Goal: Task Accomplishment & Management: Complete application form

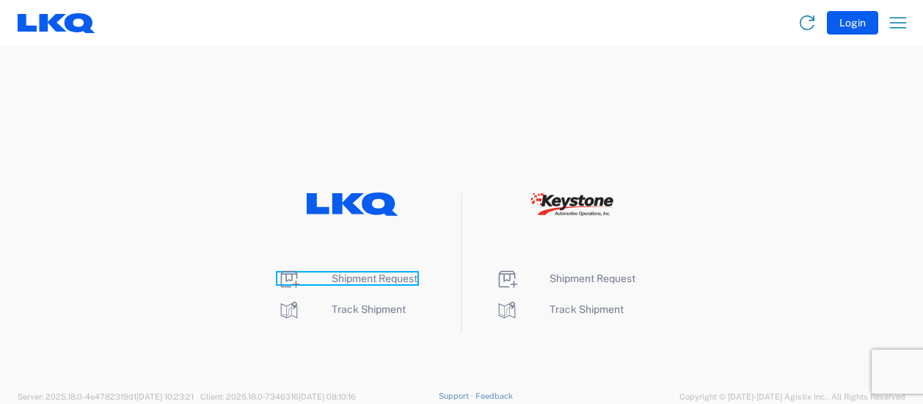
click at [362, 277] on span "Shipment Request" at bounding box center [375, 278] width 86 height 12
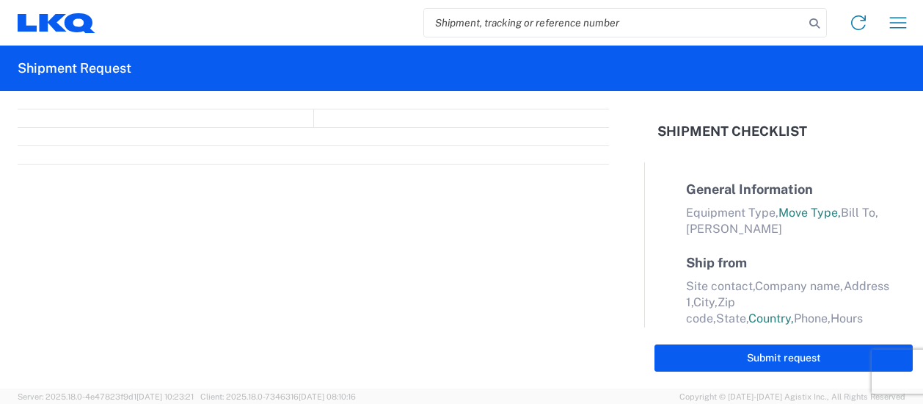
select select "FULL"
select select "LBS"
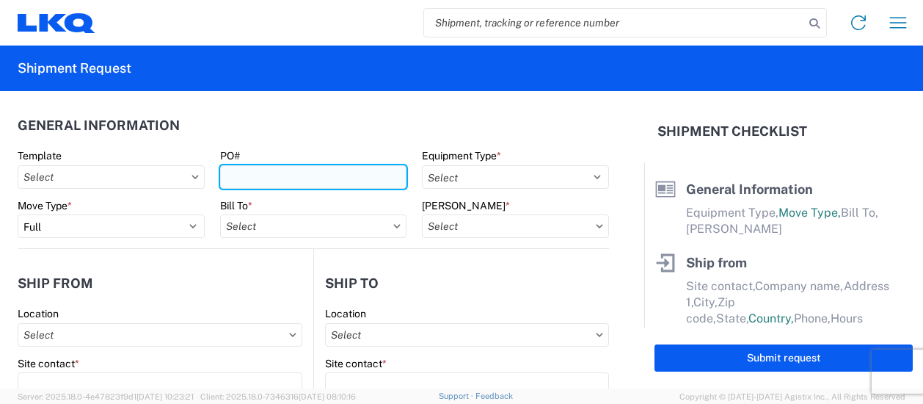
click at [231, 172] on input "PO#" at bounding box center [313, 176] width 187 height 23
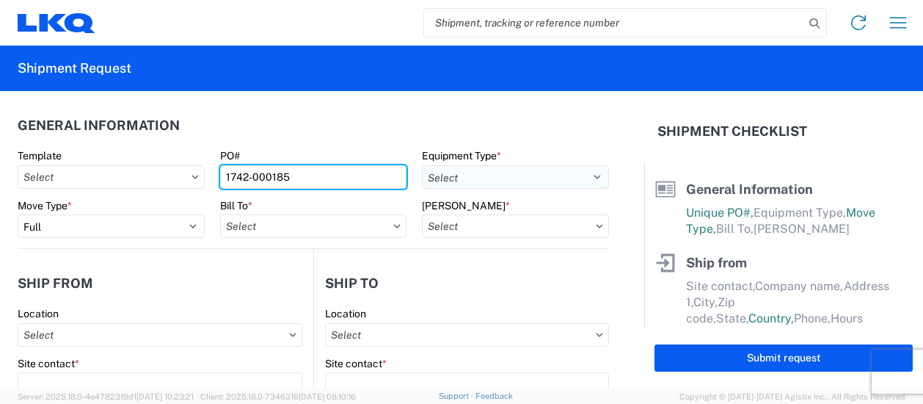
type input "1742-000185"
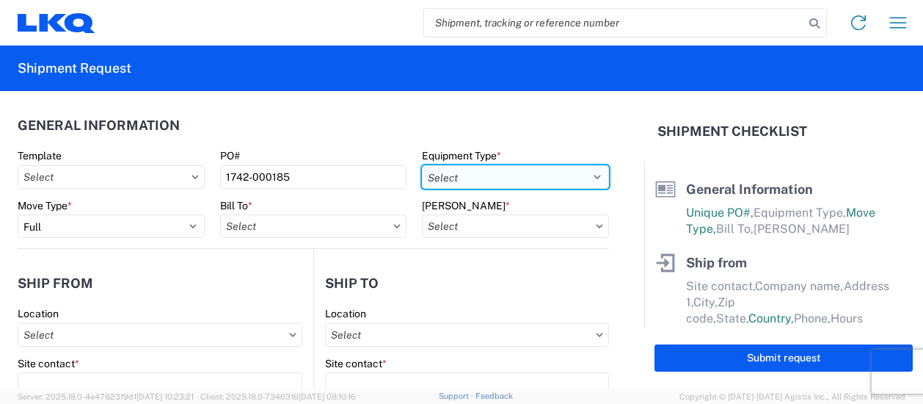
click at [495, 174] on select "Select 53’ Dry Van Flatbed Dropdeck (van) Lowboy (flatbed) Rail" at bounding box center [515, 176] width 187 height 23
select select "STDV"
click at [422, 165] on select "Select 53’ Dry Van Flatbed Dropdeck (van) Lowboy (flatbed) Rail" at bounding box center [515, 176] width 187 height 23
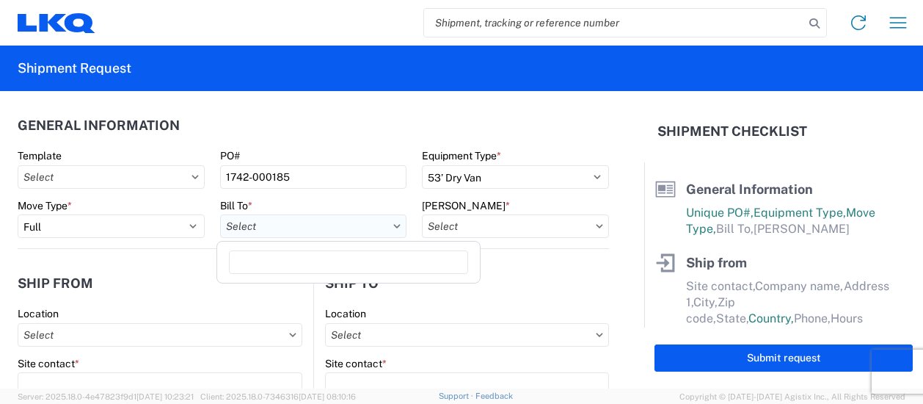
click at [278, 225] on input "Bill To *" at bounding box center [313, 225] width 187 height 23
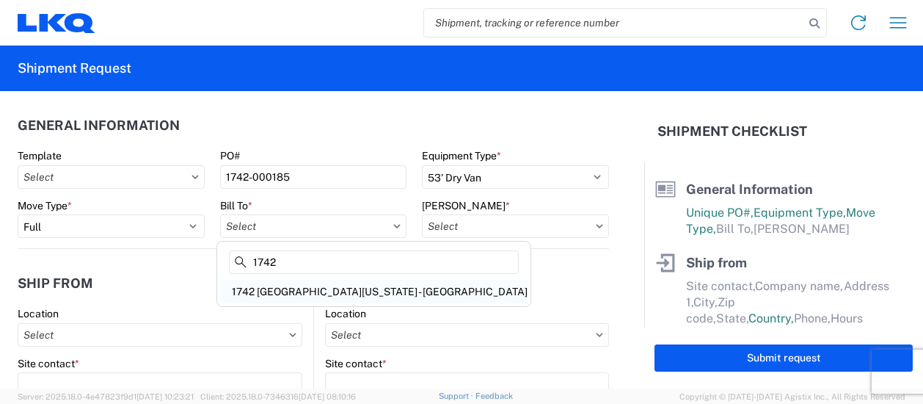
type input "1742"
click at [280, 287] on div "1742 [GEOGRAPHIC_DATA][US_STATE] - [GEOGRAPHIC_DATA]" at bounding box center [374, 291] width 308 height 23
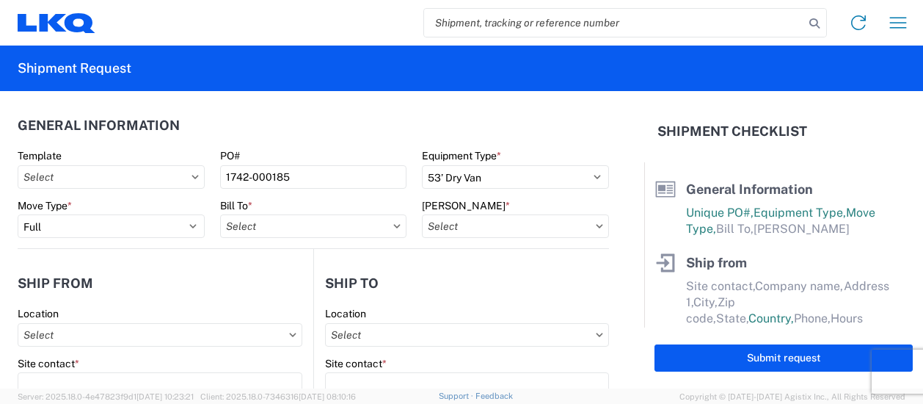
type input "1742 [GEOGRAPHIC_DATA][US_STATE] - [GEOGRAPHIC_DATA]"
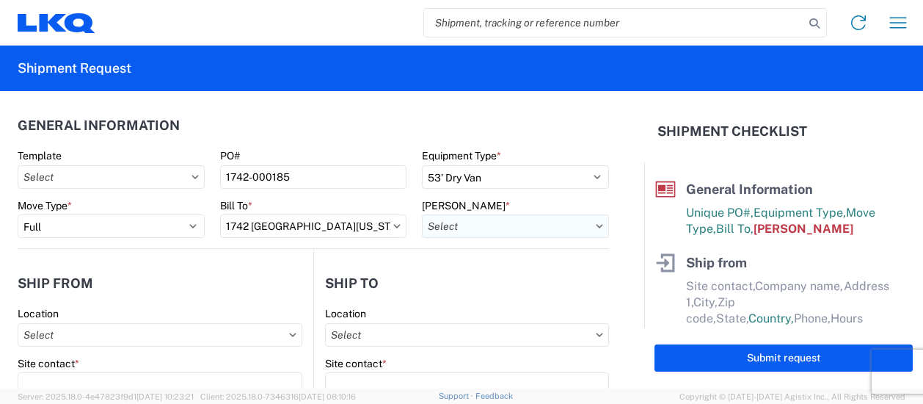
click at [466, 223] on input "[PERSON_NAME] *" at bounding box center [515, 225] width 187 height 23
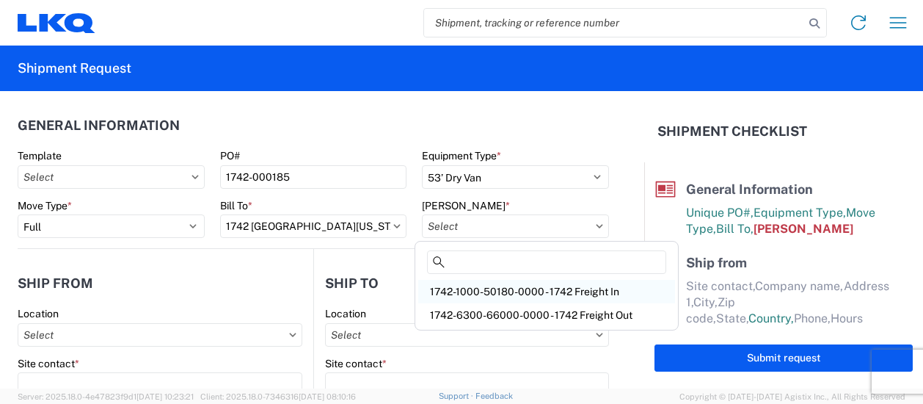
click at [476, 291] on div "1742-1000-50180-0000 - 1742 Freight In" at bounding box center [546, 291] width 257 height 23
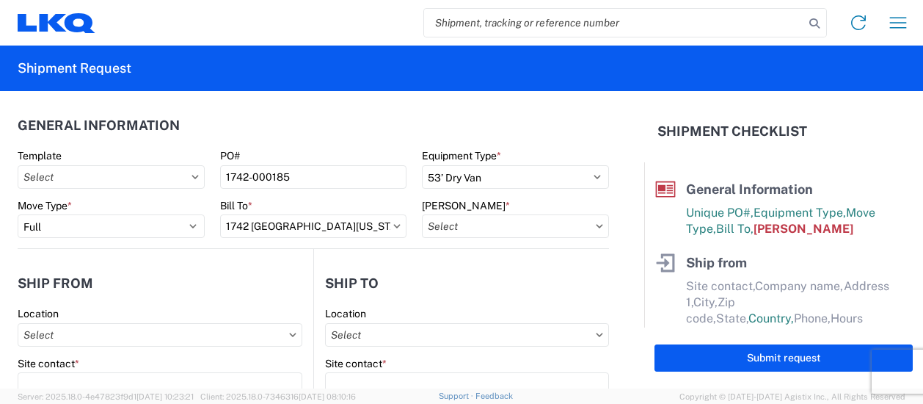
type input "1742-1000-50180-0000 - 1742 Freight In"
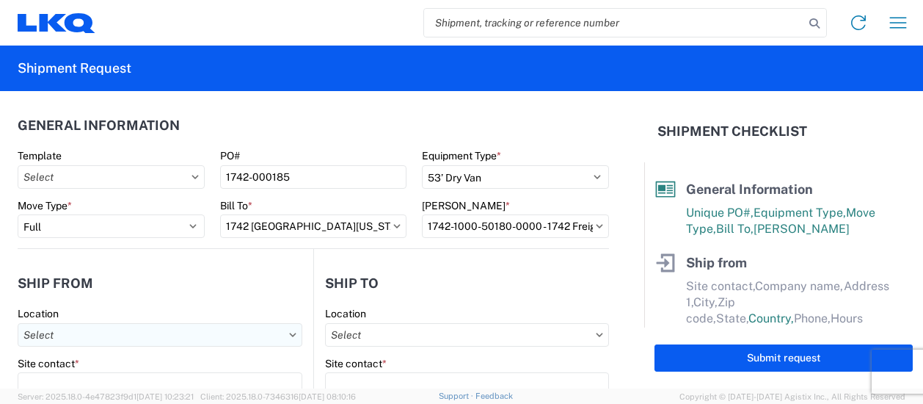
click at [142, 341] on input "Location" at bounding box center [160, 334] width 285 height 23
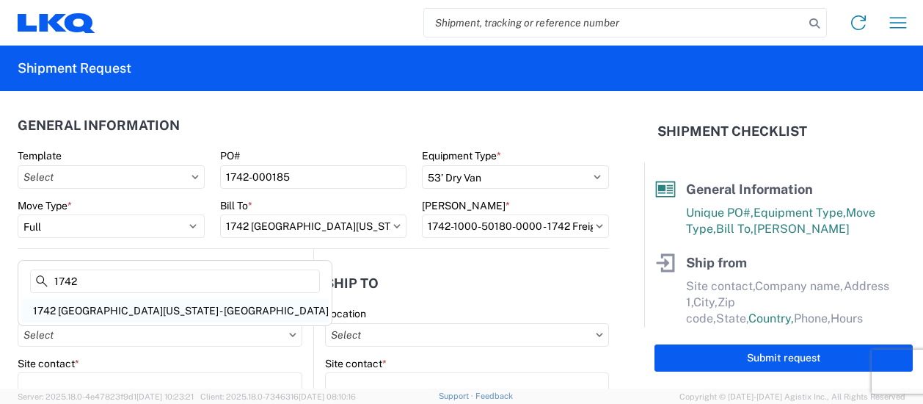
type input "1742"
click at [103, 309] on div "1742 [GEOGRAPHIC_DATA][US_STATE] - [GEOGRAPHIC_DATA]" at bounding box center [175, 310] width 308 height 23
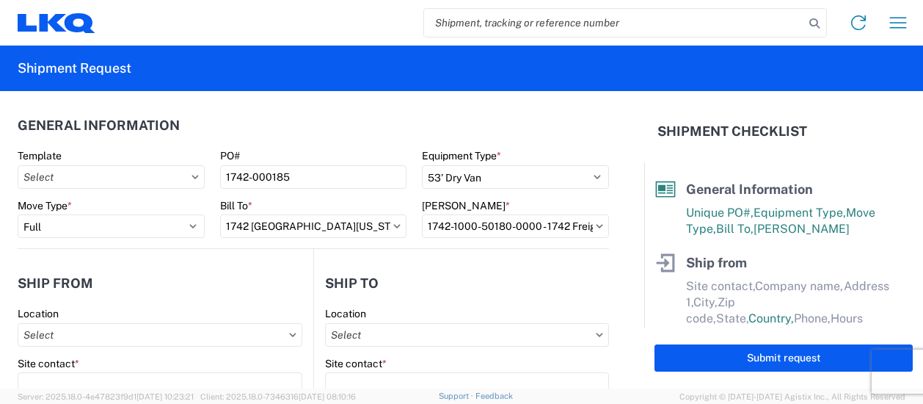
type input "1742 [GEOGRAPHIC_DATA][US_STATE] - [GEOGRAPHIC_DATA]"
type input "[STREET_ADDRESS]"
type input "[PERSON_NAME]"
type input "75172"
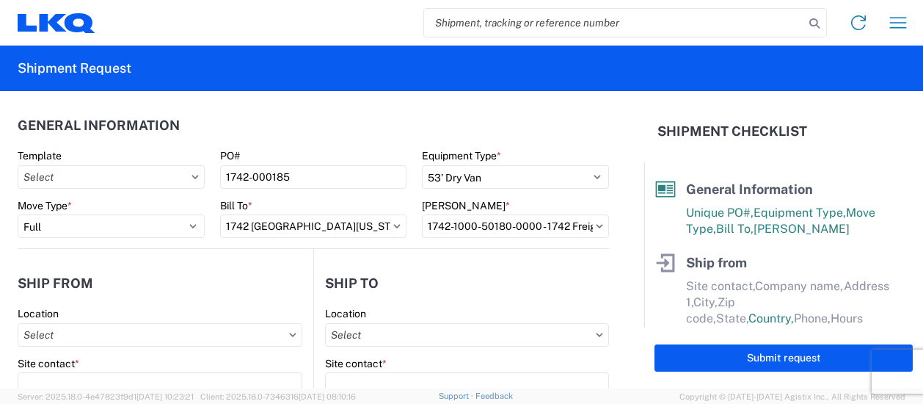
select select "[GEOGRAPHIC_DATA]"
select select "US"
type input "08:00"
type input "17:00"
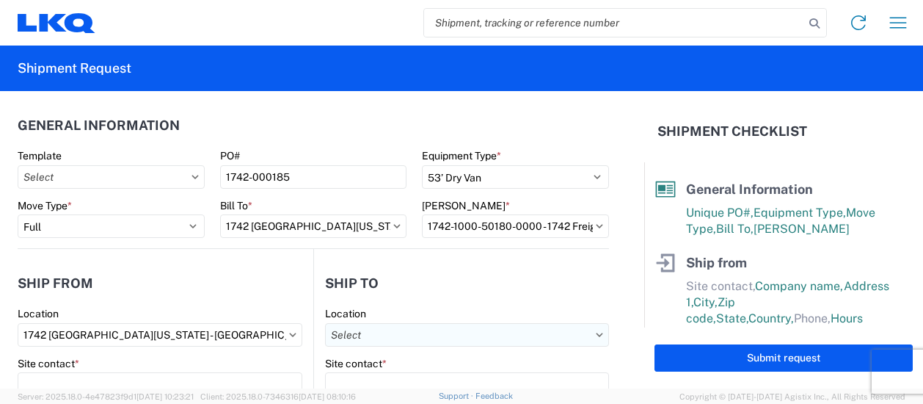
click at [423, 343] on input "Location" at bounding box center [467, 334] width 284 height 23
type input "1760"
click at [385, 308] on div "1760 - LKQ Best Core" at bounding box center [451, 310] width 257 height 23
type input "1760 - LKQ Best Core"
type input "LKQ Corporation"
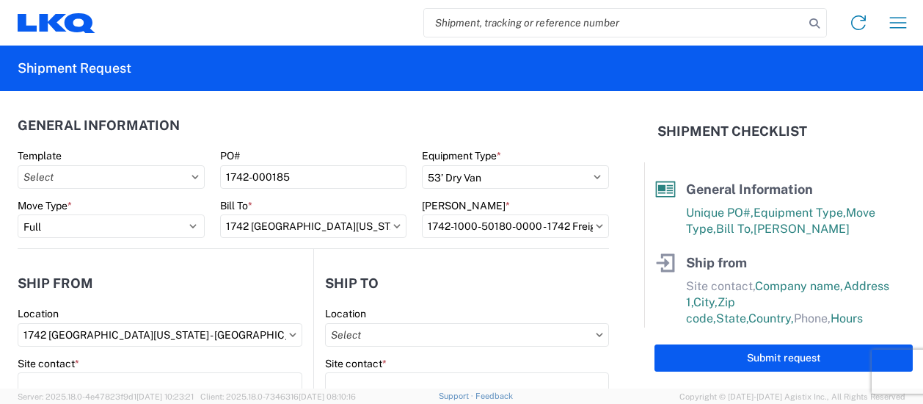
type input "1710 W Mount Houston Rd"
type input "Houston"
type input "77038"
select select "US"
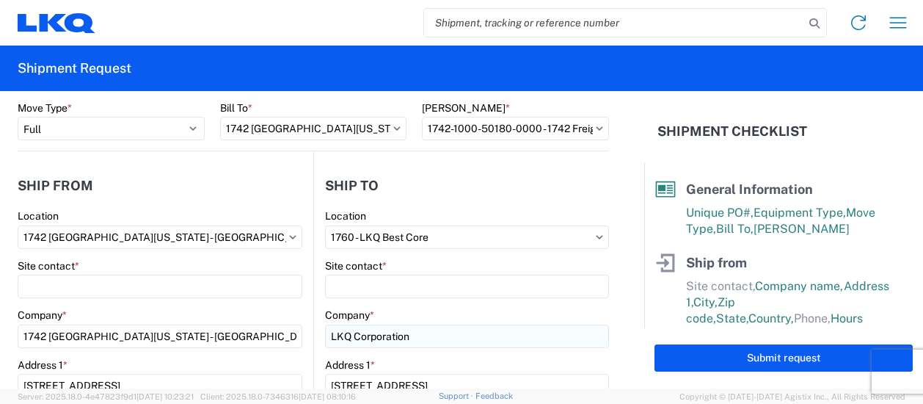
scroll to position [147, 0]
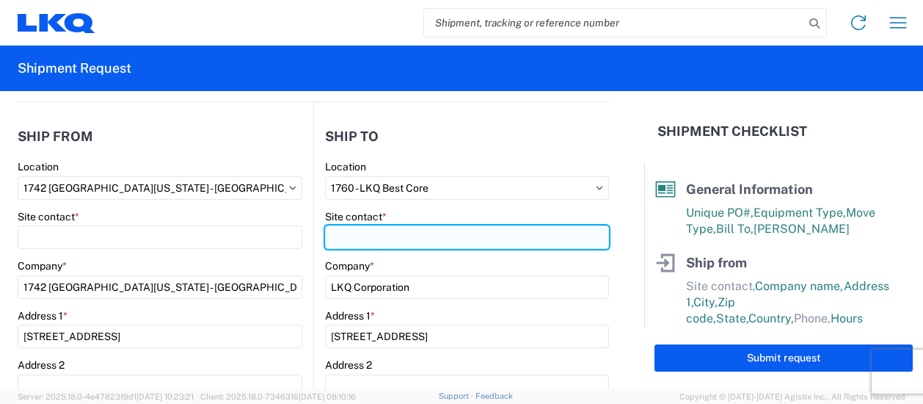
click at [302, 227] on input "Site contact *" at bounding box center [160, 236] width 285 height 23
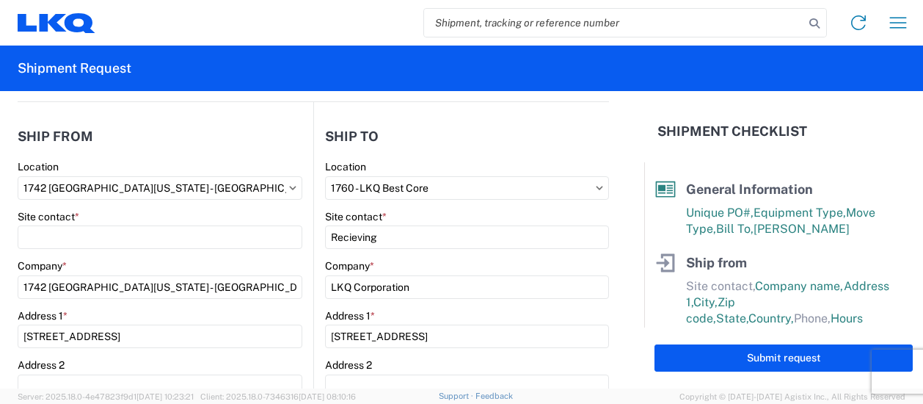
click at [445, 214] on div "Site contact *" at bounding box center [467, 216] width 284 height 13
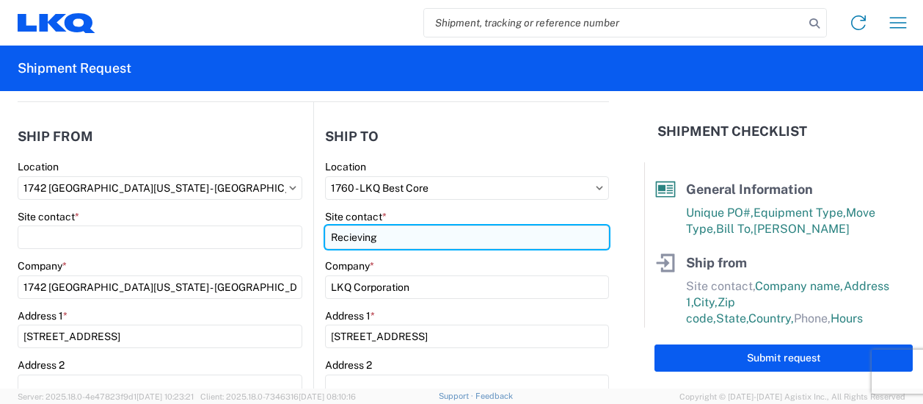
click at [338, 237] on input "Recieving" at bounding box center [467, 236] width 284 height 23
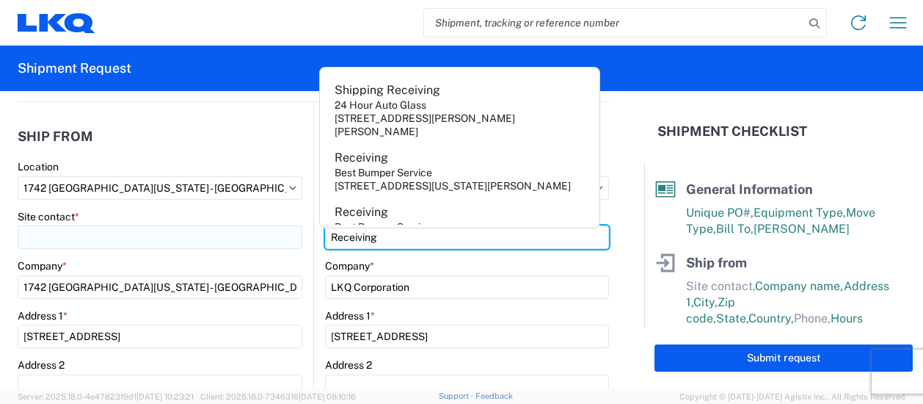
type input "Receiving"
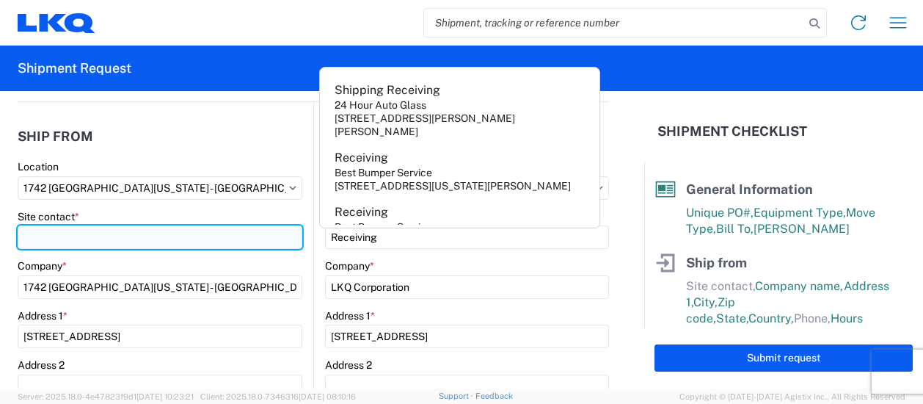
click at [60, 234] on input "Site contact *" at bounding box center [160, 236] width 285 height 23
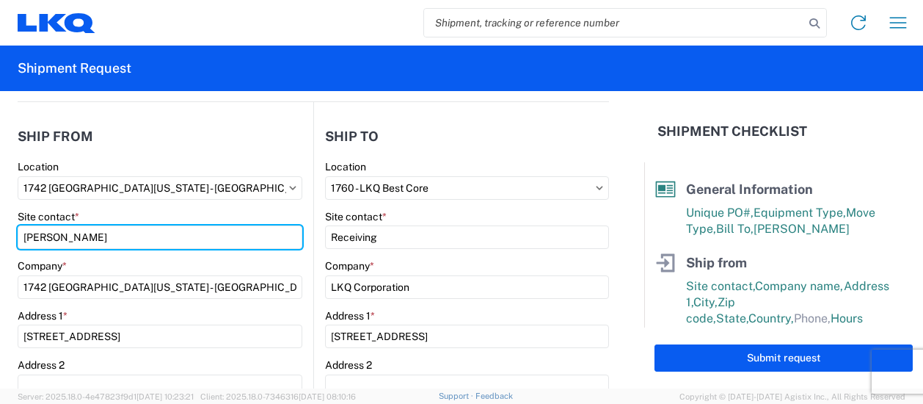
type input "[PERSON_NAME]"
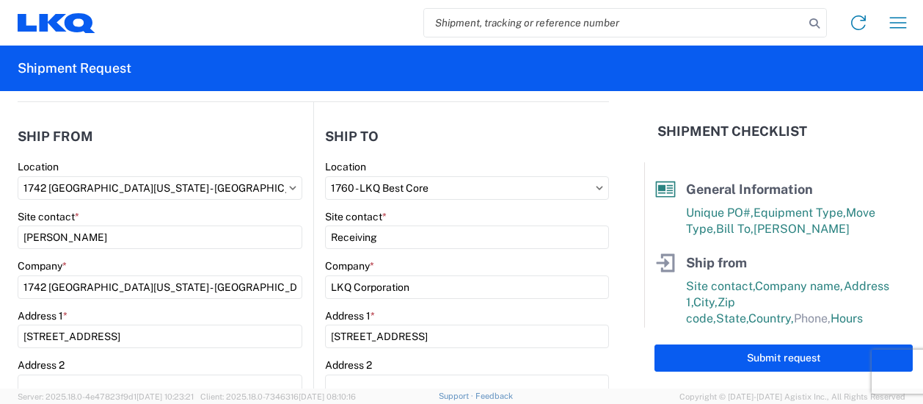
click at [120, 265] on div "Company *" at bounding box center [160, 265] width 285 height 13
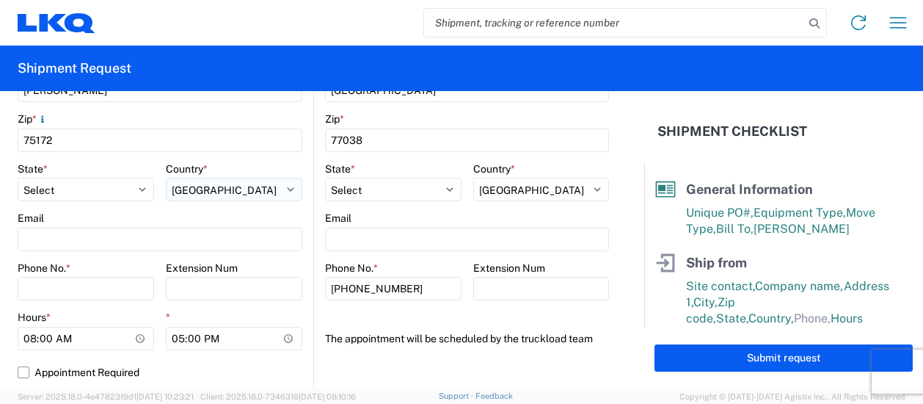
scroll to position [514, 0]
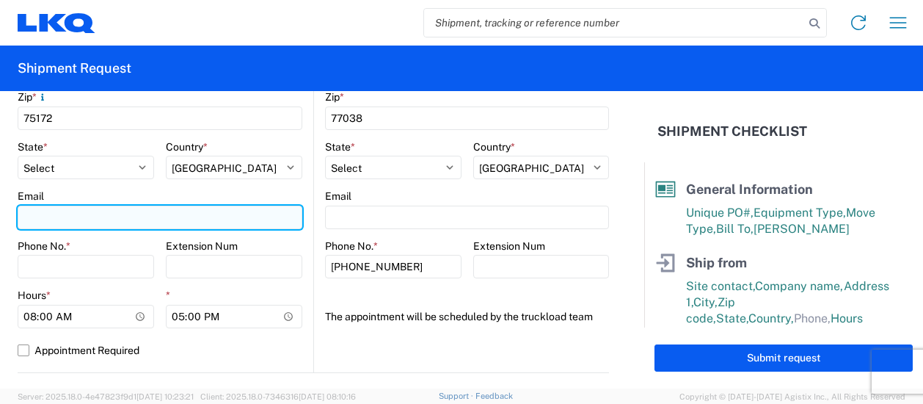
click at [60, 211] on input "Email" at bounding box center [160, 217] width 285 height 23
type input "[EMAIL_ADDRESS][DOMAIN_NAME]"
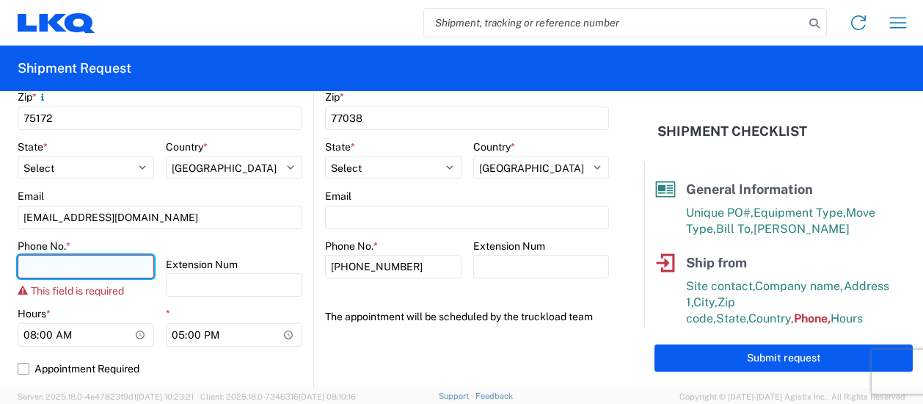
click at [46, 271] on input "Phone No. *" at bounding box center [86, 266] width 137 height 23
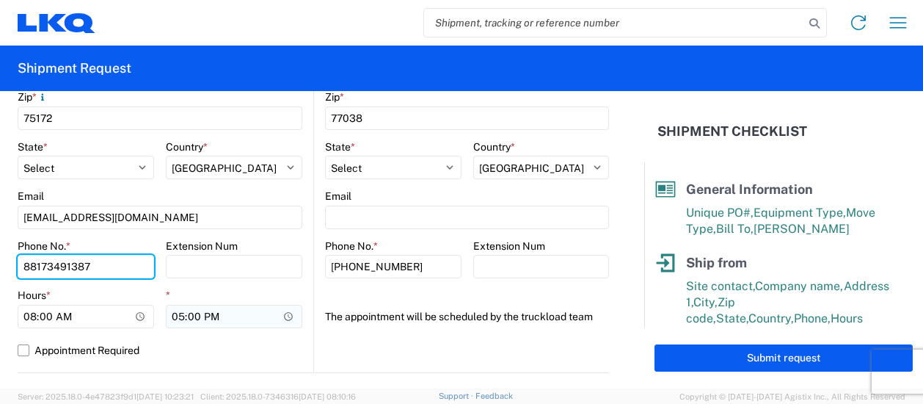
type input "88173491387"
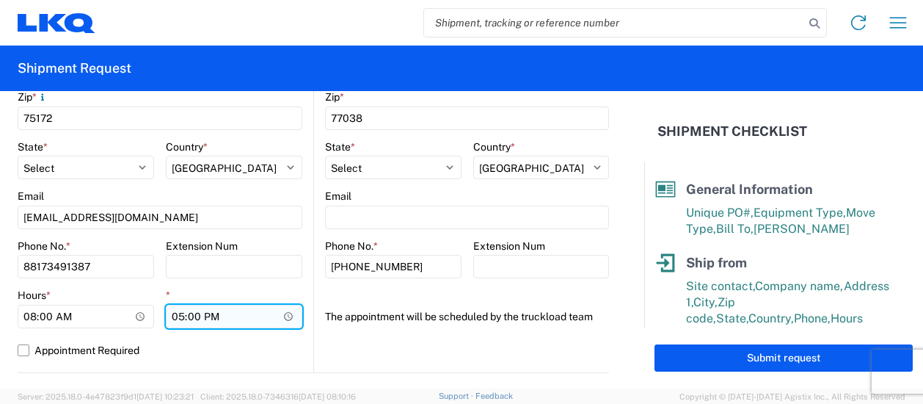
drag, startPoint x: 190, startPoint y: 306, endPoint x: 187, endPoint y: 313, distance: 7.9
click at [189, 310] on input "17:00" at bounding box center [234, 316] width 137 height 23
type input "15:00"
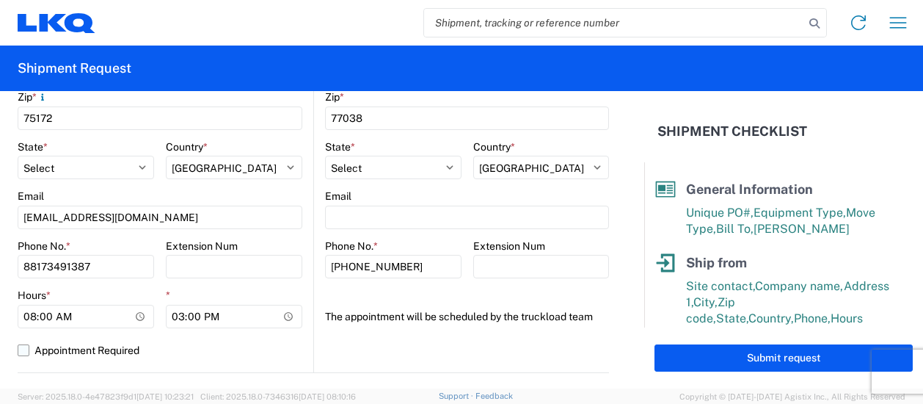
click at [201, 340] on label "Appointment Required" at bounding box center [160, 349] width 285 height 23
click at [0, 0] on input "Appointment Required" at bounding box center [0, 0] width 0 height 0
select select "US"
click at [22, 348] on label "Appointment Required" at bounding box center [160, 349] width 285 height 23
click at [0, 0] on input "Appointment Required" at bounding box center [0, 0] width 0 height 0
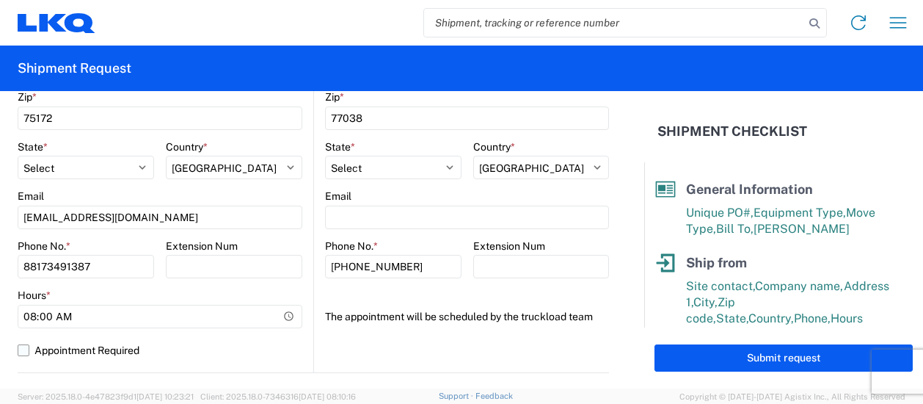
select select "US"
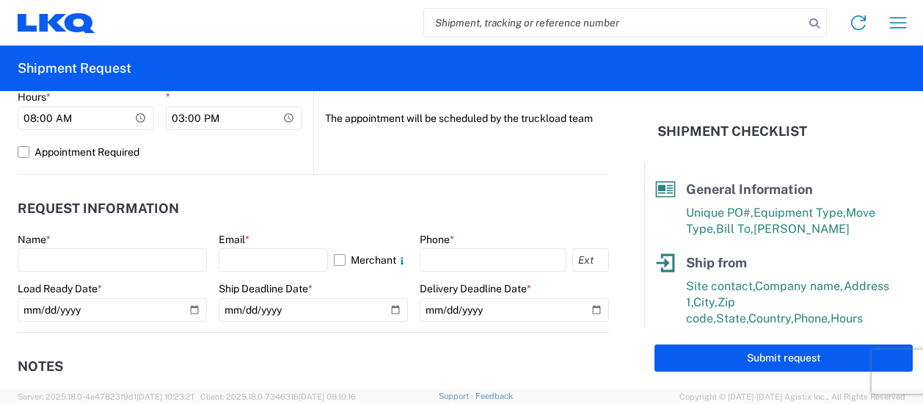
scroll to position [734, 0]
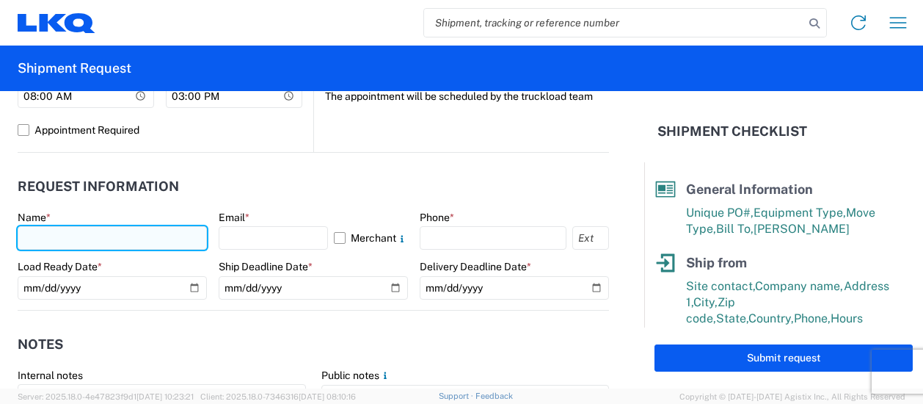
click at [98, 239] on input "text" at bounding box center [112, 237] width 189 height 23
type input "Christopher Butler"
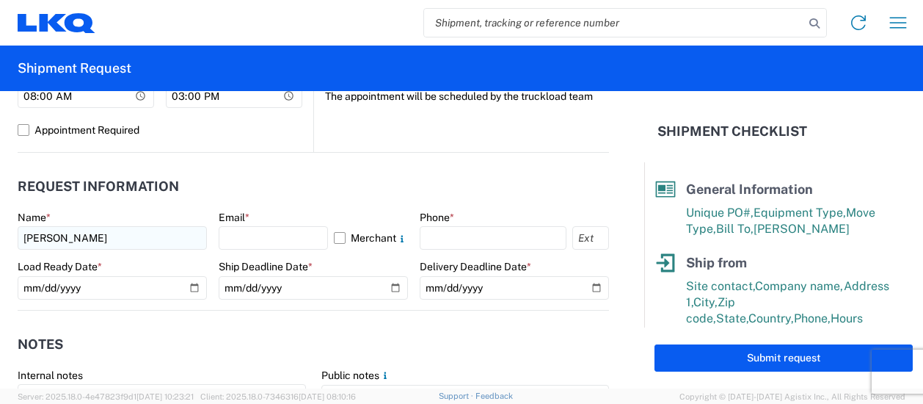
type input "[STREET_ADDRESS]"
select select "MX"
type input "[EMAIL_ADDRESS][DOMAIN_NAME]"
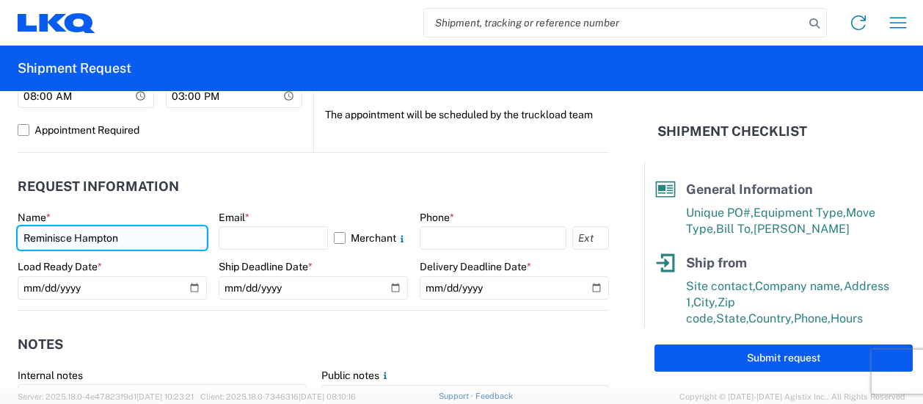
click at [132, 234] on input "Reminisce Hampton" at bounding box center [112, 237] width 189 height 23
type input "R"
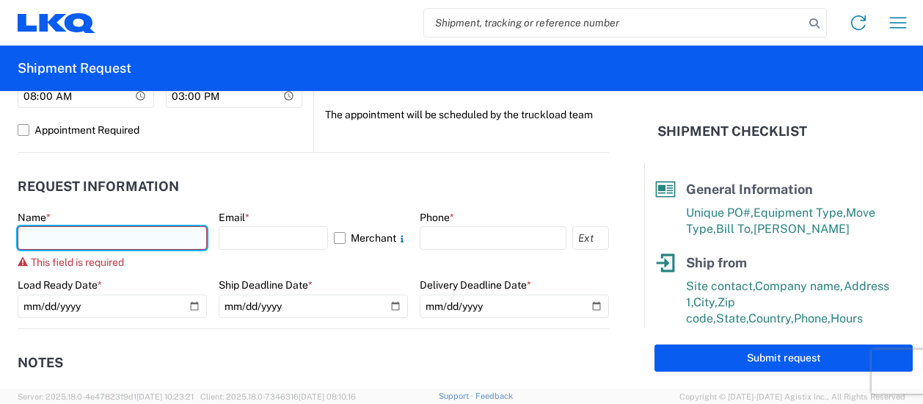
type input "c"
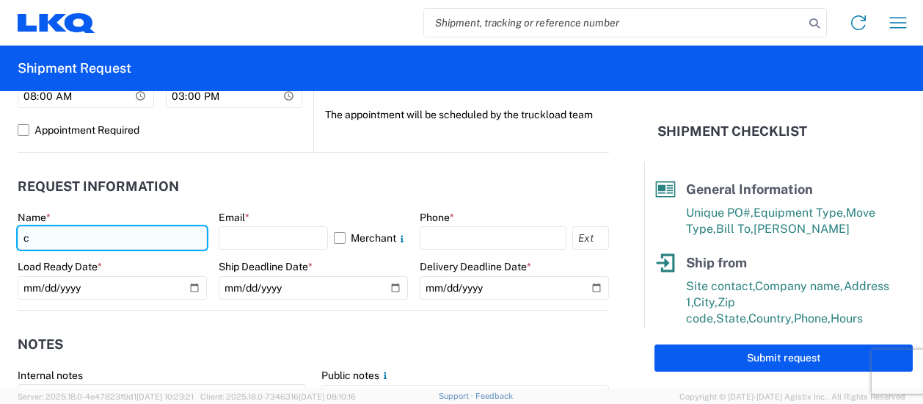
click at [101, 242] on input "c" at bounding box center [112, 237] width 189 height 23
type input "[PERSON_NAME]"
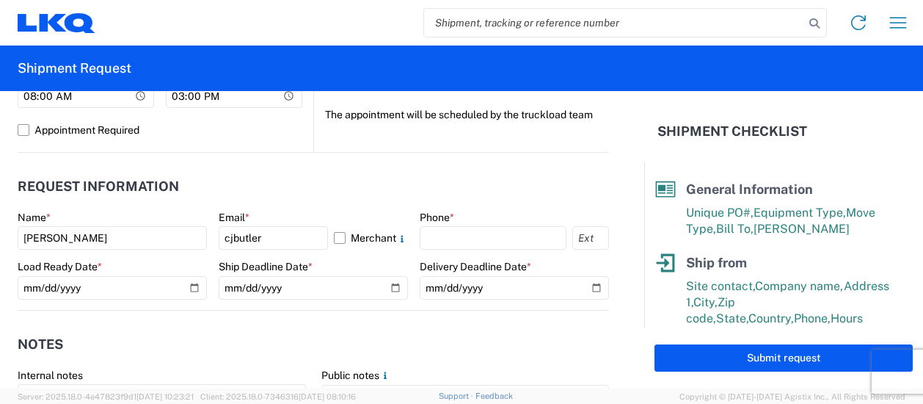
click at [341, 206] on agx-form-section "Request Information Name * Chris Butler Email * cjbutler Merchant Phone * Load …" at bounding box center [314, 239] width 592 height 139
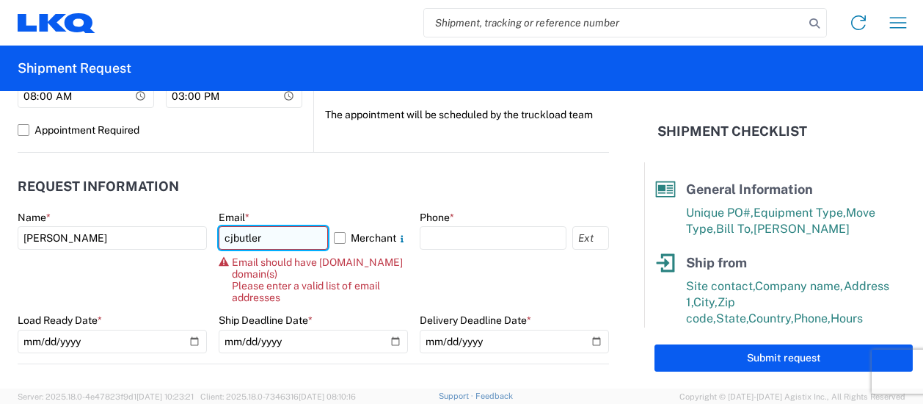
drag, startPoint x: 341, startPoint y: 206, endPoint x: 269, endPoint y: 233, distance: 76.9
click at [269, 232] on input "cjbutler" at bounding box center [273, 237] width 109 height 23
type input "[EMAIL_ADDRESS][DOMAIN_NAME]"
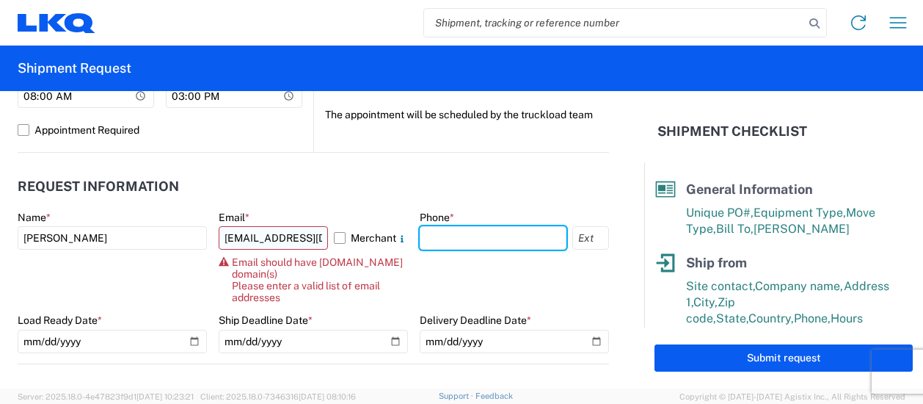
type input "8173491387"
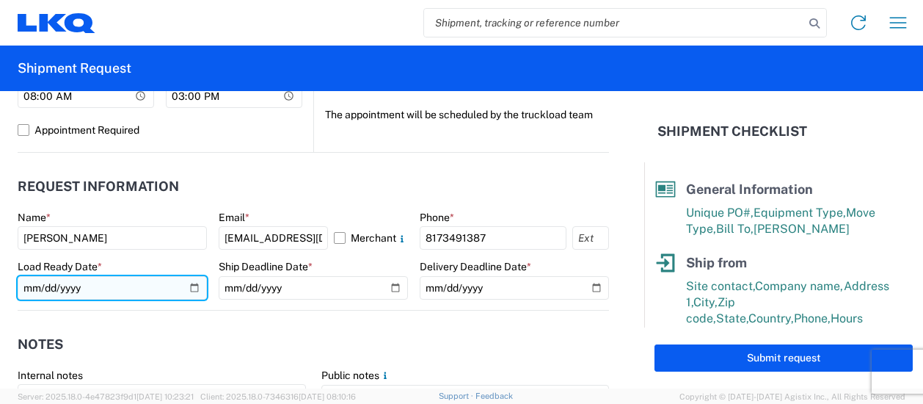
click at [192, 287] on input "date" at bounding box center [112, 287] width 189 height 23
type input "2025-09-03"
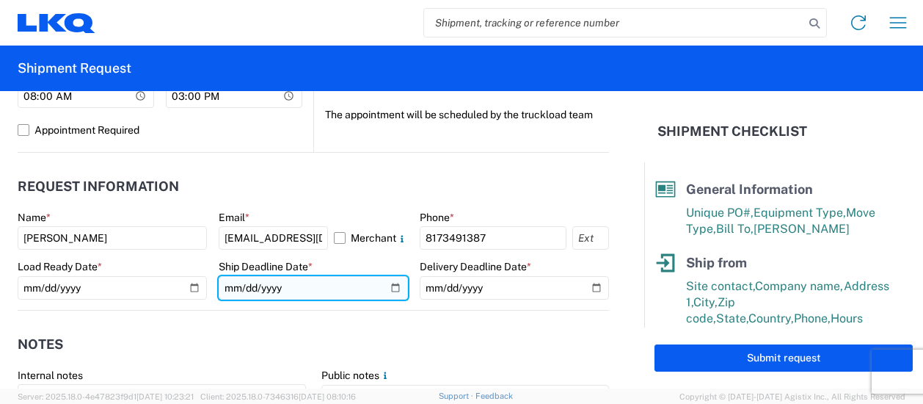
click at [385, 286] on input "date" at bounding box center [313, 287] width 189 height 23
type input "2025-09-03"
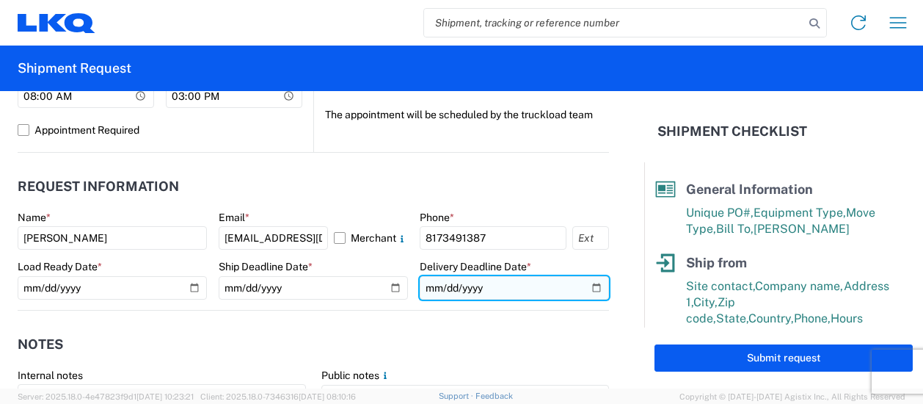
click at [583, 286] on input "date" at bounding box center [514, 287] width 189 height 23
type input "[DATE]"
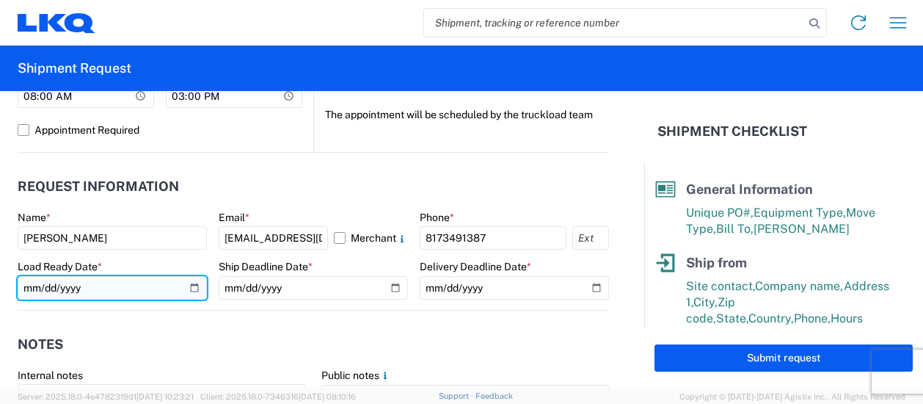
click at [194, 285] on input "2025-09-03" at bounding box center [112, 287] width 189 height 23
type input "[DATE]"
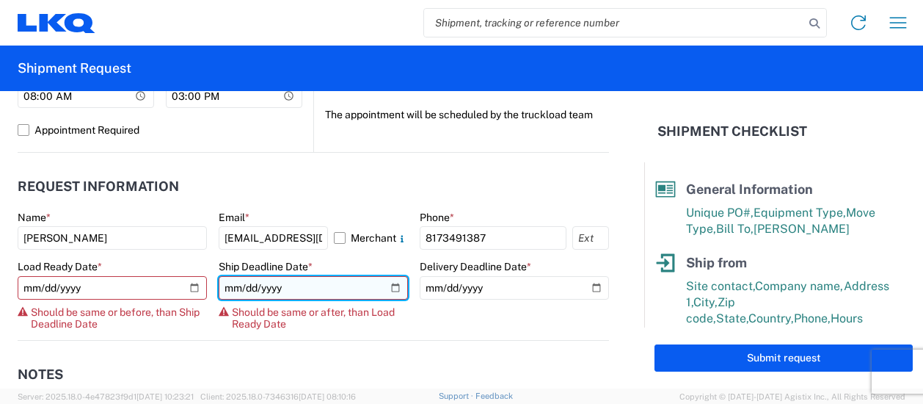
click at [386, 288] on input "2025-09-03" at bounding box center [313, 287] width 189 height 23
type input "[DATE]"
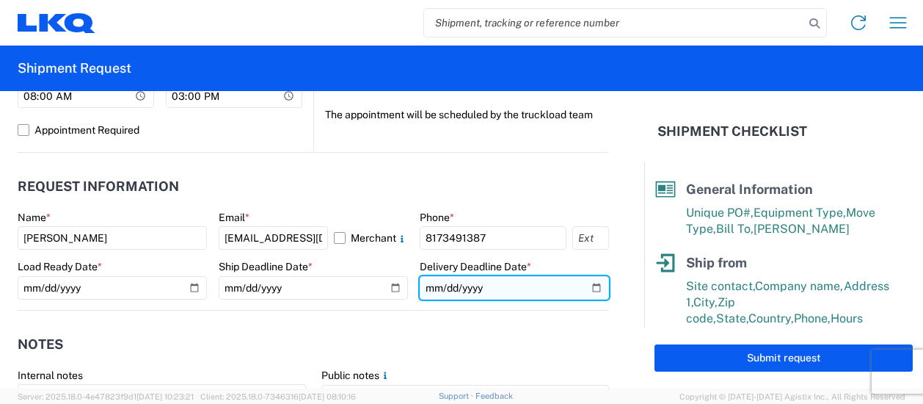
click at [583, 285] on input "[DATE]" at bounding box center [514, 287] width 189 height 23
type input "[DATE]"
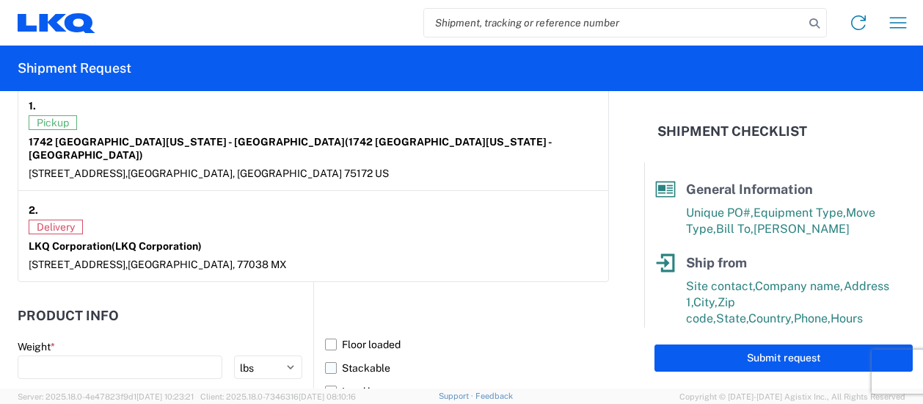
scroll to position [1248, 0]
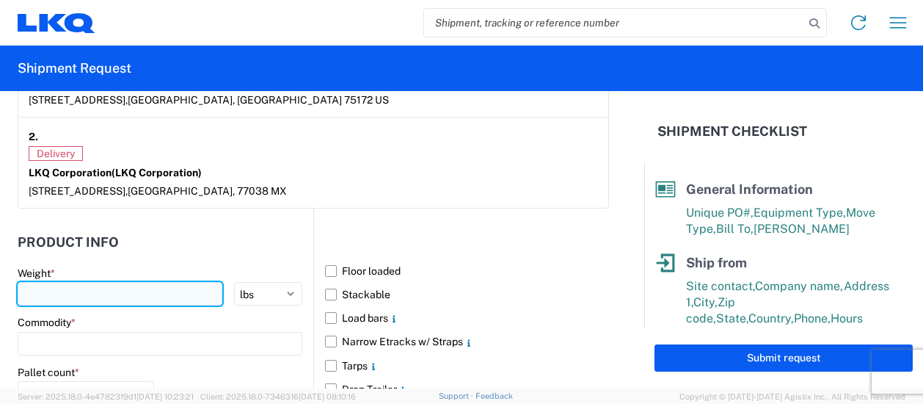
click at [57, 282] on input "number" at bounding box center [120, 293] width 205 height 23
type input "40000"
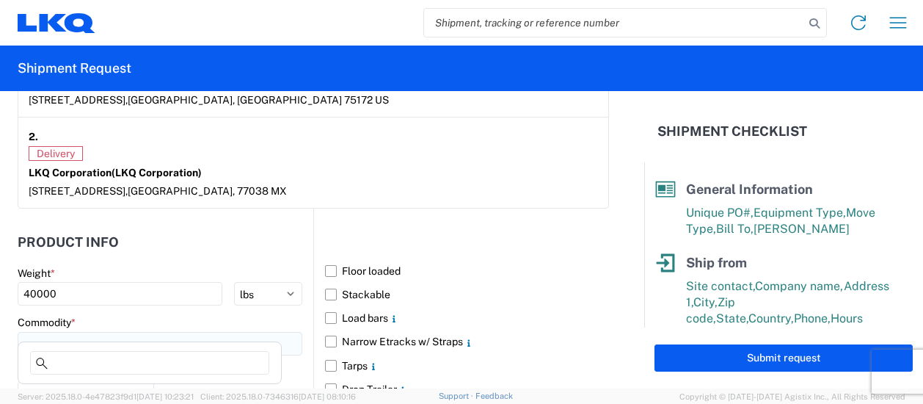
click at [79, 334] on input at bounding box center [160, 343] width 285 height 23
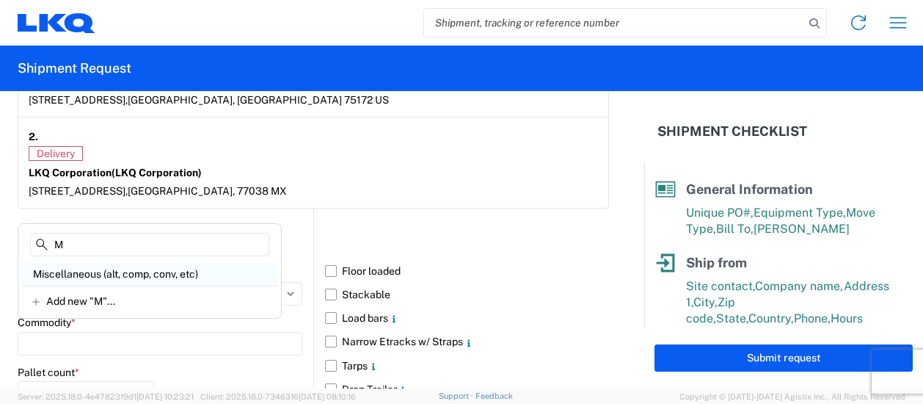
type input "M"
click at [84, 277] on div "Miscellaneous (alt, comp, conv, etc)" at bounding box center [149, 273] width 257 height 23
type input "Miscellaneous (alt, comp, conv, etc)"
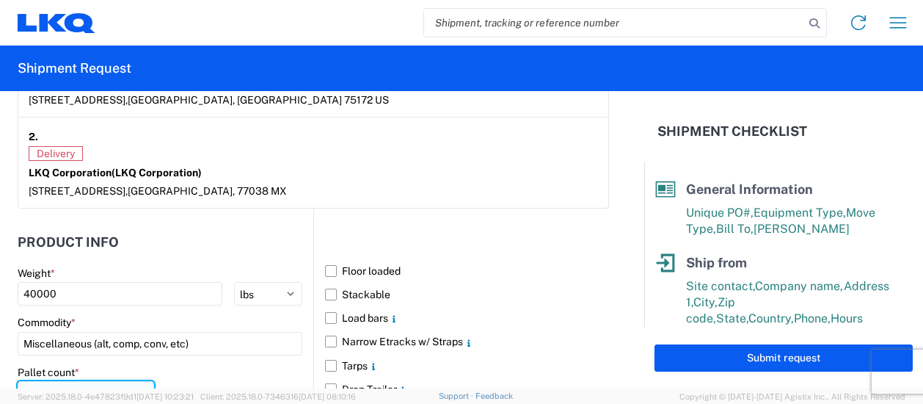
click at [47, 381] on input "number" at bounding box center [86, 392] width 137 height 23
type input "28"
click at [231, 369] on div "Pallet count * 28" at bounding box center [160, 391] width 285 height 50
click at [327, 259] on label "Floor loaded" at bounding box center [467, 270] width 284 height 23
click at [0, 0] on input "Floor loaded" at bounding box center [0, 0] width 0 height 0
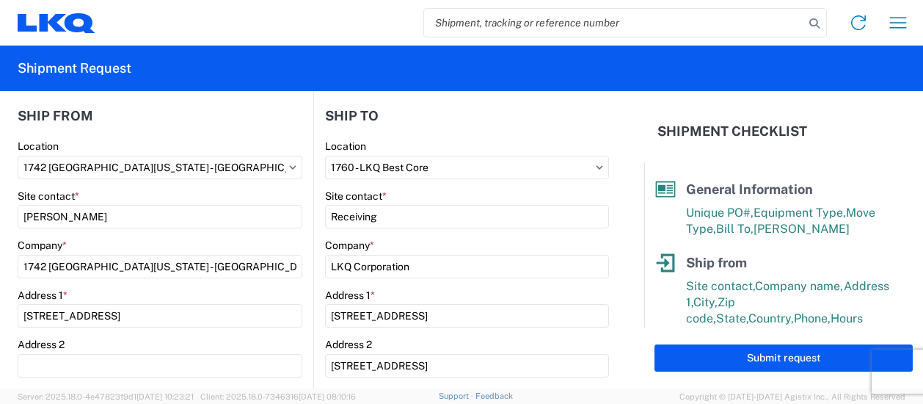
scroll to position [137, 0]
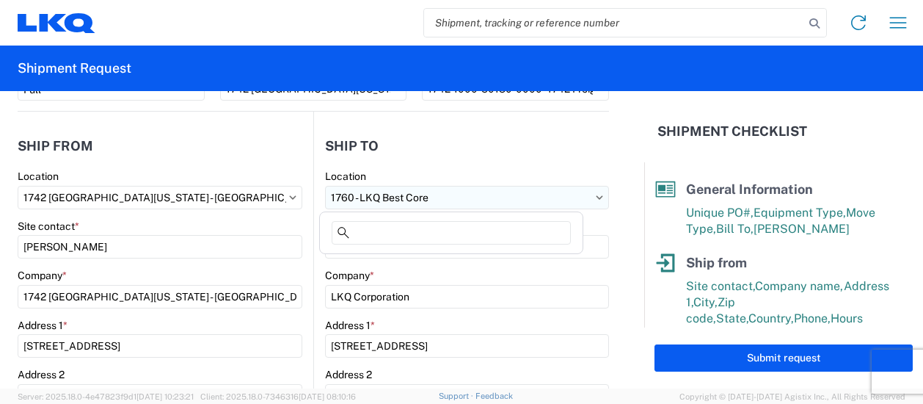
click at [415, 193] on input "1760 - LKQ Best Core" at bounding box center [467, 197] width 284 height 23
type input "1760"
click at [393, 263] on div "1760 - LKQ Best Core" at bounding box center [451, 261] width 257 height 23
select select "US"
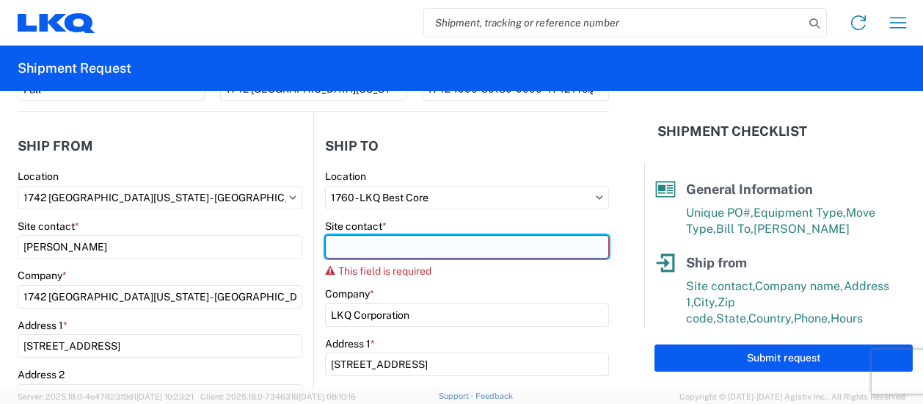
click at [355, 246] on input "Site contact *" at bounding box center [467, 246] width 284 height 23
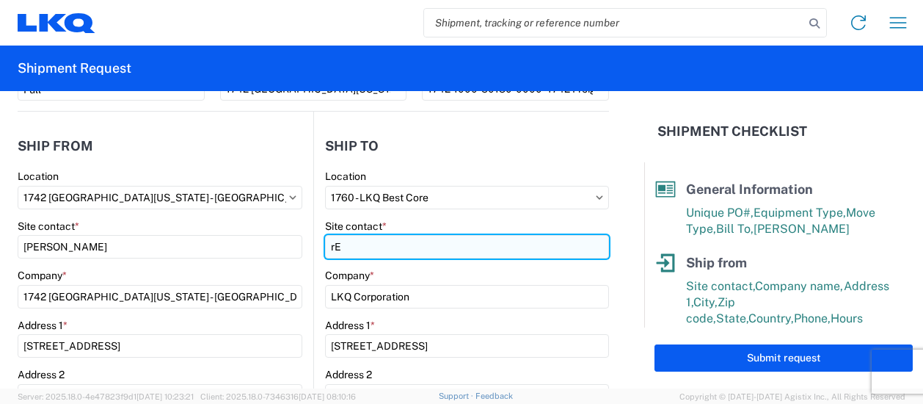
type input "r"
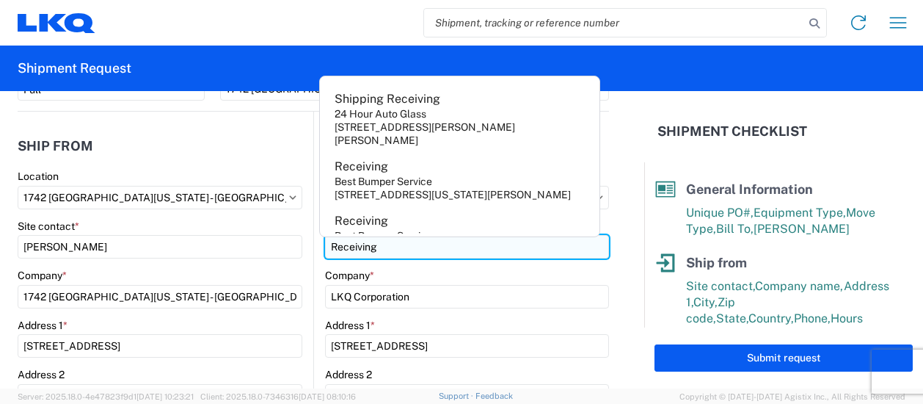
type input "Receiving"
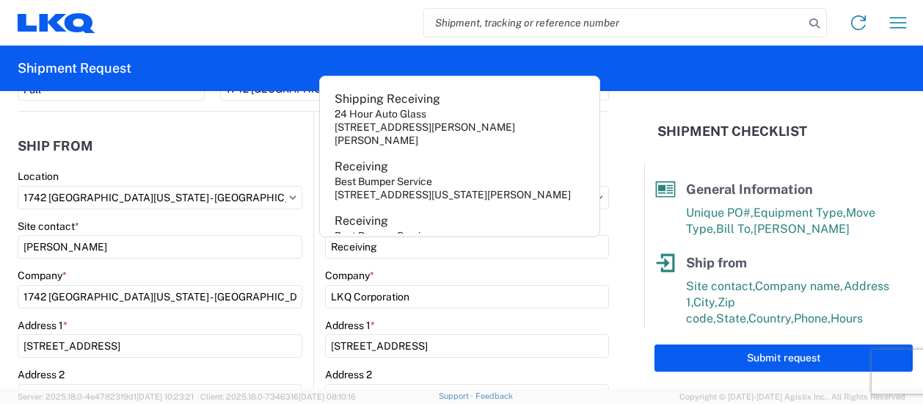
click at [437, 321] on div "Address 1 *" at bounding box center [467, 325] width 284 height 13
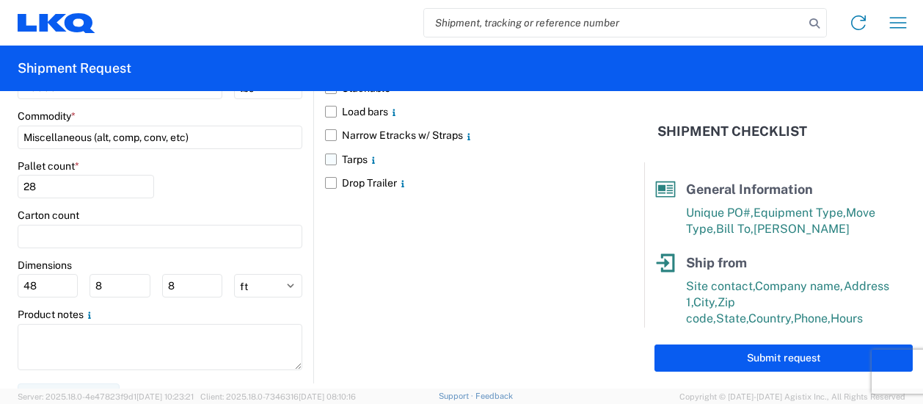
scroll to position [1458, 0]
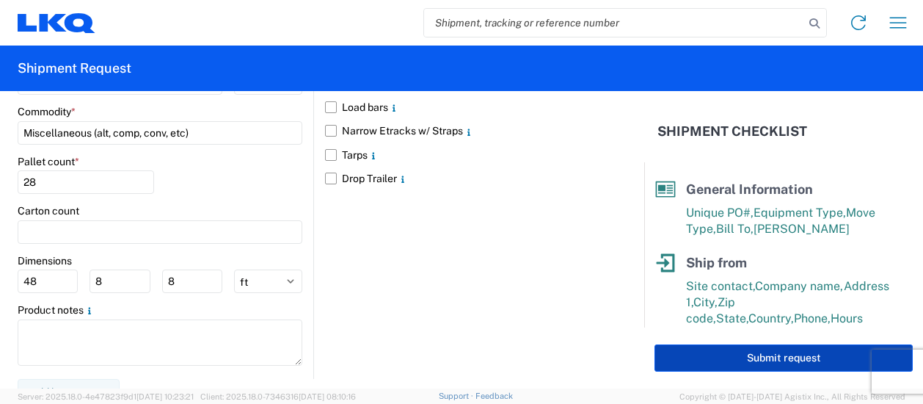
click at [757, 357] on button "Submit request" at bounding box center [784, 357] width 258 height 27
select select "[GEOGRAPHIC_DATA]"
select select "US"
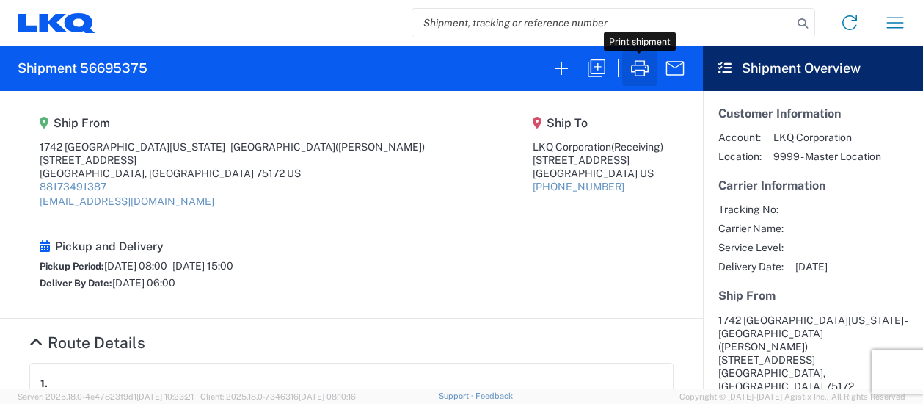
click at [643, 68] on icon "button" at bounding box center [639, 68] width 23 height 23
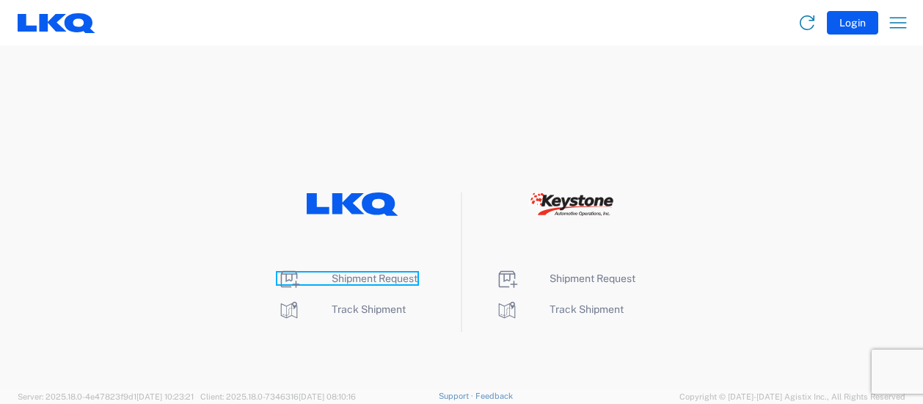
click at [385, 280] on span "Shipment Request" at bounding box center [375, 278] width 86 height 12
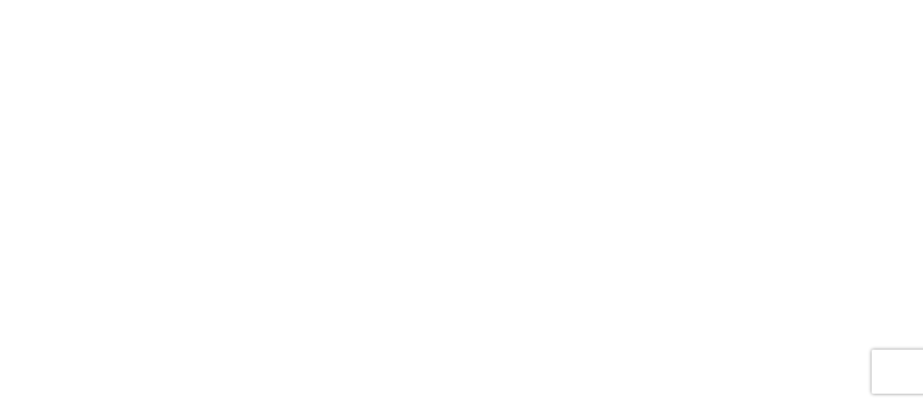
select select "FULL"
select select "LBS"
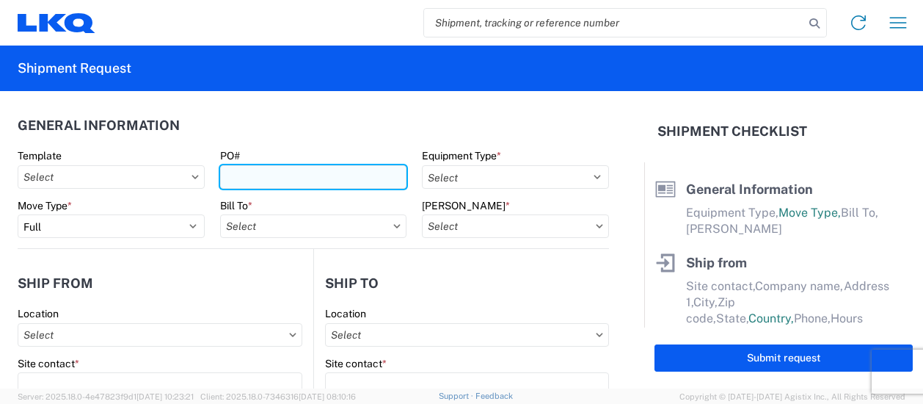
click at [304, 172] on input "PO#" at bounding box center [313, 176] width 187 height 23
type input "1742-000185"
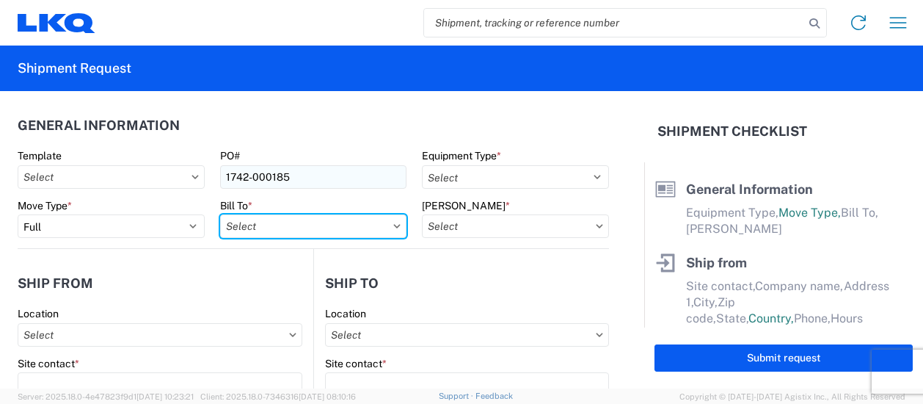
type input "1742 [GEOGRAPHIC_DATA][US_STATE] - [GEOGRAPHIC_DATA]"
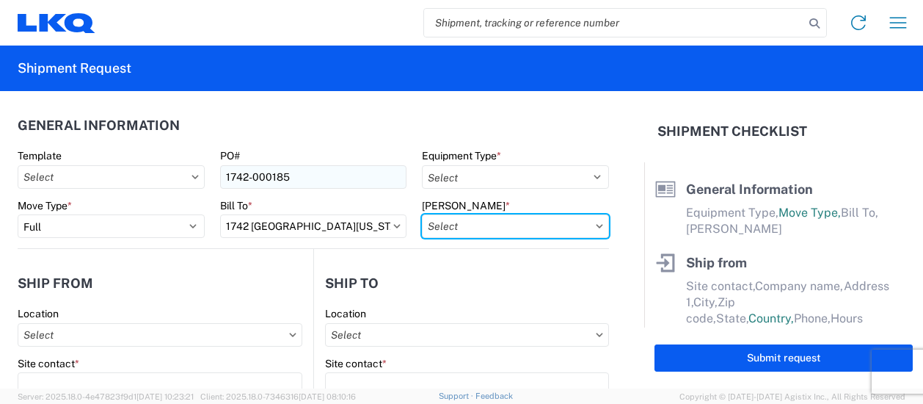
type input "1742-1000-50180-0000 - 1742 Freight In"
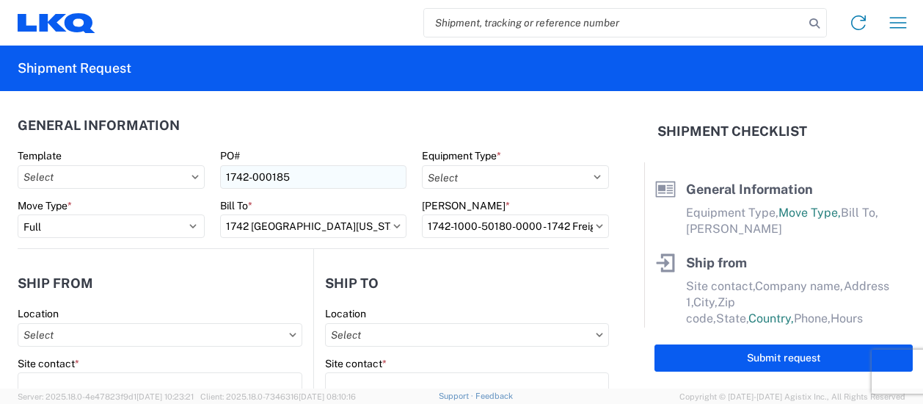
type input "1742 [GEOGRAPHIC_DATA][US_STATE] - [GEOGRAPHIC_DATA]"
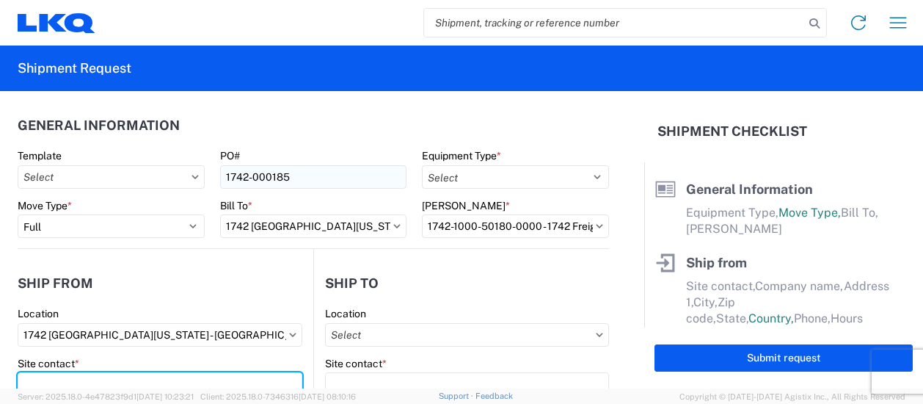
type input "[PERSON_NAME]"
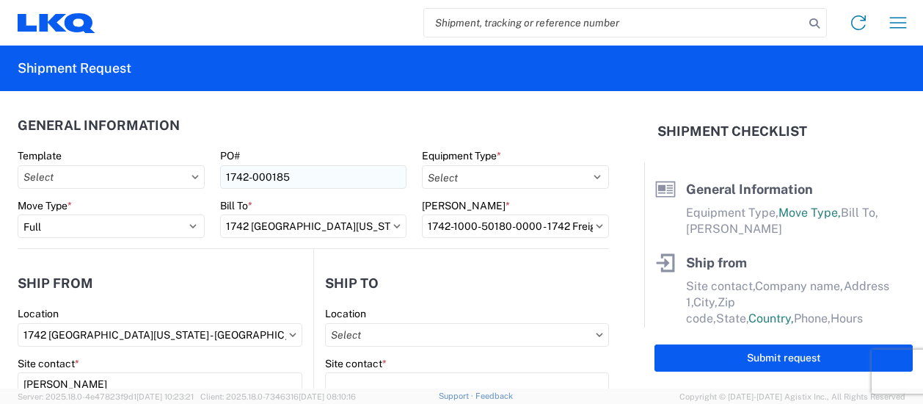
type input "1742 [GEOGRAPHIC_DATA][US_STATE] - [GEOGRAPHIC_DATA]"
type input "[STREET_ADDRESS]"
type input "[PERSON_NAME]"
type input "75172"
select select "[GEOGRAPHIC_DATA]"
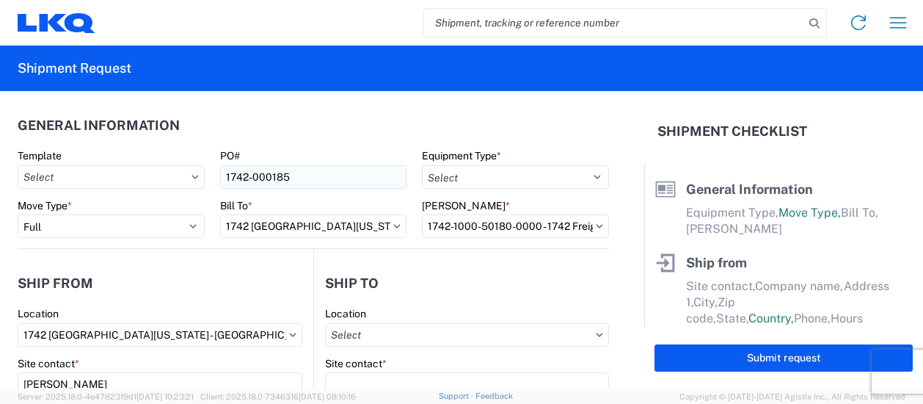
type input "[EMAIL_ADDRESS][DOMAIN_NAME]"
type input "88173491387"
type input "1760 - LKQ Best Core"
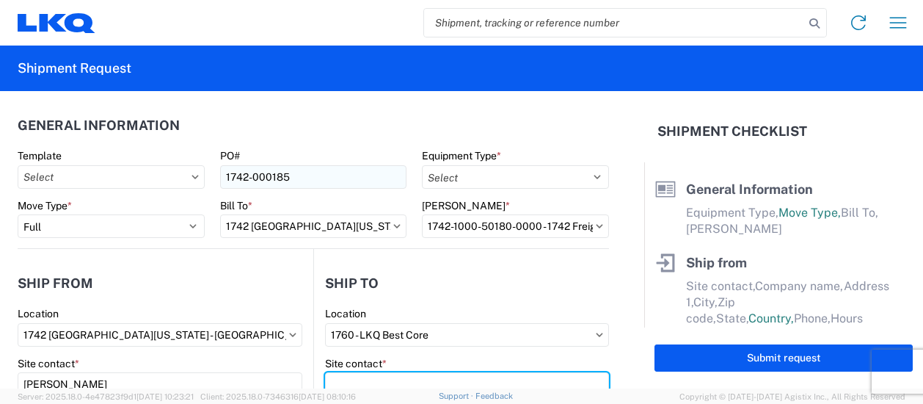
type input "Receiving"
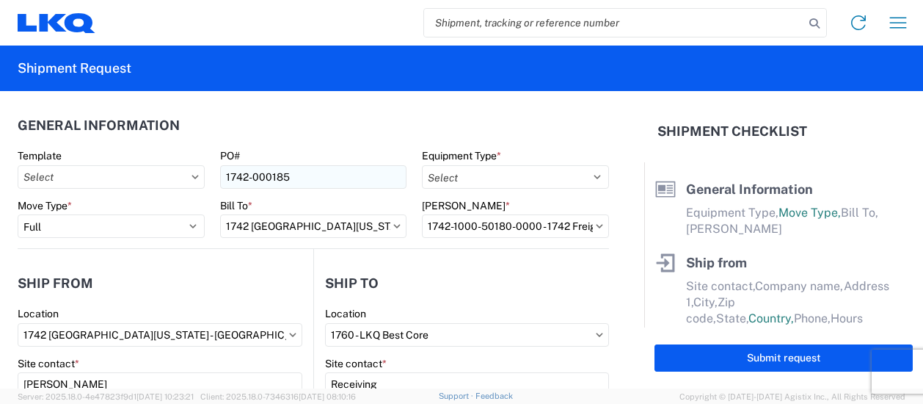
type input "LKQ Corporation"
type input "1710 W Mount Houston Rd"
type input "Houston"
type input "77038"
select select "[GEOGRAPHIC_DATA]"
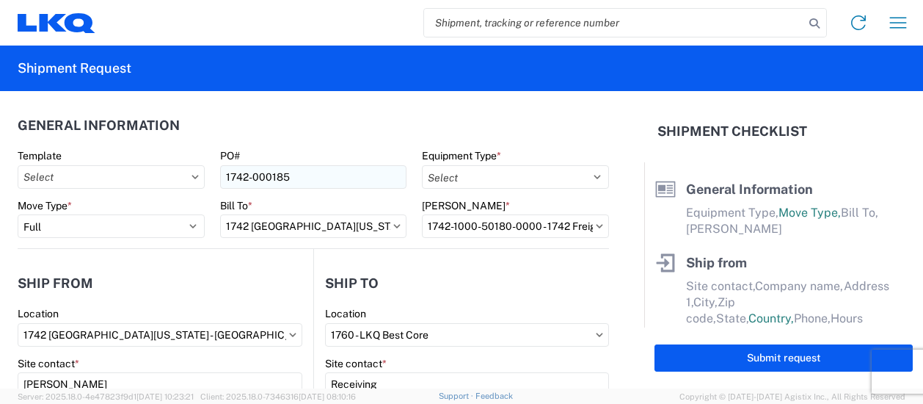
type input "281-886-1028"
type input "[PERSON_NAME]"
type input "[EMAIL_ADDRESS][DOMAIN_NAME]"
type input "8173491387"
type input "[DATE]"
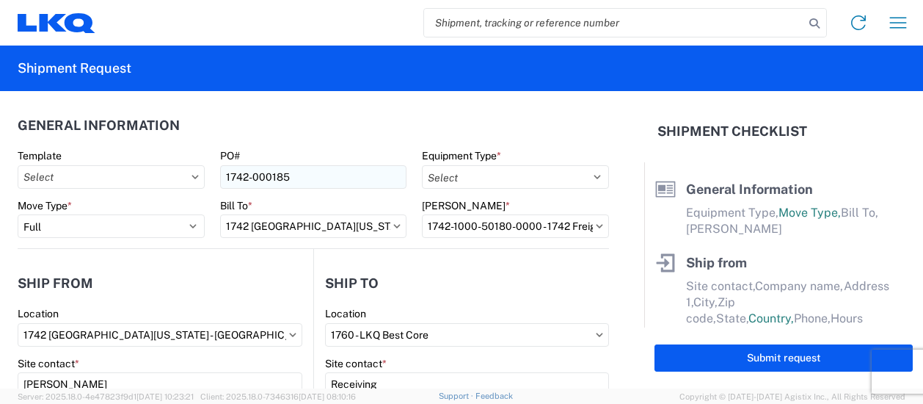
type input "[DATE]"
type input "40000"
type input "Miscellaneous (alt, comp, conv, etc)"
type input "28"
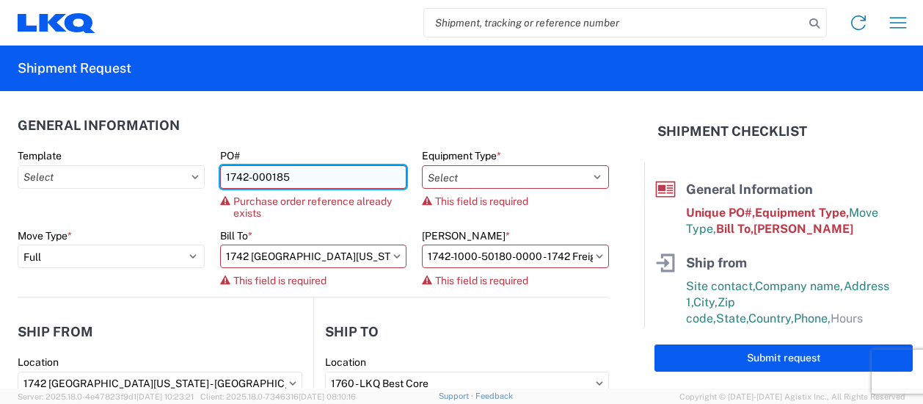
click at [285, 172] on input "1742-000185" at bounding box center [313, 176] width 187 height 23
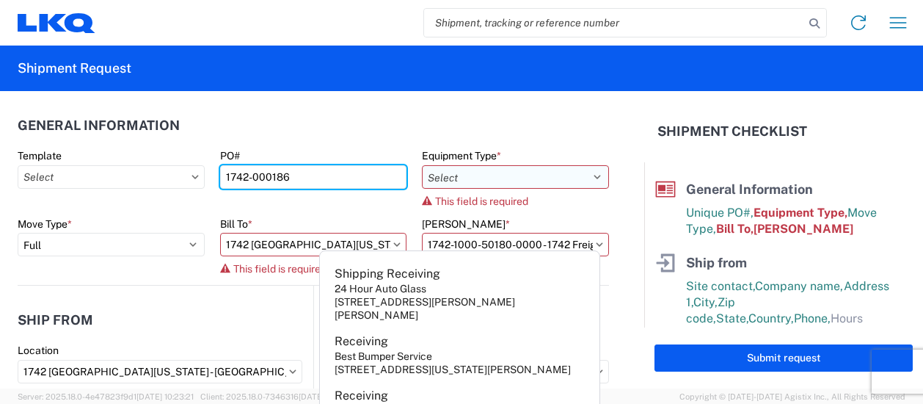
type input "1742-000186"
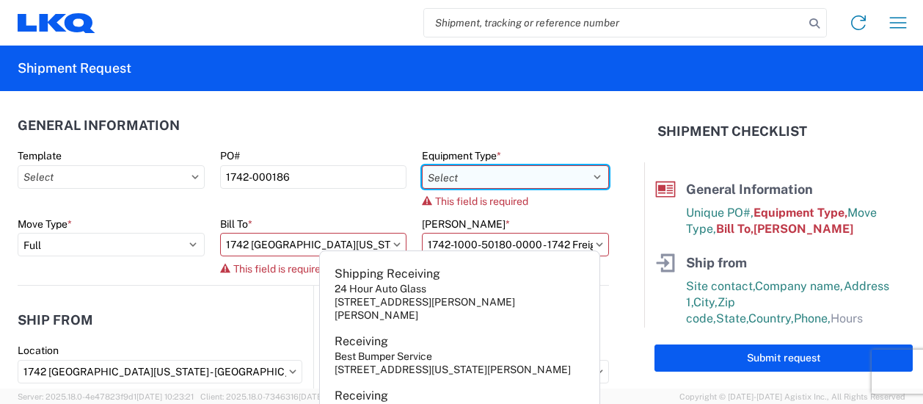
click at [454, 178] on select "Select 53’ Dry Van Flatbed Dropdeck (van) Lowboy (flatbed) Rail" at bounding box center [515, 176] width 187 height 23
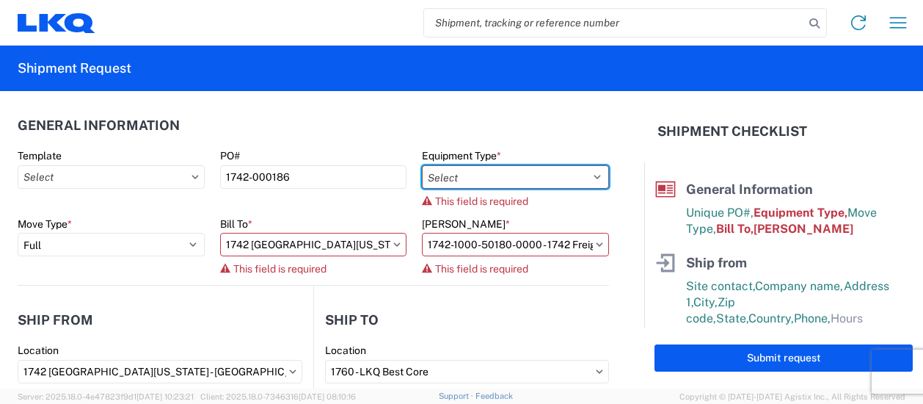
select select "STDV"
click at [422, 165] on select "Select 53’ Dry Van Flatbed Dropdeck (van) Lowboy (flatbed) Rail" at bounding box center [515, 176] width 187 height 23
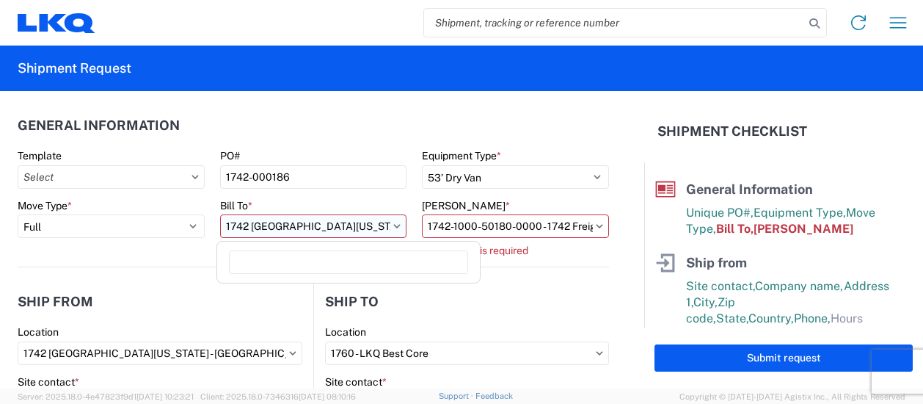
click at [344, 228] on input "1742 [GEOGRAPHIC_DATA][US_STATE] - [GEOGRAPHIC_DATA]" at bounding box center [313, 225] width 187 height 23
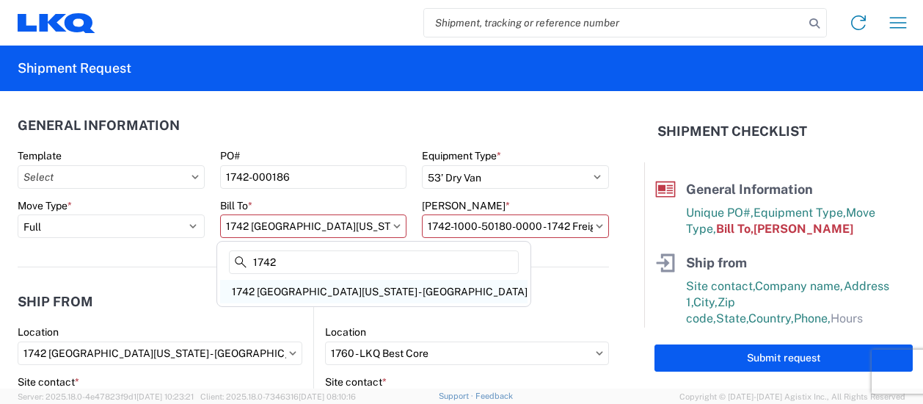
type input "1742"
click at [319, 288] on div "1742 [GEOGRAPHIC_DATA][US_STATE] - [GEOGRAPHIC_DATA]" at bounding box center [374, 291] width 308 height 23
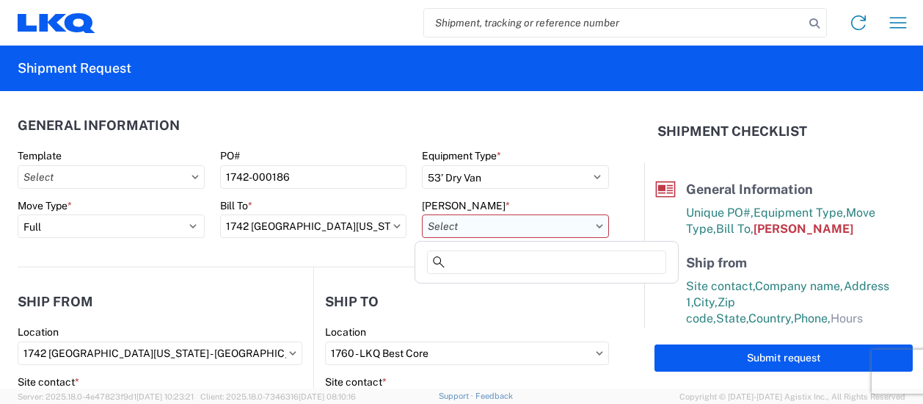
click at [462, 230] on input "[PERSON_NAME] *" at bounding box center [515, 225] width 187 height 23
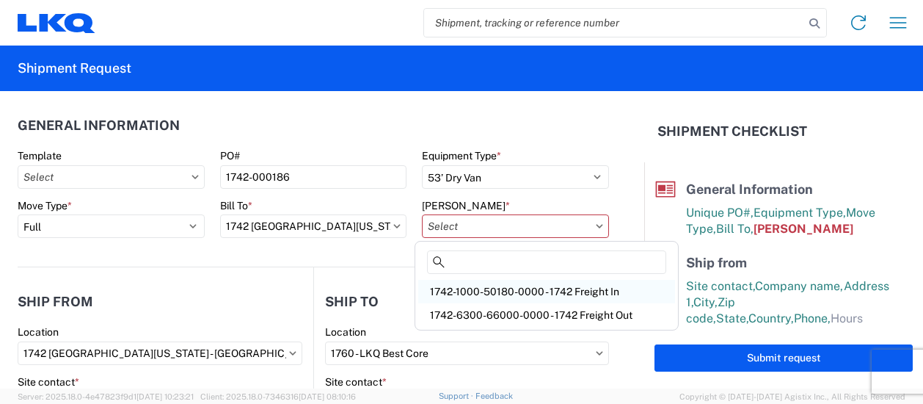
click at [496, 286] on div "1742-1000-50180-0000 - 1742 Freight In" at bounding box center [546, 291] width 257 height 23
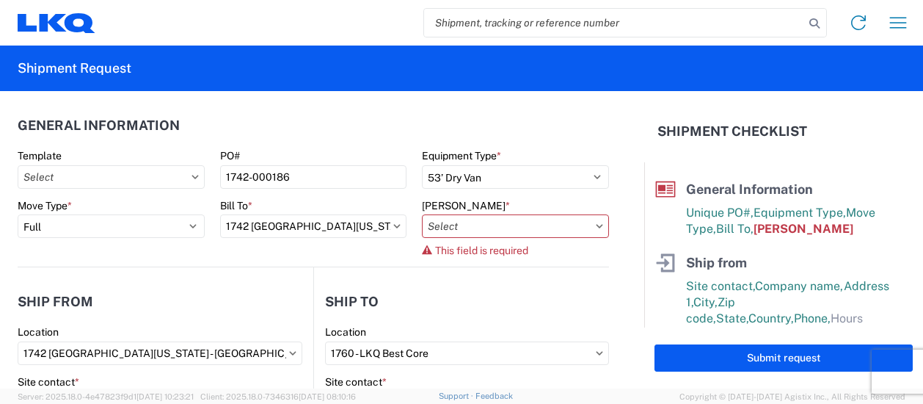
type input "1742-1000-50180-0000 - 1742 Freight In"
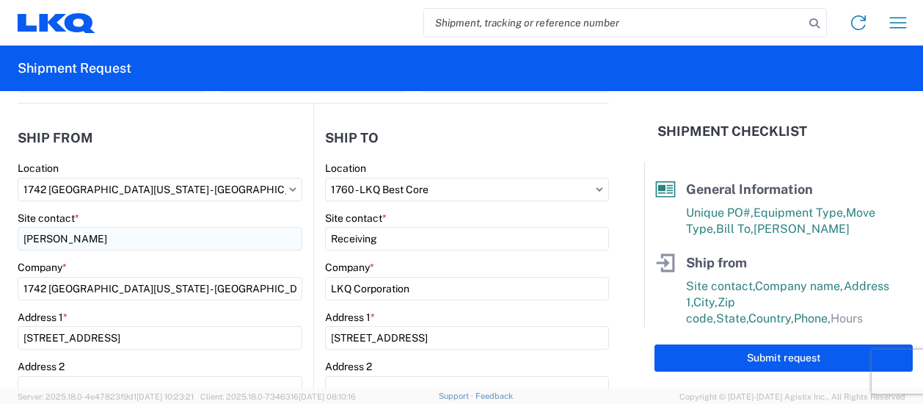
scroll to position [147, 0]
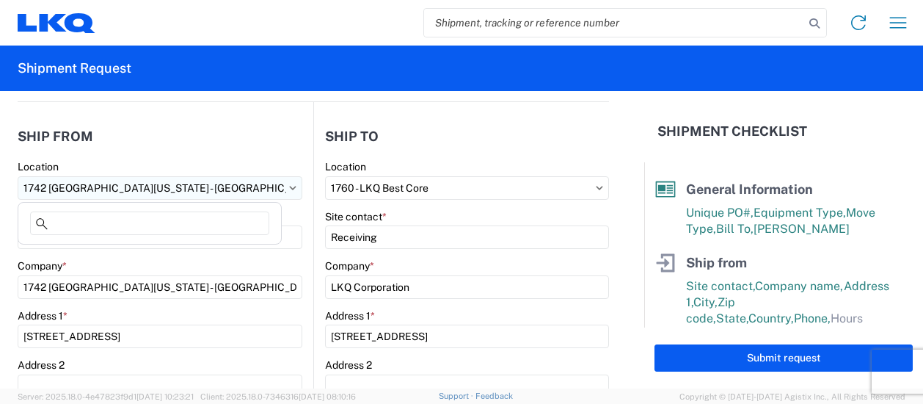
click at [182, 184] on input "1742 [GEOGRAPHIC_DATA][US_STATE] - [GEOGRAPHIC_DATA]" at bounding box center [160, 187] width 285 height 23
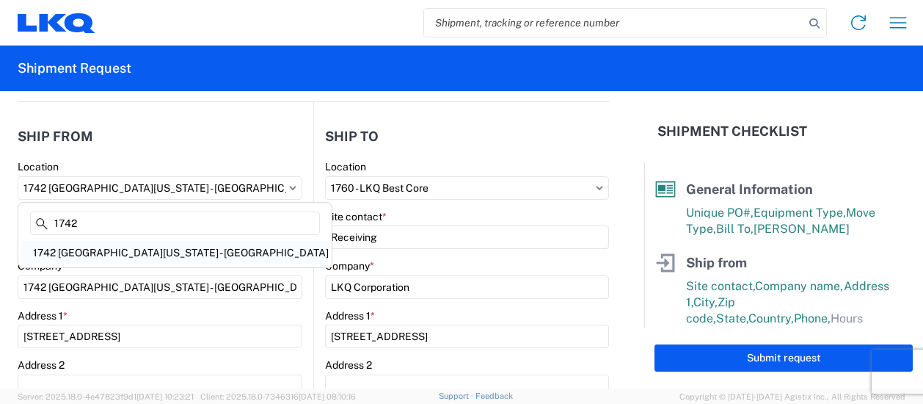
type input "1742"
click at [84, 252] on div "1742 [GEOGRAPHIC_DATA][US_STATE] - [GEOGRAPHIC_DATA]" at bounding box center [175, 252] width 308 height 23
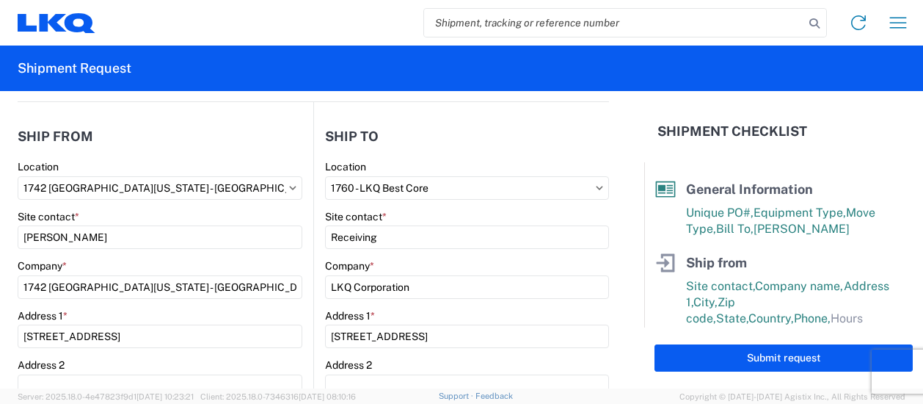
select select "US"
type input "08:00"
type input "17:00"
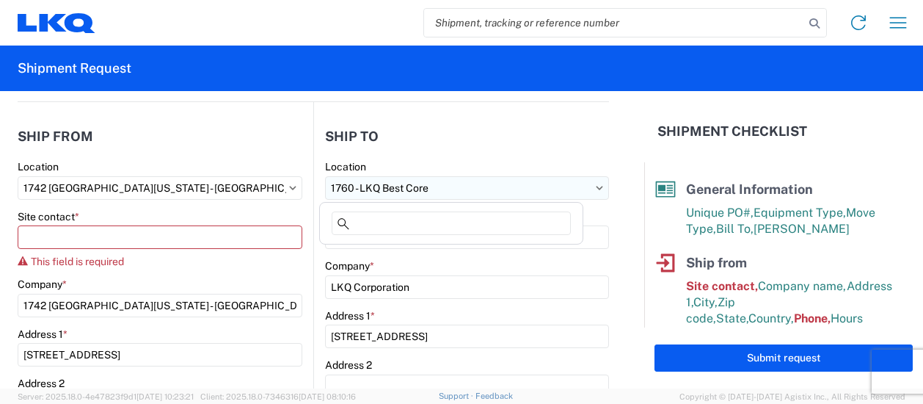
click at [392, 176] on input "1760 - LKQ Best Core" at bounding box center [467, 187] width 284 height 23
type input "1760"
click at [401, 256] on div "1760 - LKQ Best Core" at bounding box center [451, 252] width 257 height 23
select select "[GEOGRAPHIC_DATA]"
select select "US"
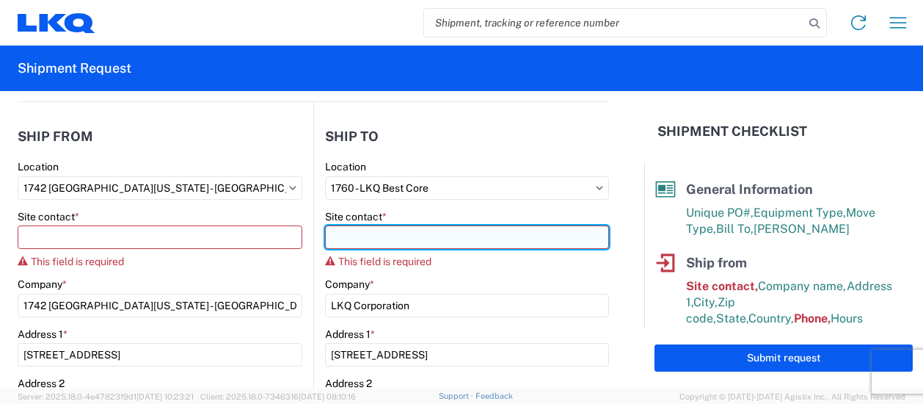
click at [302, 244] on input "Site contact *" at bounding box center [160, 236] width 285 height 23
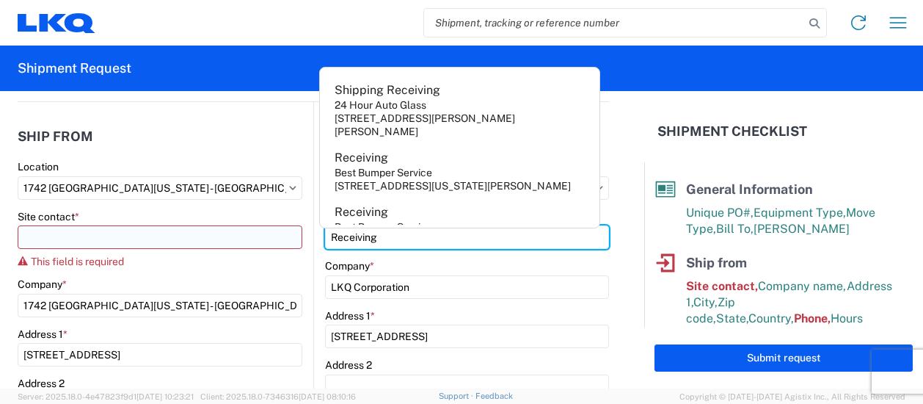
type input "Receiving"
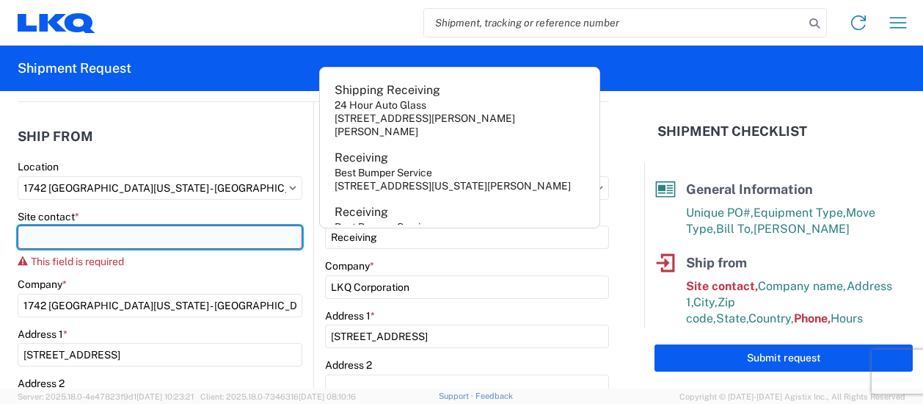
click at [65, 243] on input "Site contact *" at bounding box center [160, 236] width 285 height 23
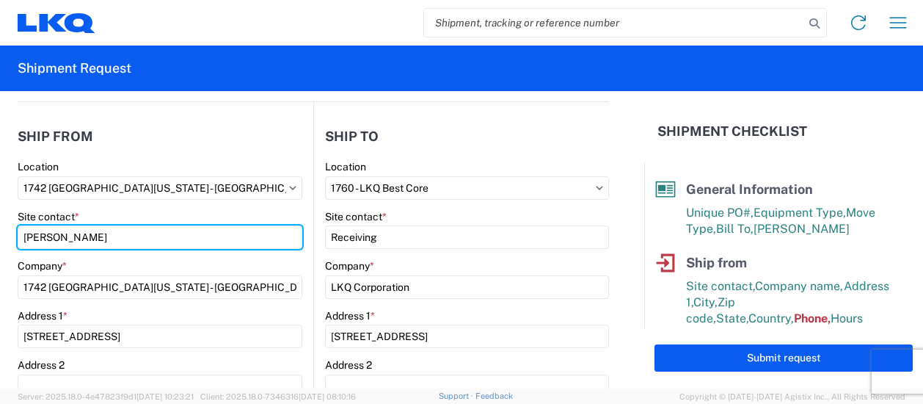
type input "[PERSON_NAME]"
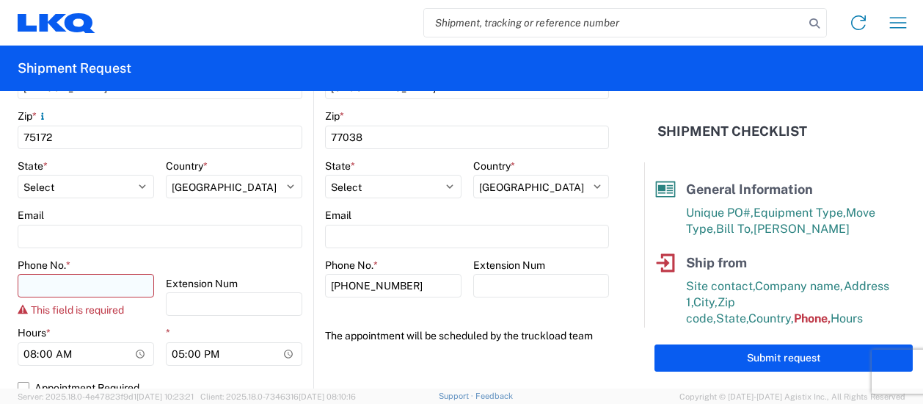
scroll to position [514, 0]
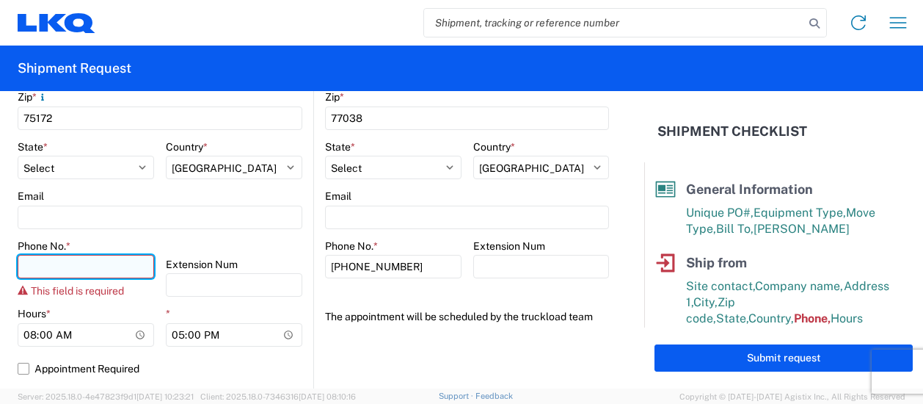
click at [60, 265] on input "Phone No. *" at bounding box center [86, 266] width 137 height 23
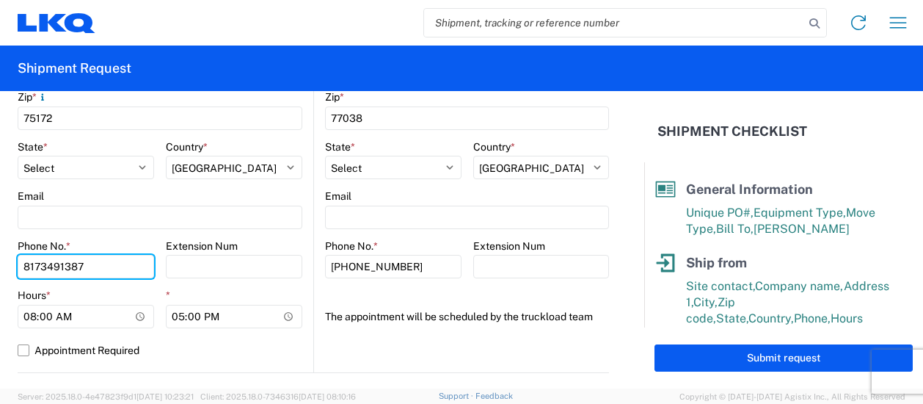
type input "8173491387"
click at [134, 293] on div "Hours *" at bounding box center [86, 294] width 137 height 13
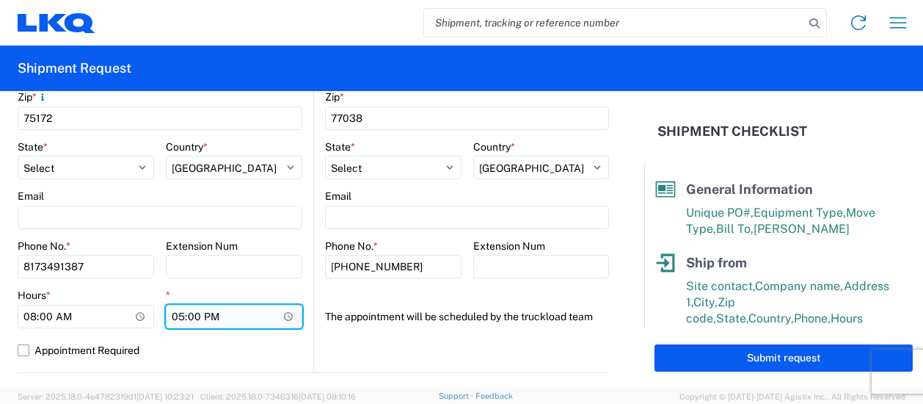
click at [172, 315] on input "17:00" at bounding box center [234, 316] width 137 height 23
type input "15:00"
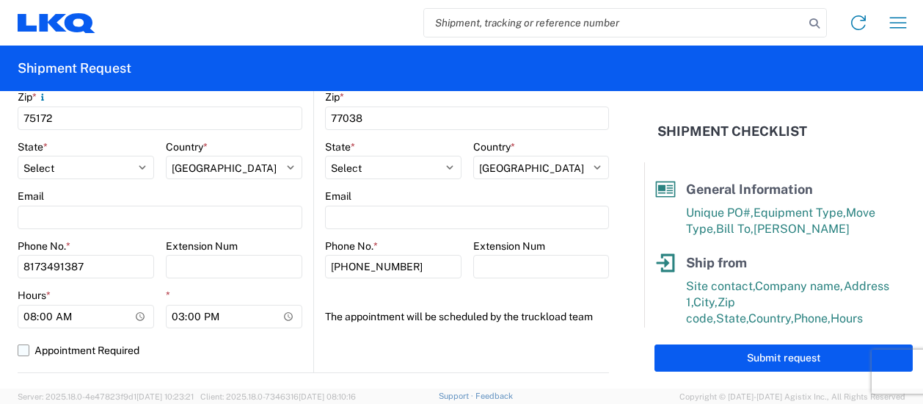
click at [213, 343] on label "Appointment Required" at bounding box center [160, 349] width 285 height 23
click at [0, 0] on input "Appointment Required" at bounding box center [0, 0] width 0 height 0
select select "US"
click at [22, 349] on label "Appointment Required" at bounding box center [160, 349] width 285 height 23
click at [0, 0] on input "Appointment Required" at bounding box center [0, 0] width 0 height 0
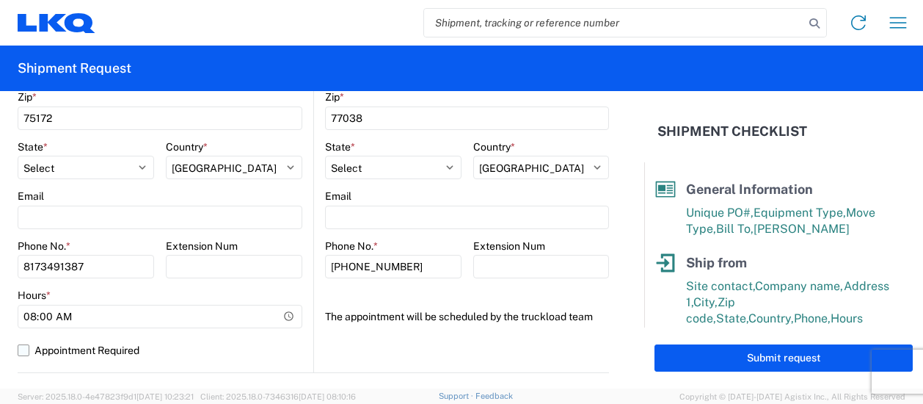
select select "US"
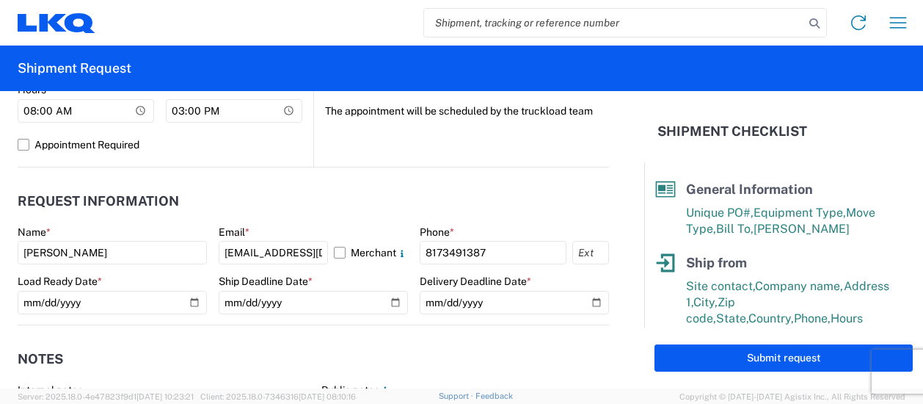
scroll to position [807, 0]
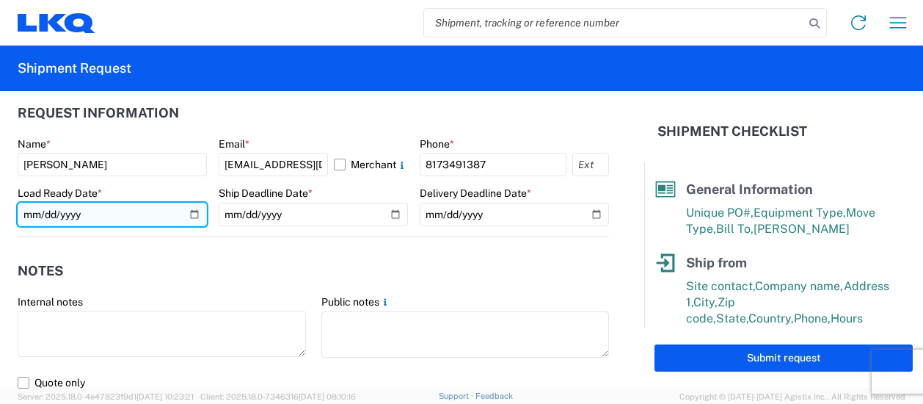
click at [194, 213] on input "[DATE]" at bounding box center [112, 214] width 189 height 23
type input "[DATE]"
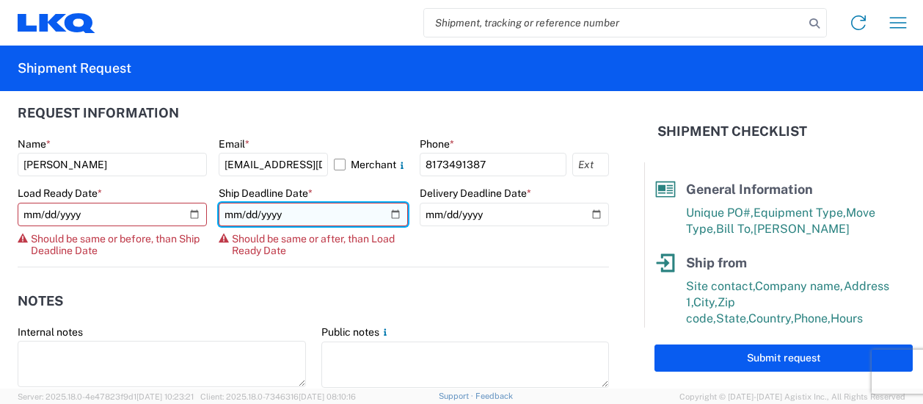
click at [388, 214] on input "[DATE]" at bounding box center [313, 214] width 189 height 23
type input "[DATE]"
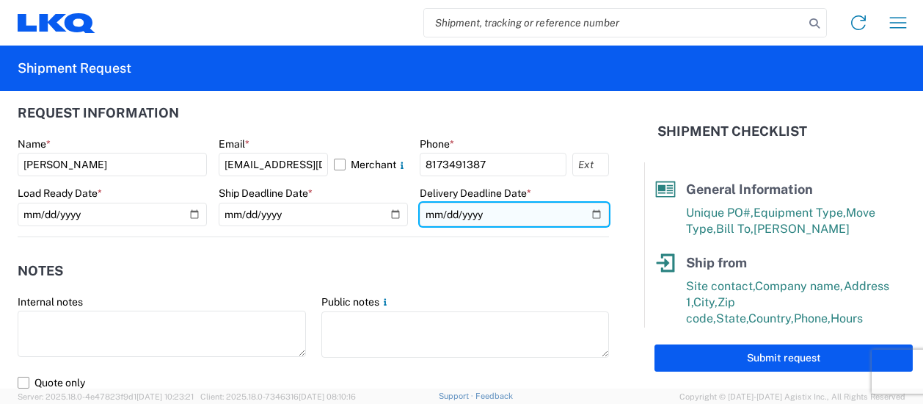
click at [583, 212] on input "[DATE]" at bounding box center [514, 214] width 189 height 23
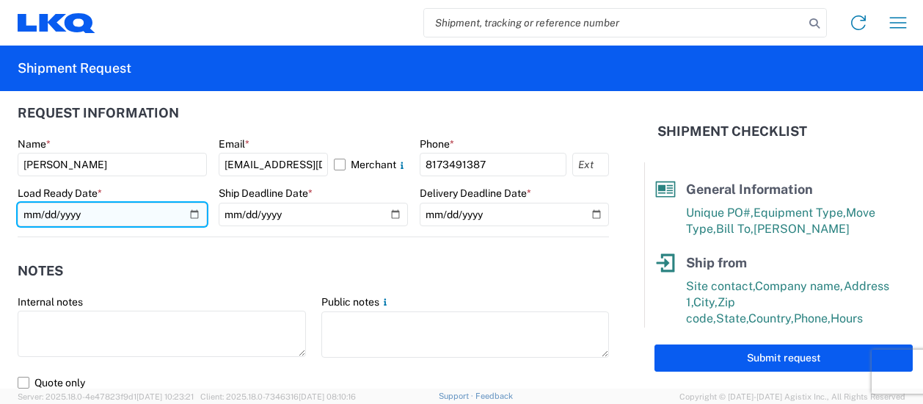
click at [189, 215] on input "[DATE]" at bounding box center [112, 214] width 189 height 23
type input "[DATE]"
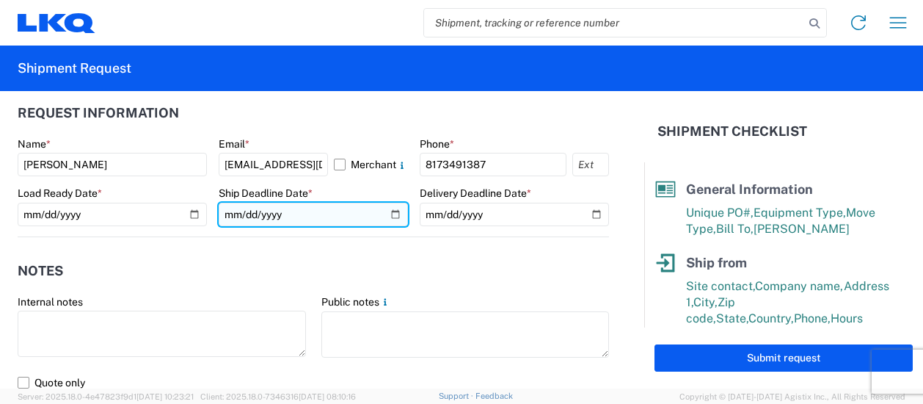
click at [387, 212] on input "[DATE]" at bounding box center [313, 214] width 189 height 23
type input "[DATE]"
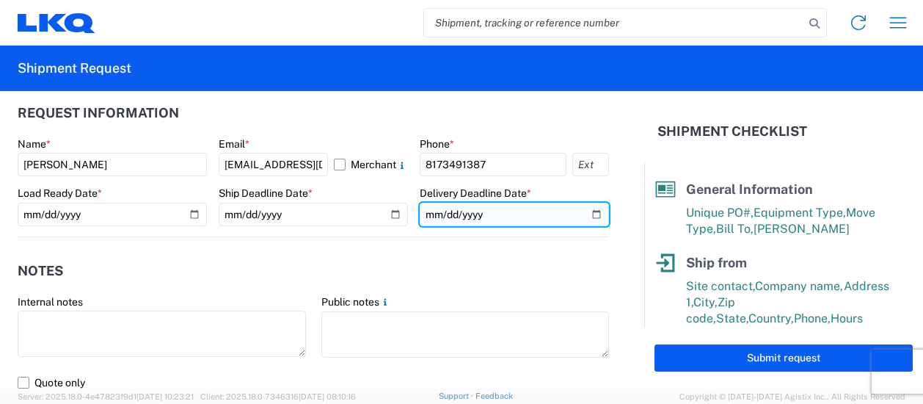
click at [584, 211] on input "[DATE]" at bounding box center [514, 214] width 189 height 23
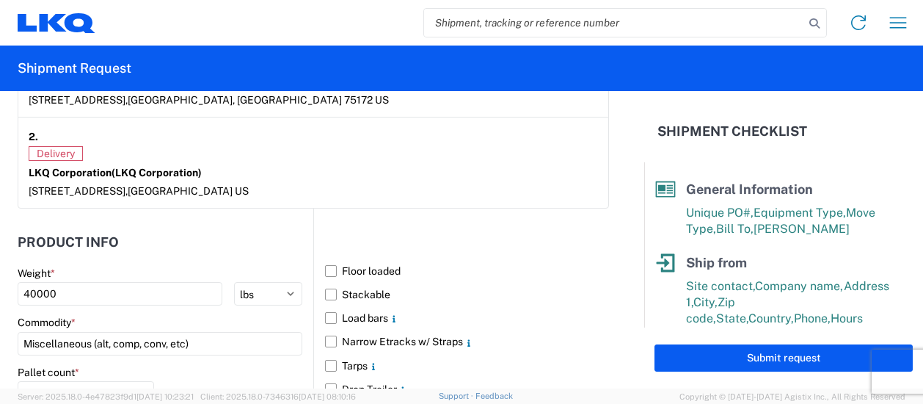
scroll to position [1321, 0]
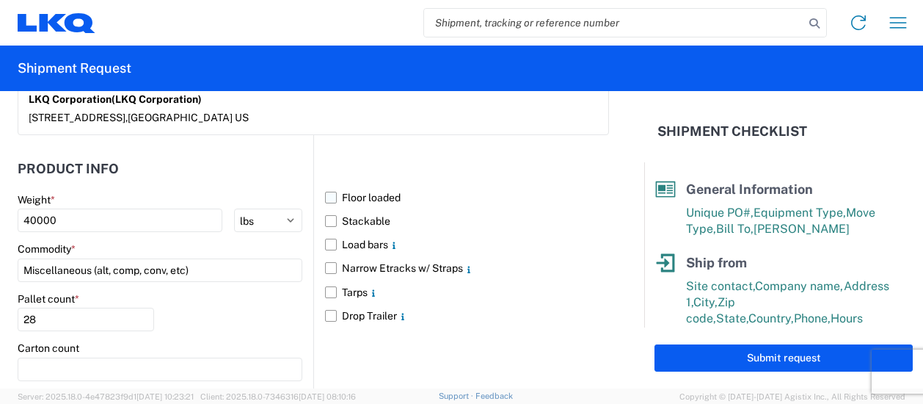
click at [328, 186] on label "Floor loaded" at bounding box center [467, 197] width 284 height 23
click at [0, 0] on input "Floor loaded" at bounding box center [0, 0] width 0 height 0
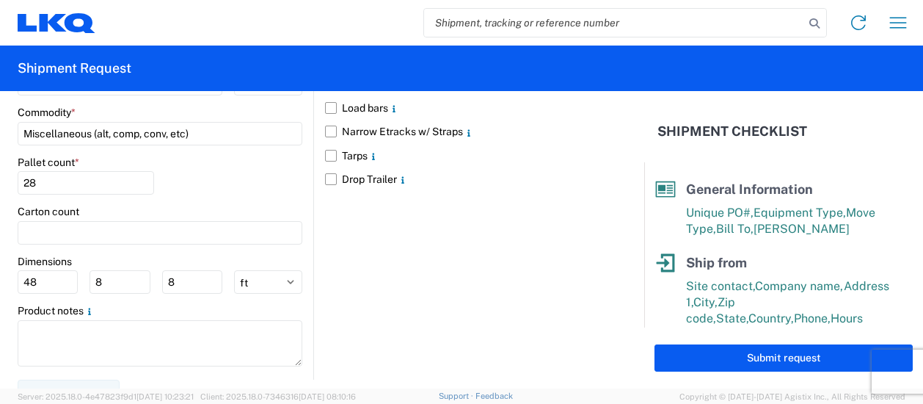
scroll to position [1458, 0]
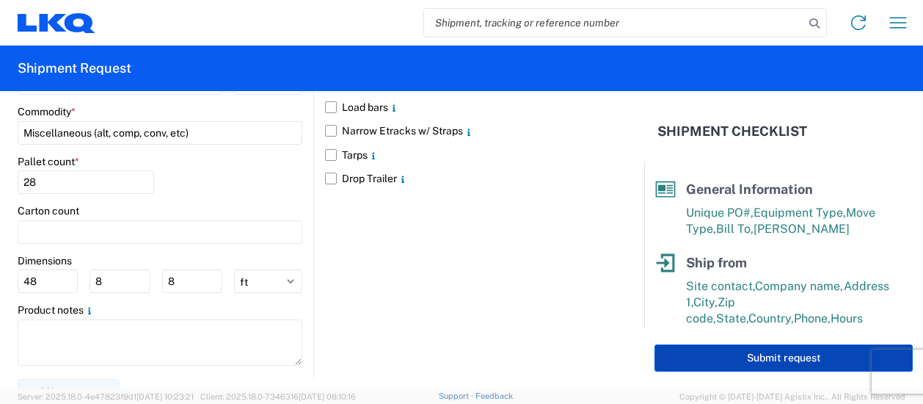
click at [731, 360] on button "Submit request" at bounding box center [784, 357] width 258 height 27
select select "US"
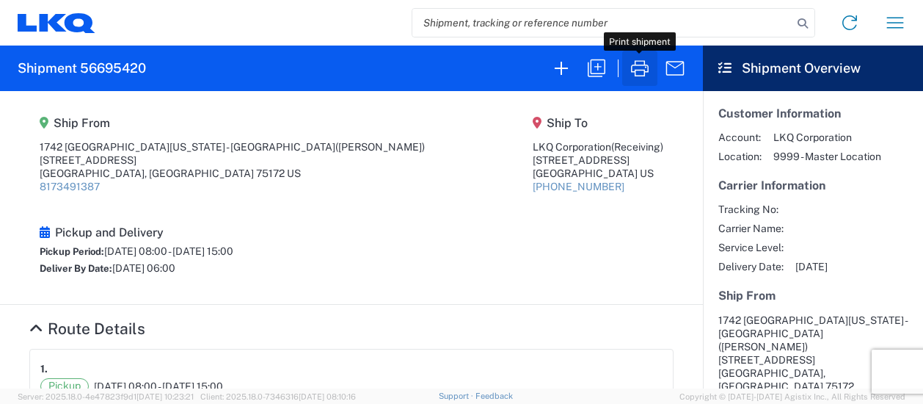
click at [643, 66] on icon "button" at bounding box center [639, 68] width 23 height 23
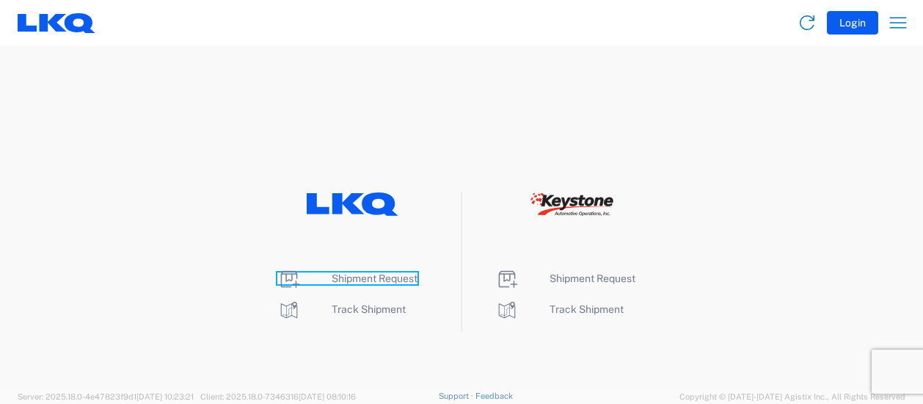
click at [356, 277] on span "Shipment Request" at bounding box center [375, 278] width 86 height 12
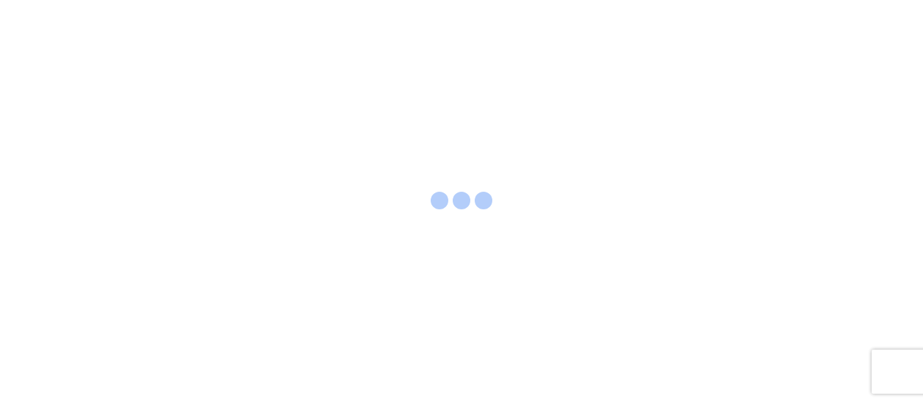
select select "FULL"
select select "LBS"
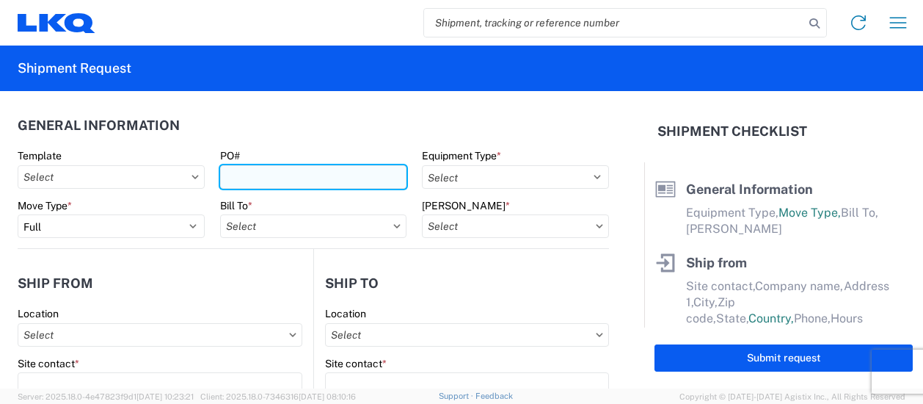
click at [252, 175] on input "PO#" at bounding box center [313, 176] width 187 height 23
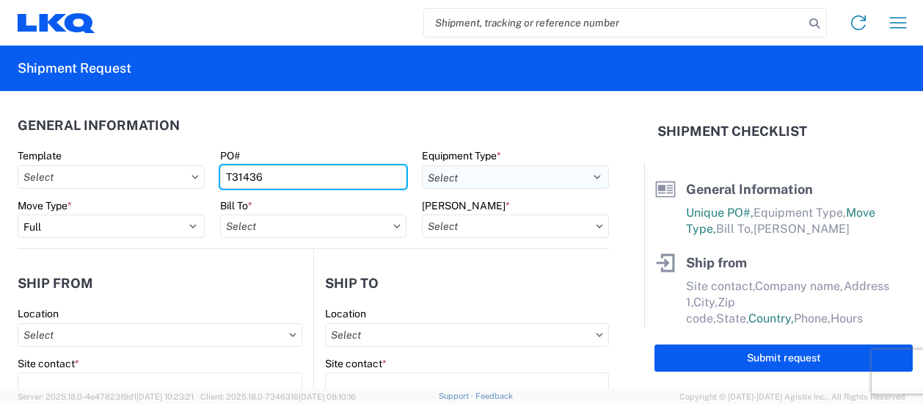
type input "T31436"
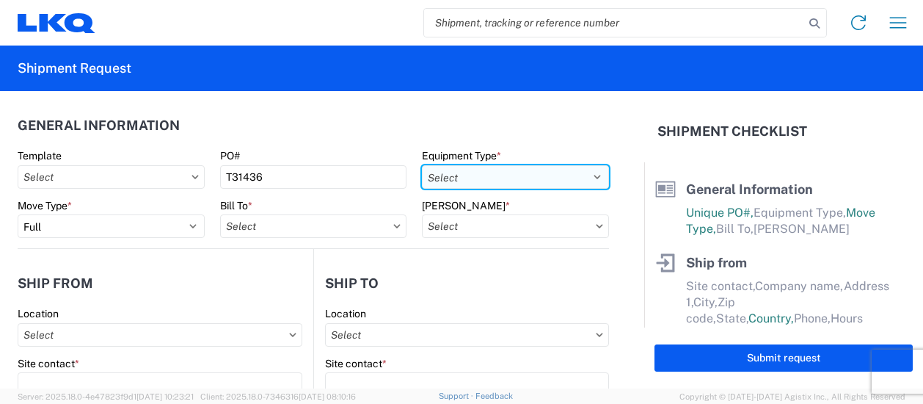
click at [539, 183] on select "Select 53’ Dry Van Flatbed Dropdeck (van) Lowboy (flatbed) Rail" at bounding box center [515, 176] width 187 height 23
select select "STDV"
click at [422, 165] on select "Select 53’ Dry Van Flatbed Dropdeck (van) Lowboy (flatbed) Rail" at bounding box center [515, 176] width 187 height 23
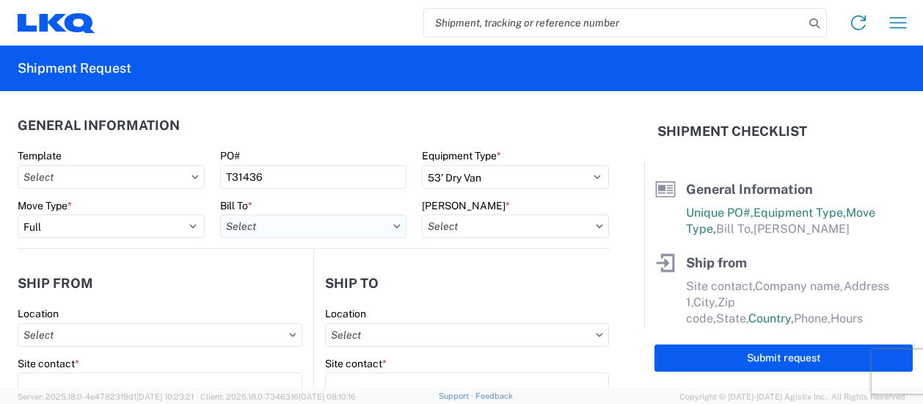
click at [343, 225] on input "Bill To *" at bounding box center [313, 225] width 187 height 23
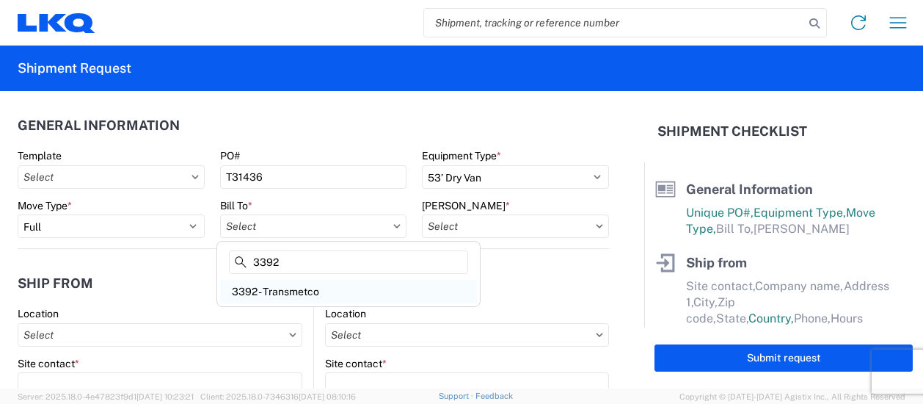
type input "3392"
click at [288, 296] on div "3392 - Transmetco" at bounding box center [348, 291] width 257 height 23
type input "3392 - Transmetco"
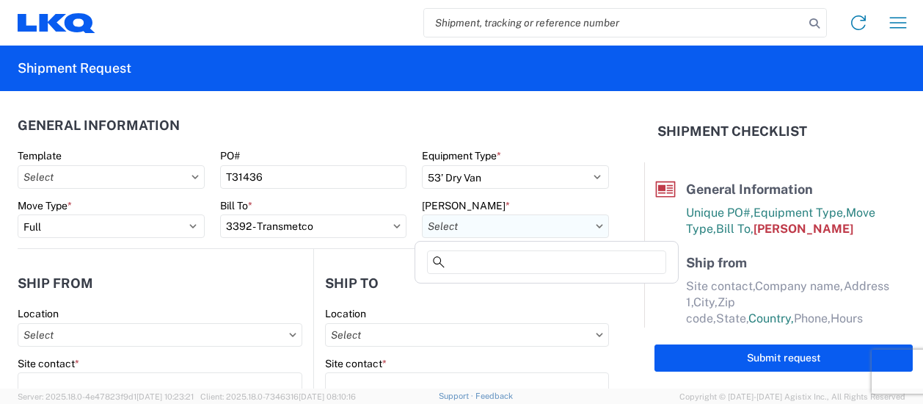
click at [484, 230] on input "[PERSON_NAME] *" at bounding box center [515, 225] width 187 height 23
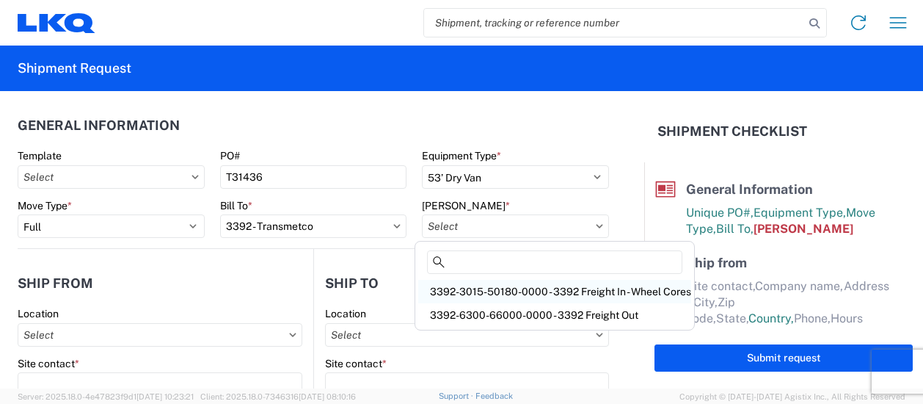
click at [488, 286] on div "3392-3015-50180-0000 - 3392 Freight In - Wheel Cores" at bounding box center [554, 291] width 273 height 23
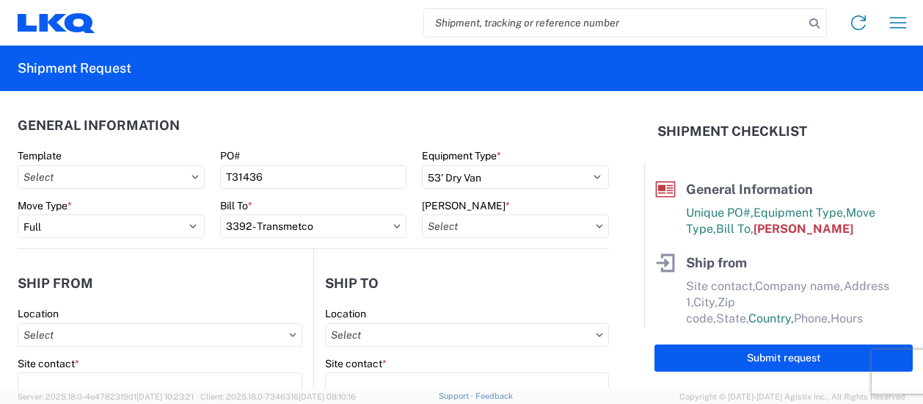
type input "3392-3015-50180-0000 - 3392 Freight In - Wheel Cores"
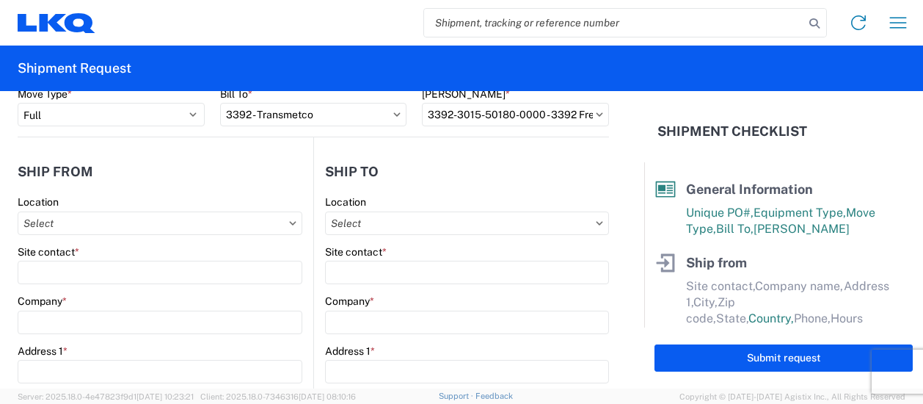
scroll to position [147, 0]
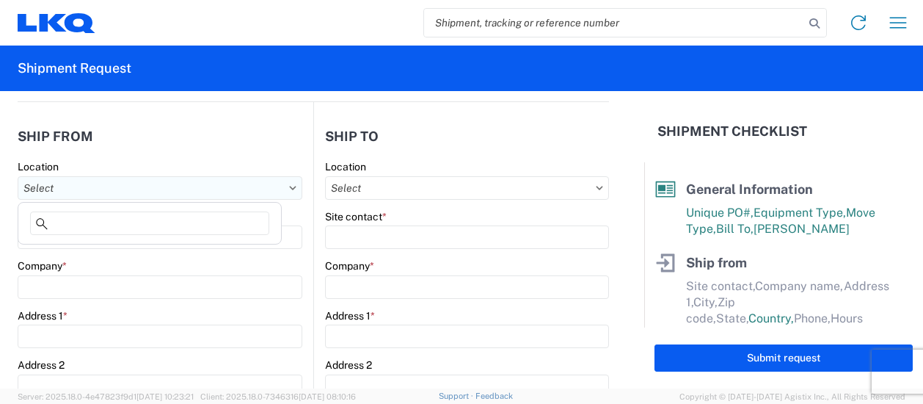
click at [118, 182] on input "Location" at bounding box center [160, 187] width 285 height 23
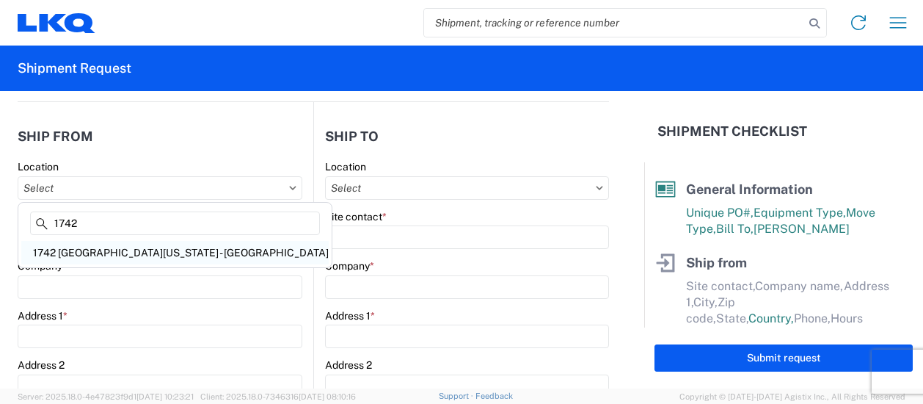
type input "1742"
click at [135, 247] on div "1742 [GEOGRAPHIC_DATA][US_STATE] - [GEOGRAPHIC_DATA]" at bounding box center [175, 252] width 308 height 23
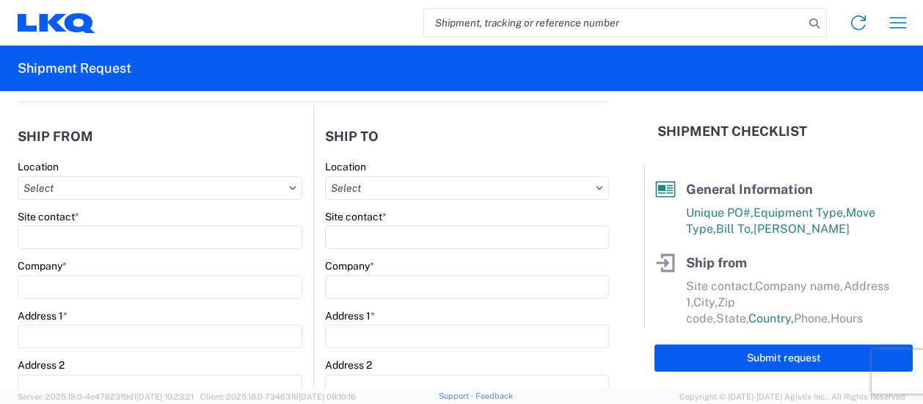
type input "1742 [GEOGRAPHIC_DATA][US_STATE] - [GEOGRAPHIC_DATA]"
type input "[STREET_ADDRESS]"
type input "[PERSON_NAME]"
type input "75172"
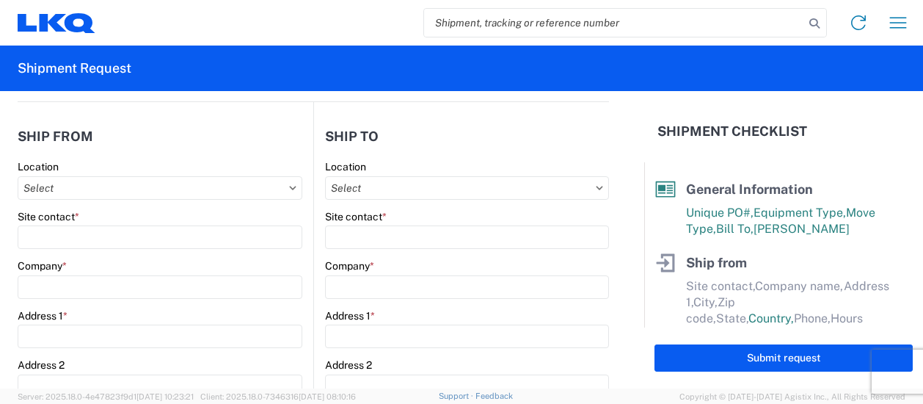
select select "[GEOGRAPHIC_DATA]"
select select "US"
type input "08:00"
type input "17:00"
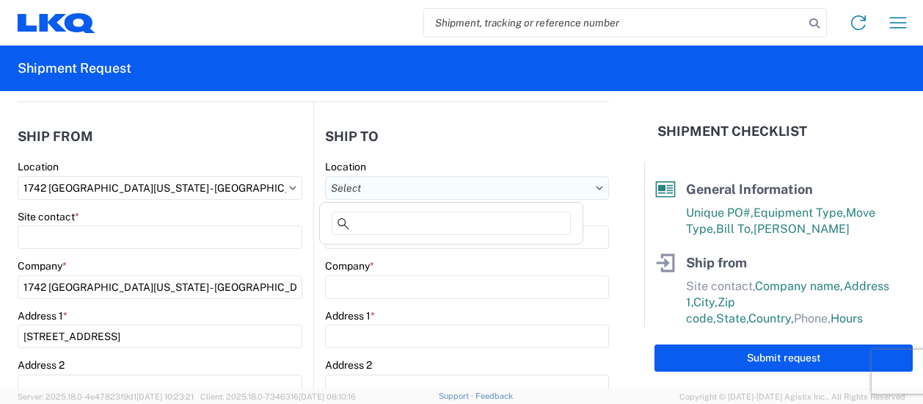
click at [399, 192] on input "Location" at bounding box center [467, 187] width 284 height 23
type input "3392"
click at [391, 250] on div "3392 - Transmetco" at bounding box center [451, 252] width 257 height 23
type input "3392 - Transmetco"
type input "LKQ Corporation"
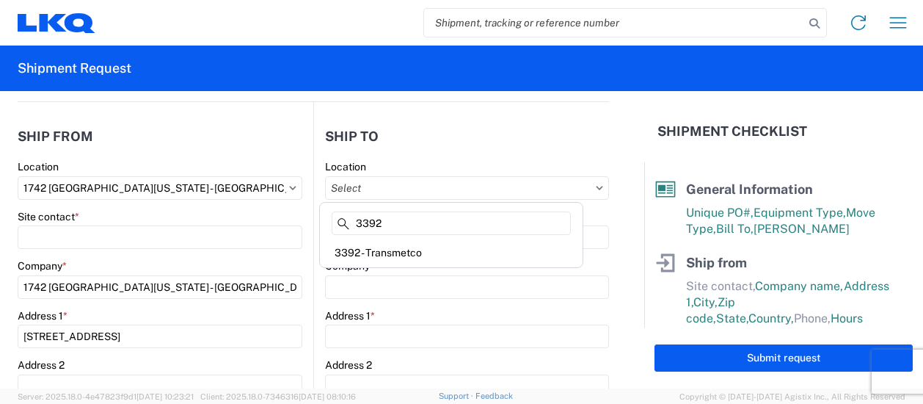
type input "[STREET_ADDRESS]"
type input "Huntington"
type input "46750"
select select "US"
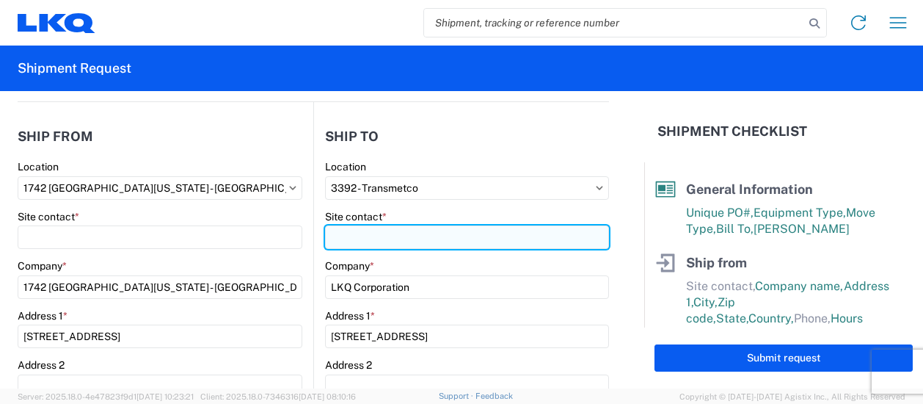
click at [302, 237] on input "Site contact *" at bounding box center [160, 236] width 285 height 23
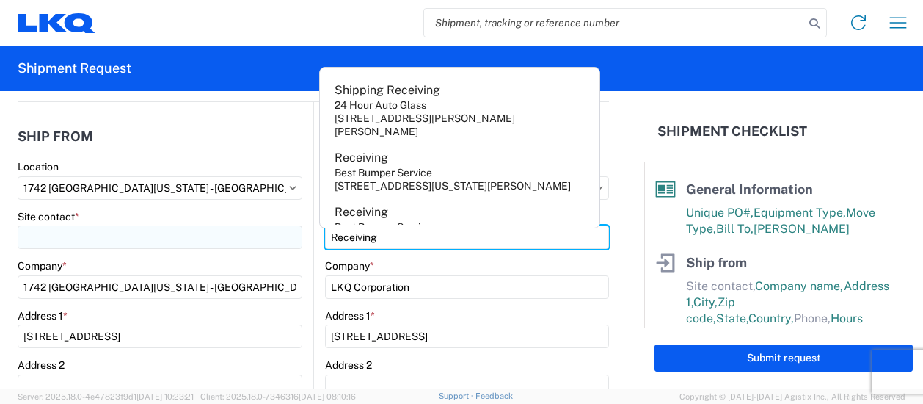
type input "Receiving"
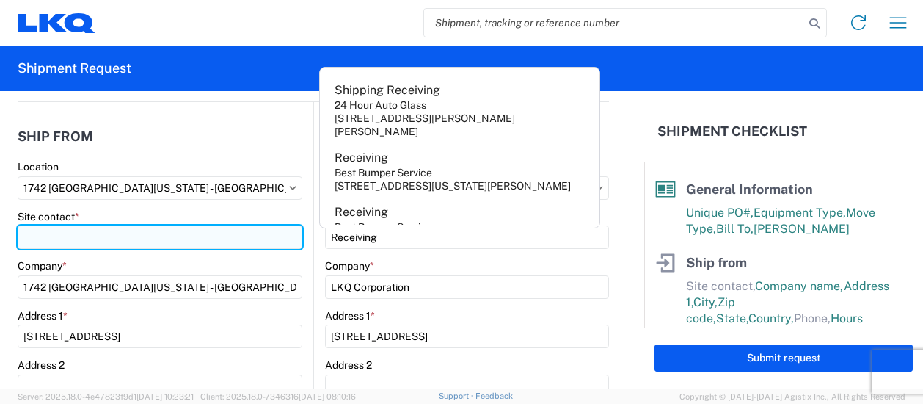
click at [87, 236] on input "Site contact *" at bounding box center [160, 236] width 285 height 23
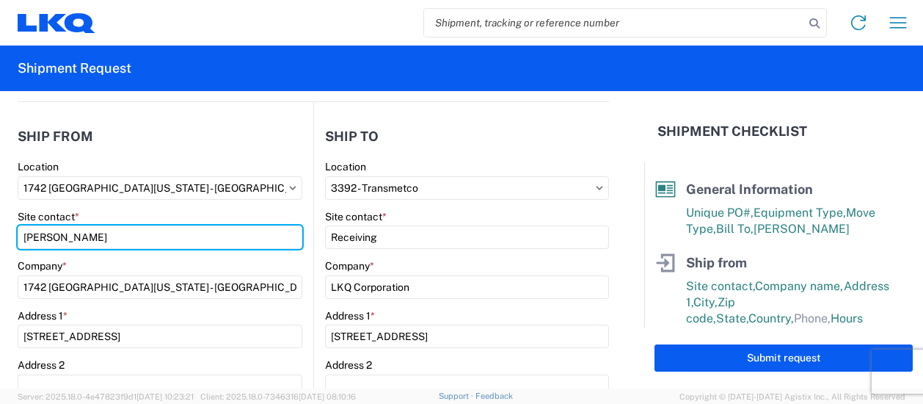
type input "[PERSON_NAME]"
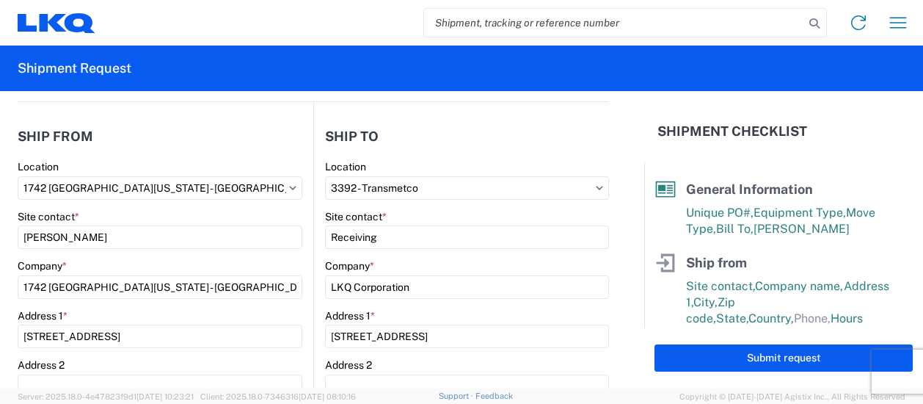
click at [186, 255] on agx-form-control-wrapper-v2 "Site contact * [PERSON_NAME]" at bounding box center [160, 235] width 285 height 50
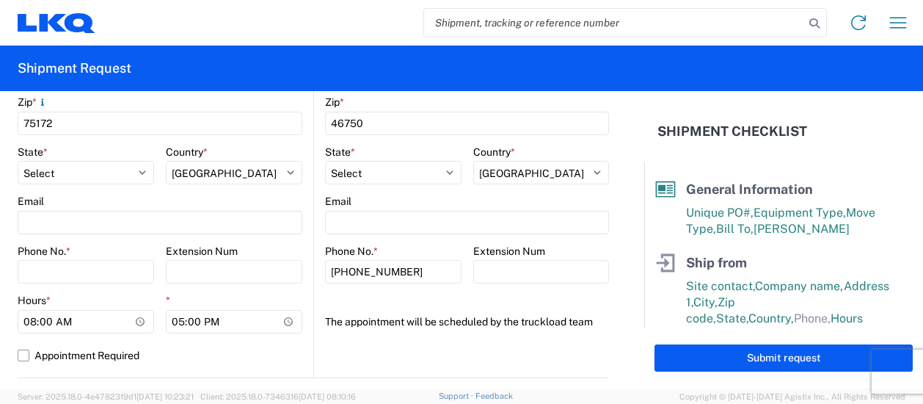
scroll to position [514, 0]
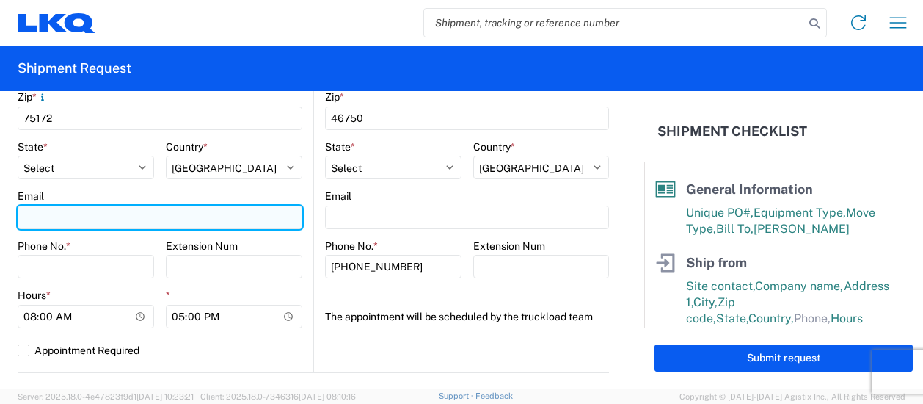
click at [59, 219] on input "Email" at bounding box center [160, 217] width 285 height 23
type input "[EMAIL_ADDRESS][DOMAIN_NAME]"
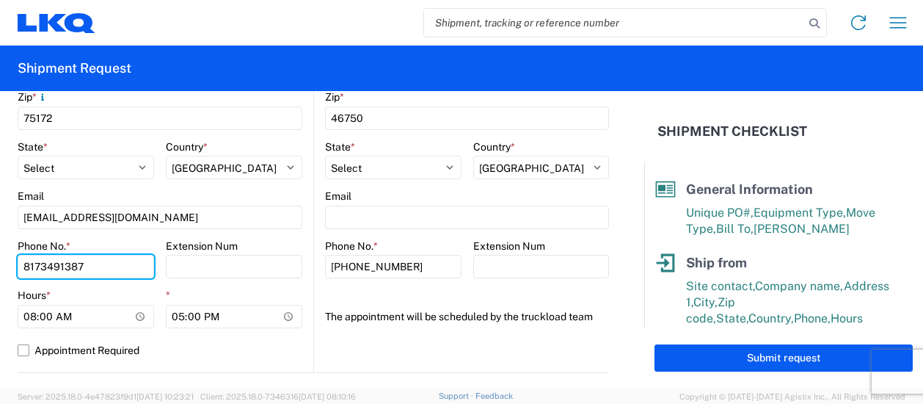
type input "8173491387"
drag, startPoint x: 190, startPoint y: 290, endPoint x: 186, endPoint y: 316, distance: 26.7
click at [191, 302] on div "* 17:00" at bounding box center [234, 308] width 137 height 40
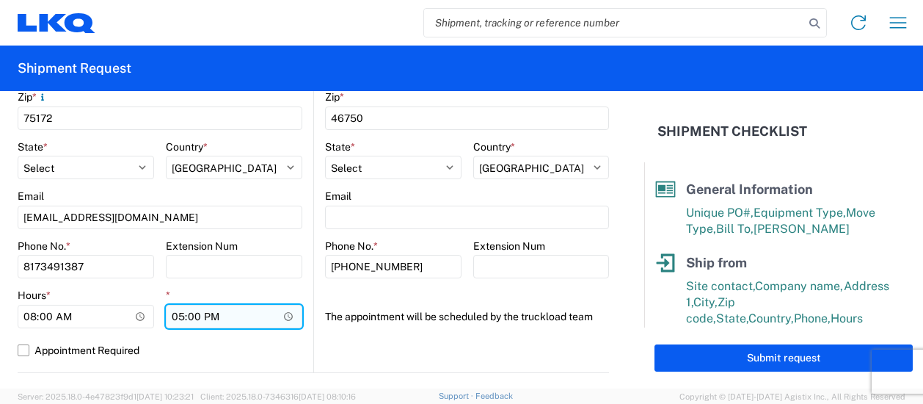
click at [175, 316] on input "17:00" at bounding box center [234, 316] width 137 height 23
type input "15:00"
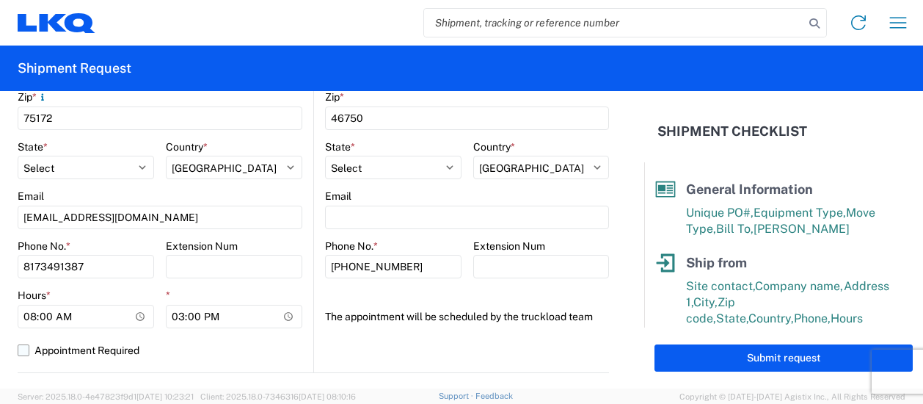
click at [221, 344] on label "Appointment Required" at bounding box center [160, 349] width 285 height 23
click at [0, 0] on input "Appointment Required" at bounding box center [0, 0] width 0 height 0
select select "US"
click at [25, 347] on label "Appointment Required" at bounding box center [160, 349] width 285 height 23
click at [0, 0] on input "Appointment Required" at bounding box center [0, 0] width 0 height 0
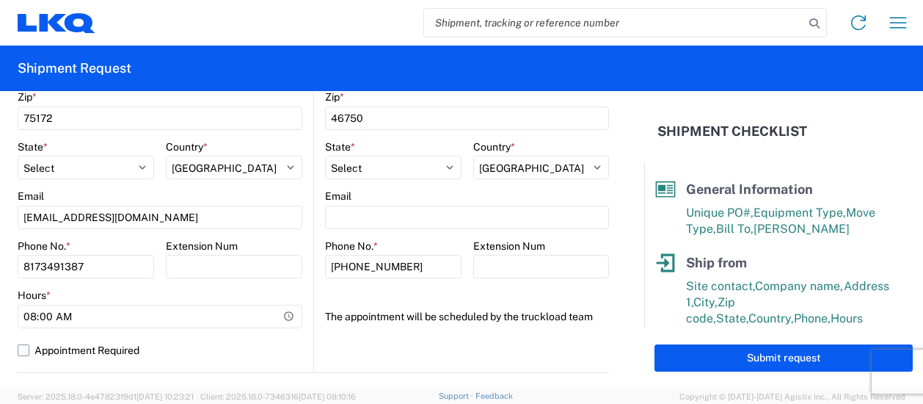
select select "[GEOGRAPHIC_DATA]"
select select "US"
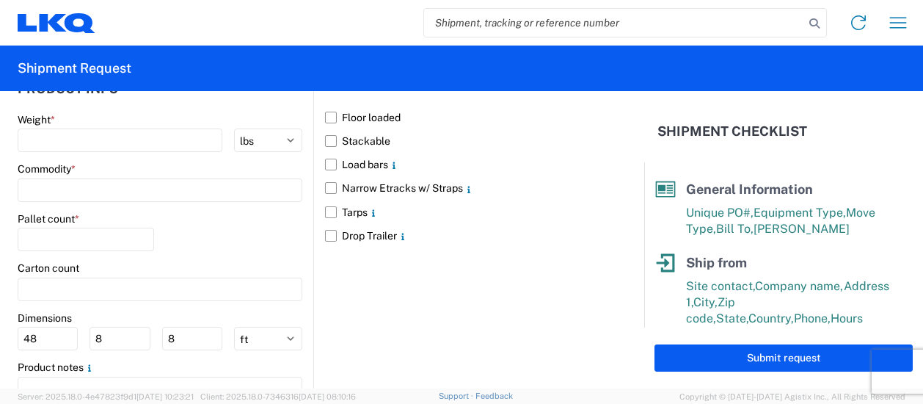
scroll to position [1312, 0]
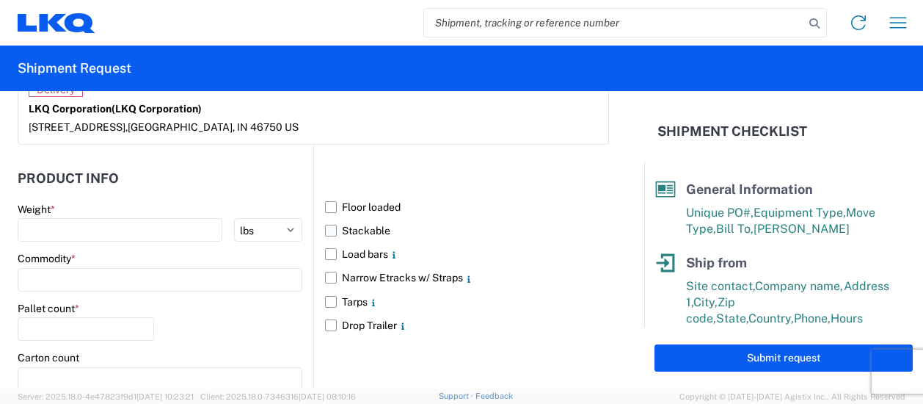
click at [329, 219] on label "Stackable" at bounding box center [467, 230] width 284 height 23
click at [0, 0] on input "Stackable" at bounding box center [0, 0] width 0 height 0
click at [48, 268] on input at bounding box center [160, 279] width 285 height 23
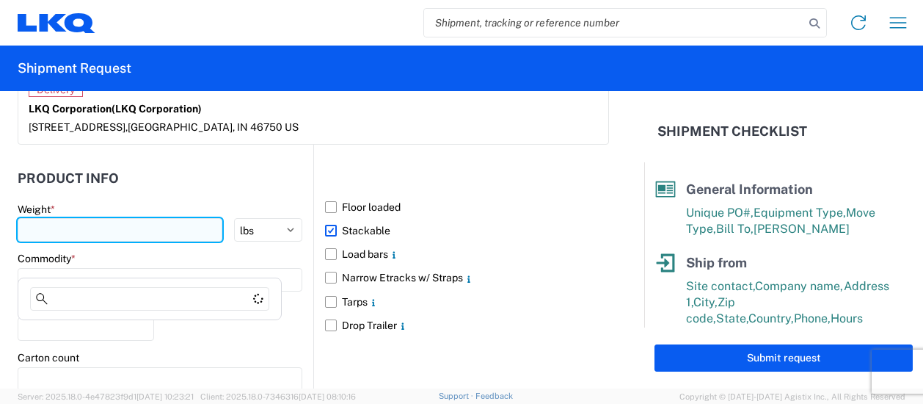
click at [51, 218] on input "number" at bounding box center [120, 229] width 205 height 23
type input "40000"
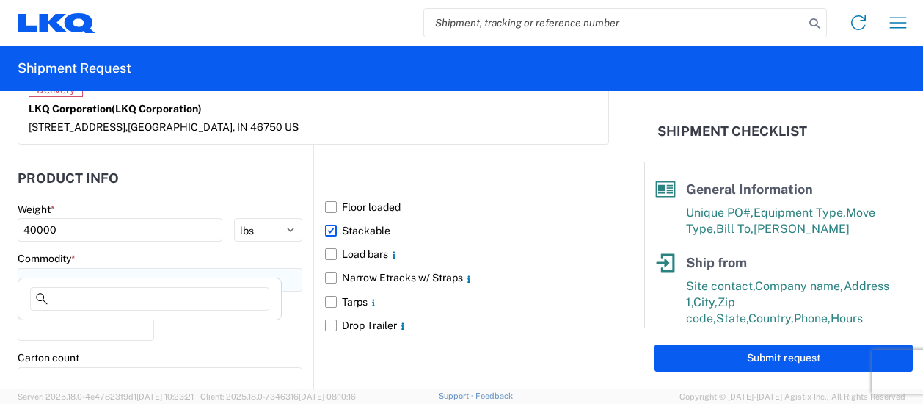
click at [70, 268] on input at bounding box center [160, 279] width 285 height 23
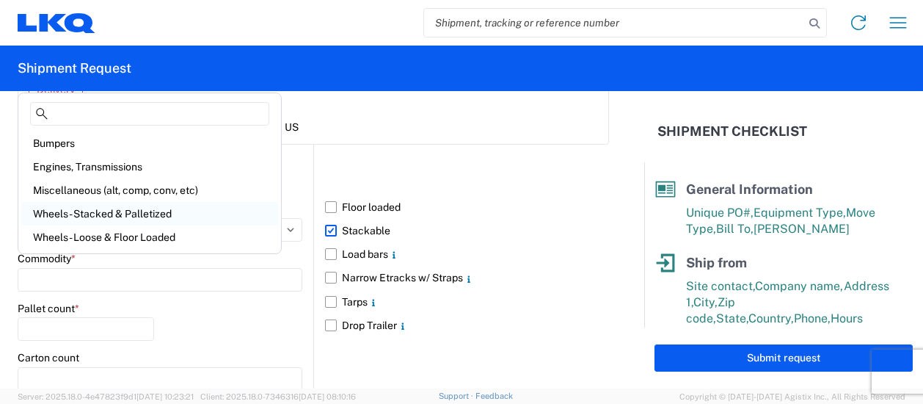
click at [84, 214] on div "Wheels - Stacked & Palletized" at bounding box center [149, 213] width 257 height 23
type input "Wheels - Stacked & Palletized"
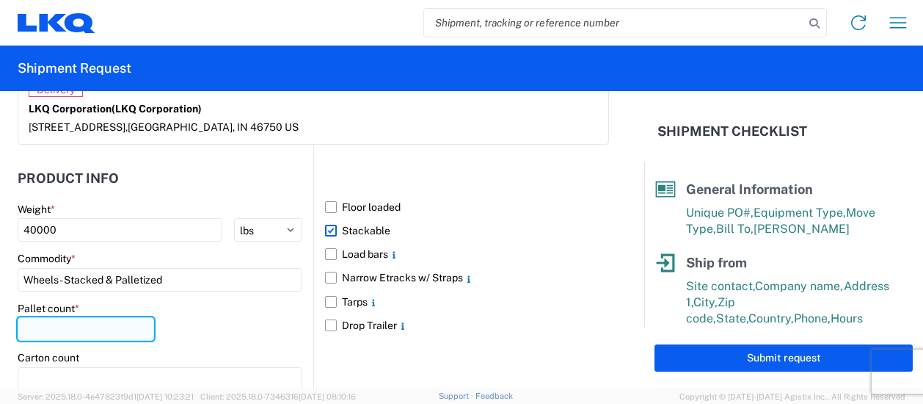
click at [51, 317] on input "number" at bounding box center [86, 328] width 137 height 23
type input "40"
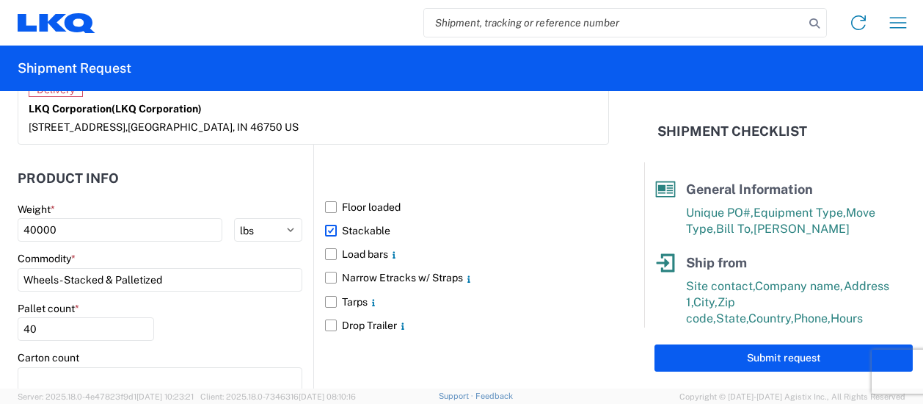
click at [188, 302] on div "Pallet count * 40" at bounding box center [160, 327] width 285 height 50
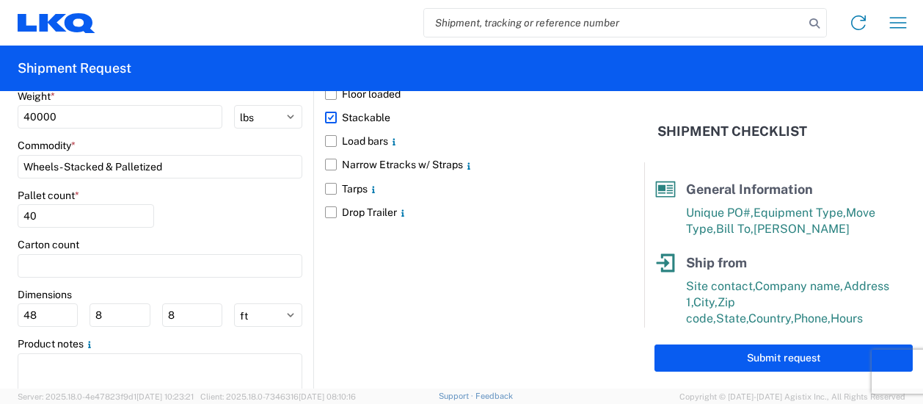
scroll to position [1458, 0]
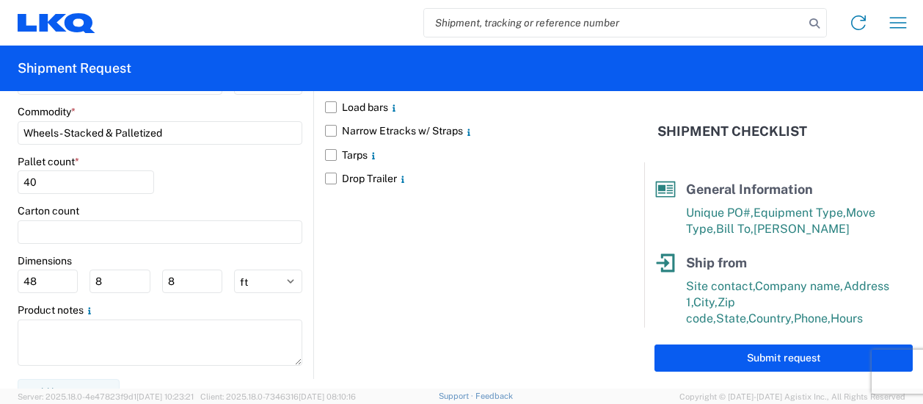
click at [470, 291] on div "Floor loaded Stackable Load bars Narrow Etracks w/ Straps Tarps Drop Trailer" at bounding box center [461, 188] width 296 height 381
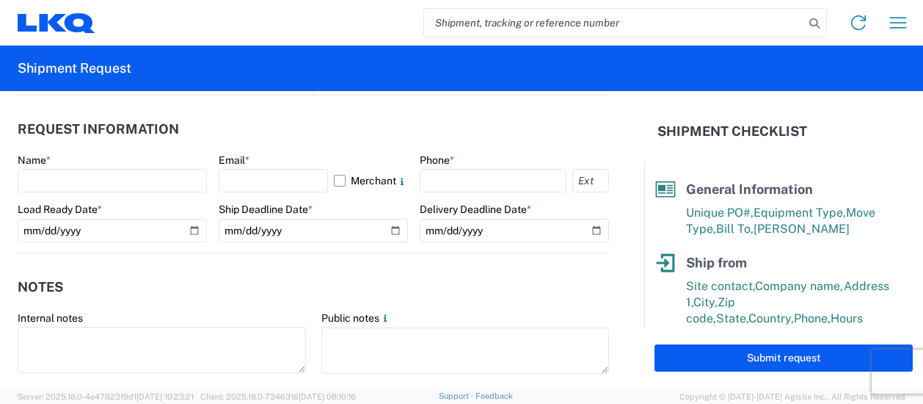
scroll to position [798, 0]
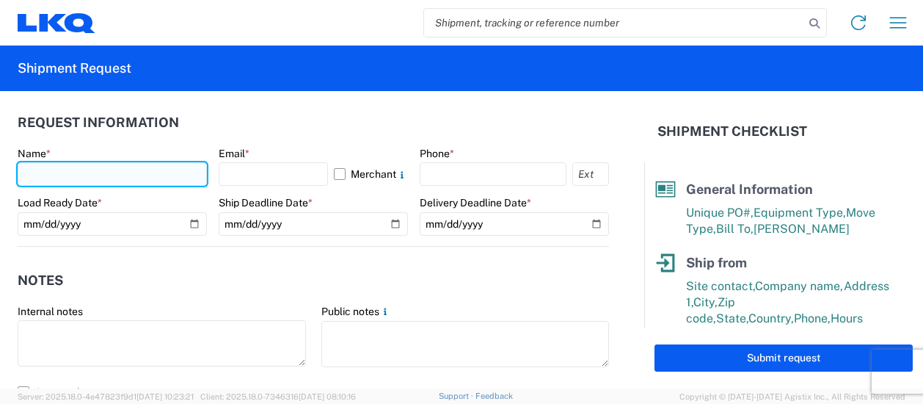
click at [139, 181] on input "text" at bounding box center [112, 173] width 189 height 23
type input "[PERSON_NAME]"
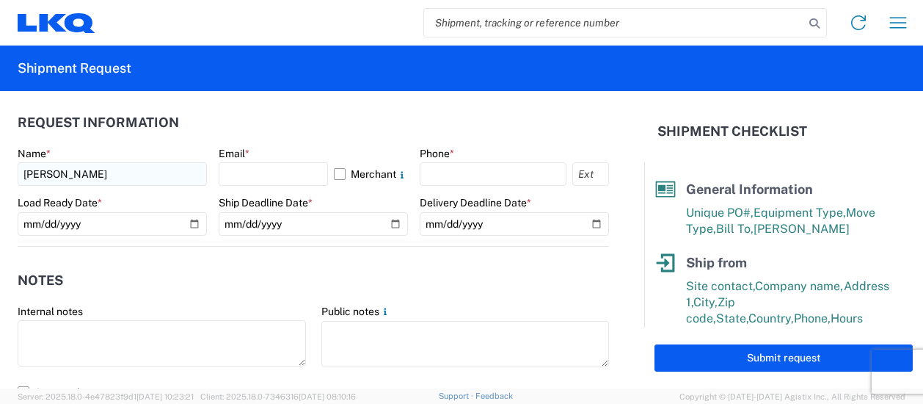
select select "[GEOGRAPHIC_DATA]"
type input "[EMAIL_ADDRESS][DOMAIN_NAME]"
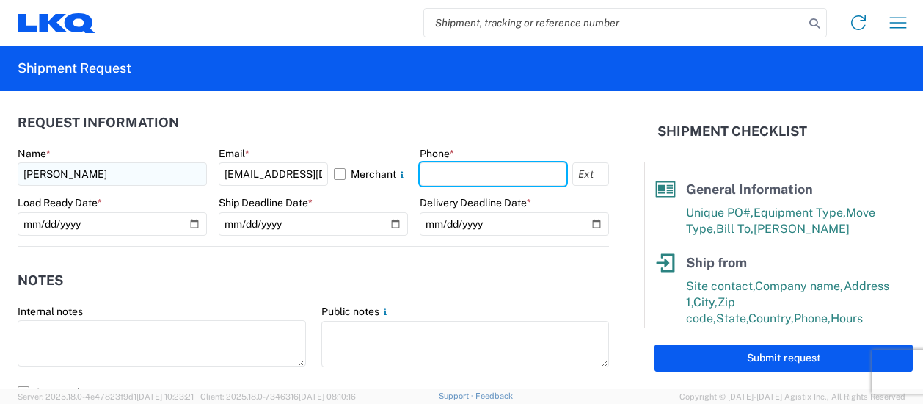
type input "8173491387"
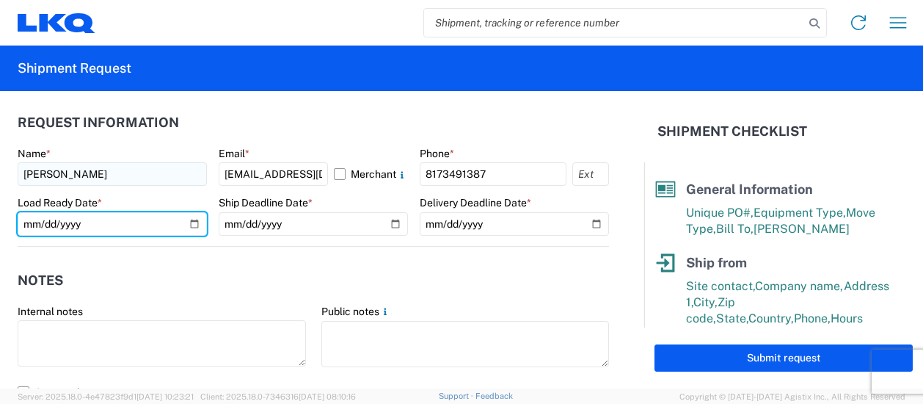
type input "[DATE]"
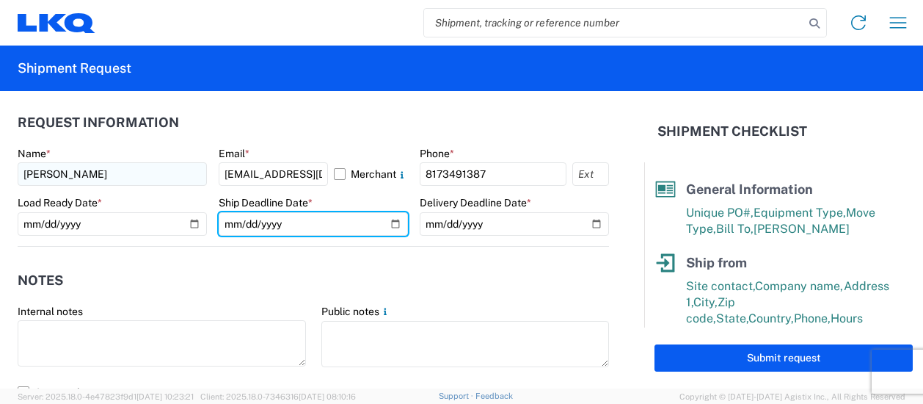
type input "[DATE]"
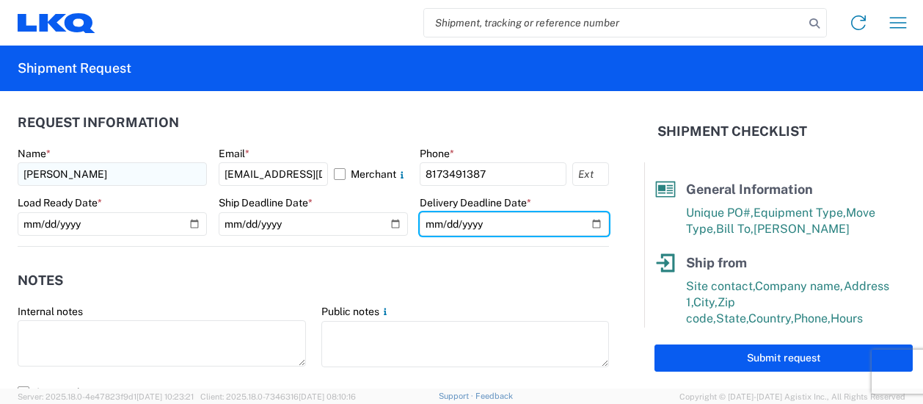
type input "[DATE]"
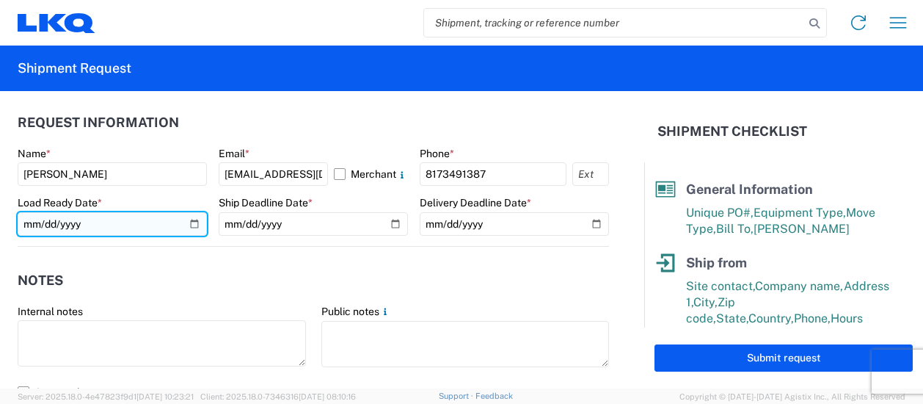
click at [190, 222] on input "[DATE]" at bounding box center [112, 223] width 189 height 23
type input "[DATE]"
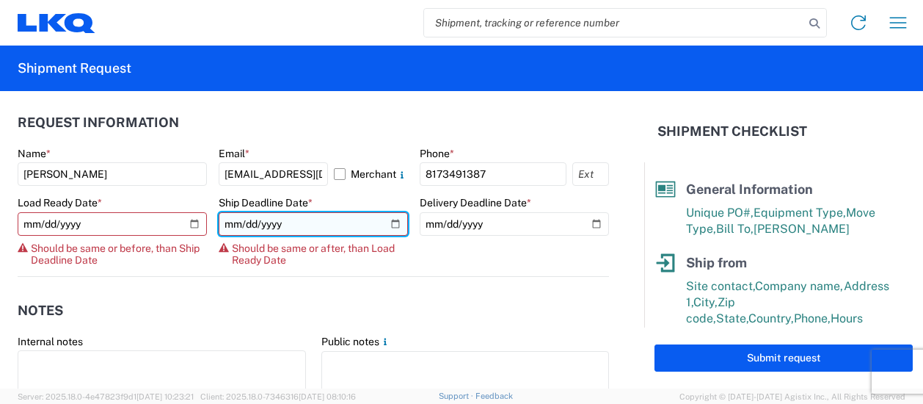
click at [390, 222] on input "[DATE]" at bounding box center [313, 223] width 189 height 23
type input "[DATE]"
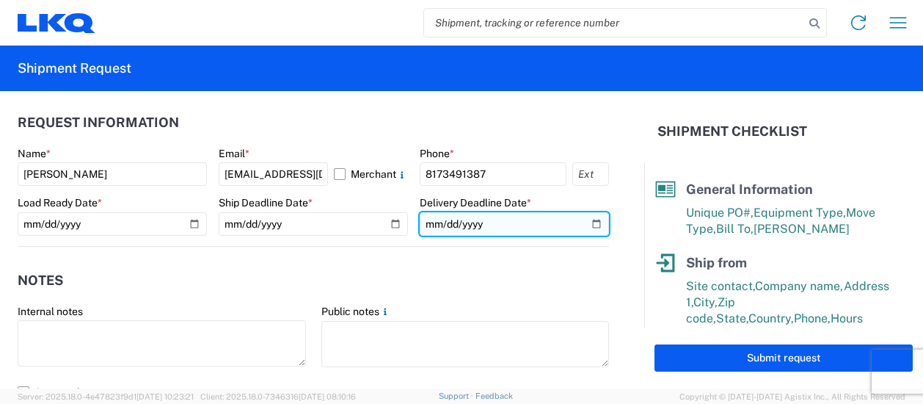
click at [584, 219] on input "[DATE]" at bounding box center [514, 223] width 189 height 23
type input "[DATE]"
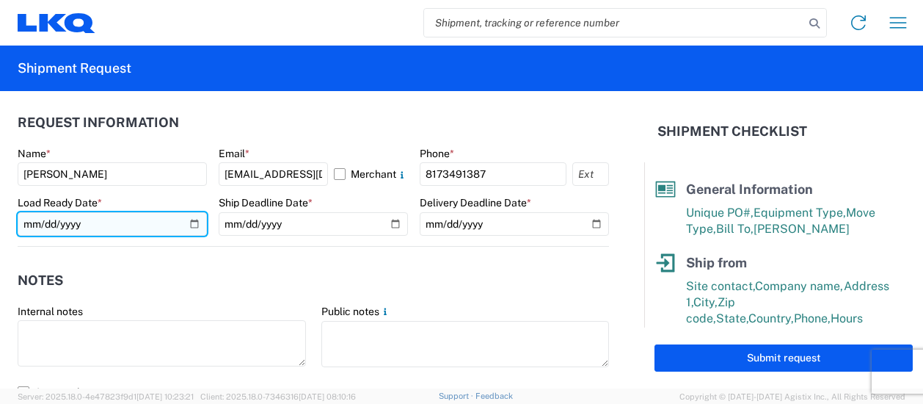
click at [194, 224] on input "[DATE]" at bounding box center [112, 223] width 189 height 23
type input "[DATE]"
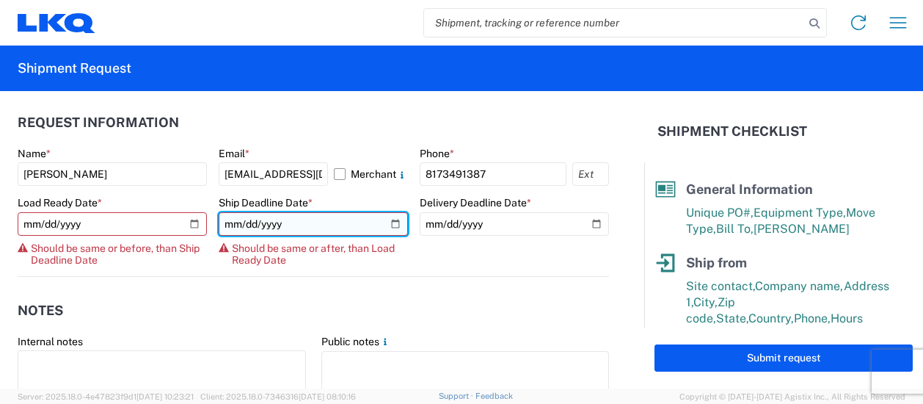
click at [385, 221] on input "[DATE]" at bounding box center [313, 223] width 189 height 23
type input "[DATE]"
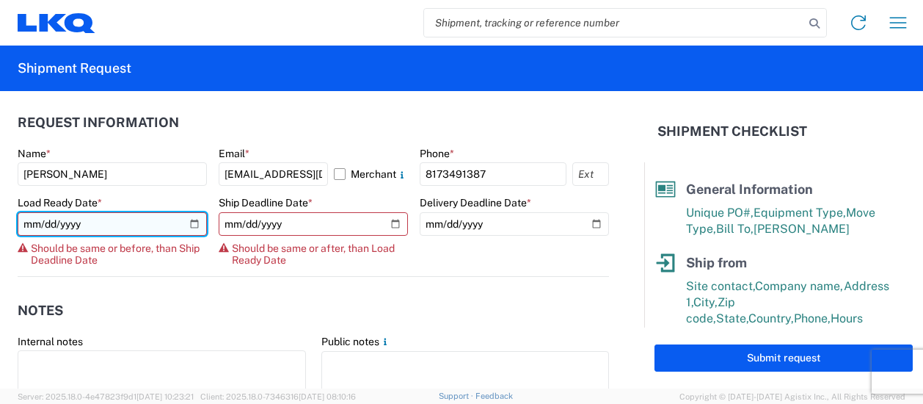
click at [192, 222] on input "[DATE]" at bounding box center [112, 223] width 189 height 23
type input "[DATE]"
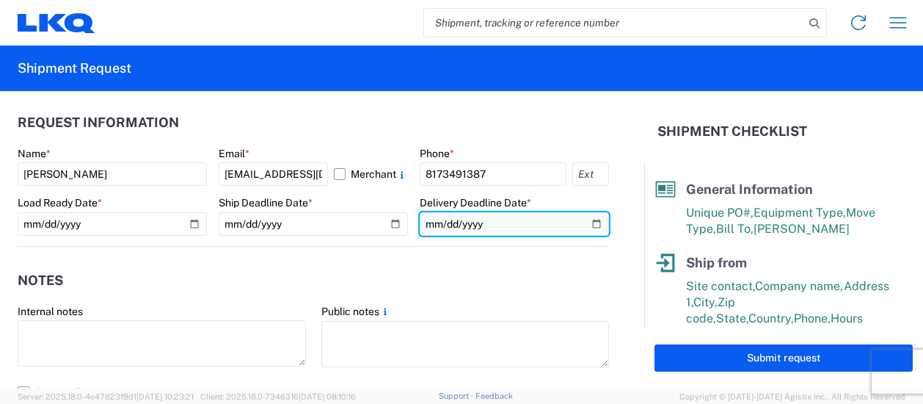
click at [581, 222] on input "[DATE]" at bounding box center [514, 223] width 189 height 23
type input "[DATE]"
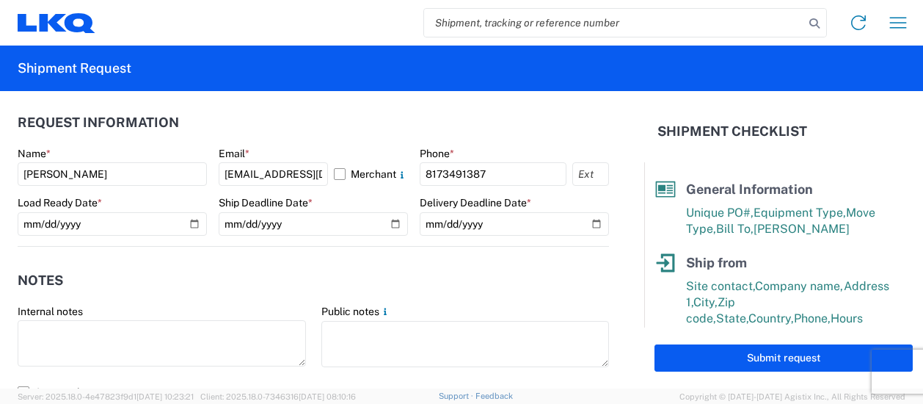
click at [415, 109] on header "Request Information" at bounding box center [314, 122] width 592 height 33
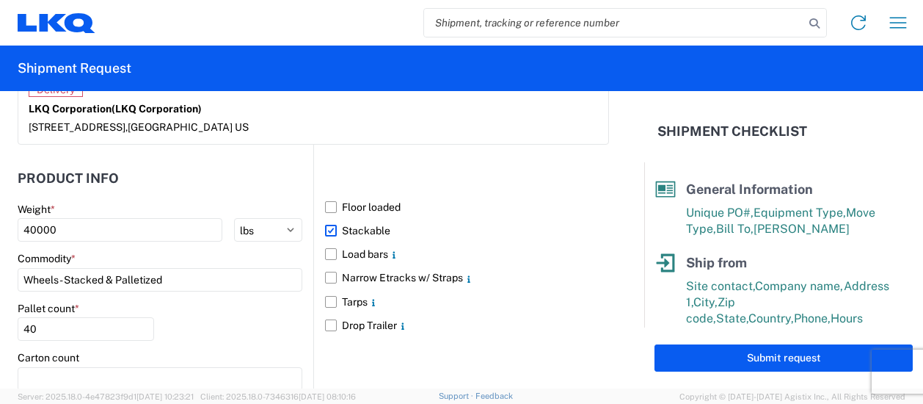
scroll to position [1458, 0]
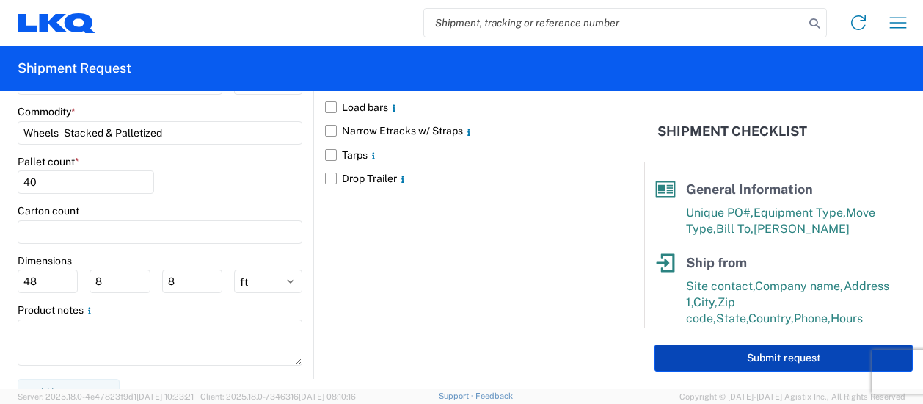
click at [771, 359] on button "Submit request" at bounding box center [784, 357] width 258 height 27
select select "US"
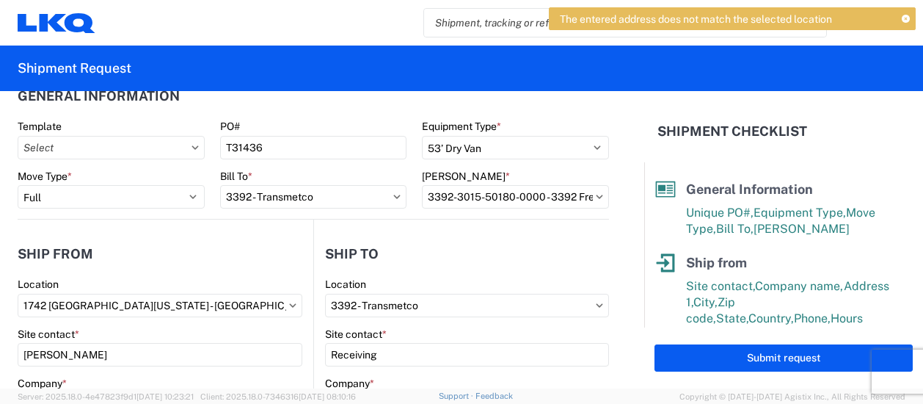
scroll to position [0, 0]
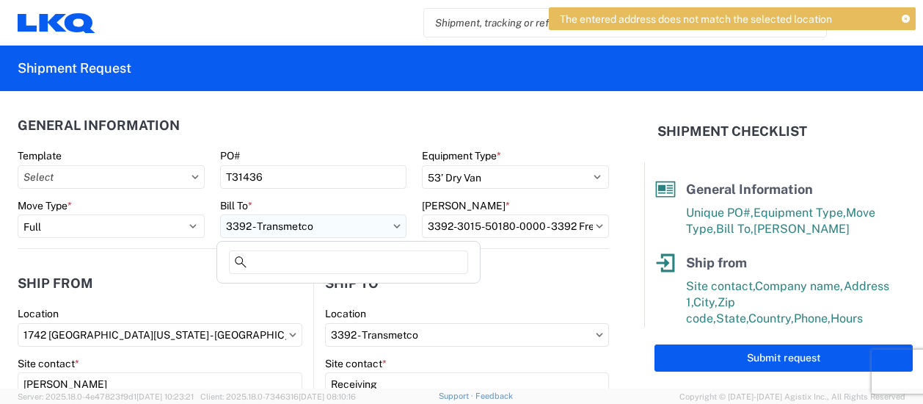
click at [276, 228] on input "3392 - Transmetco" at bounding box center [313, 225] width 187 height 23
type input "3392"
click at [277, 291] on div "3392 - Transmetco" at bounding box center [348, 291] width 257 height 23
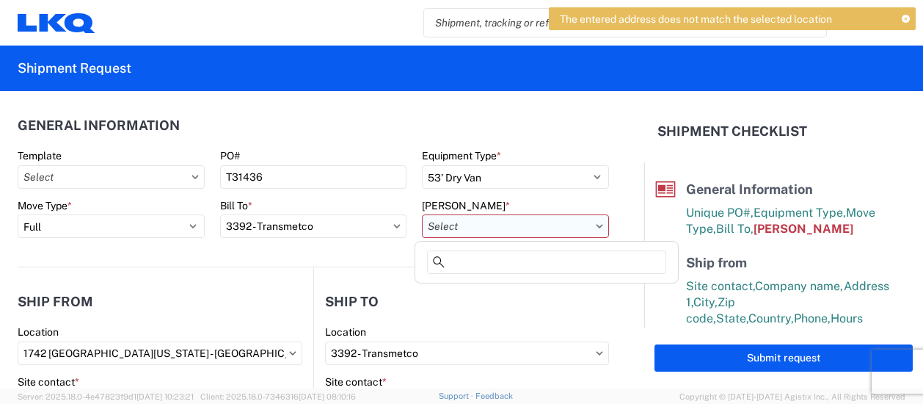
click at [459, 228] on input "[PERSON_NAME] *" at bounding box center [515, 225] width 187 height 23
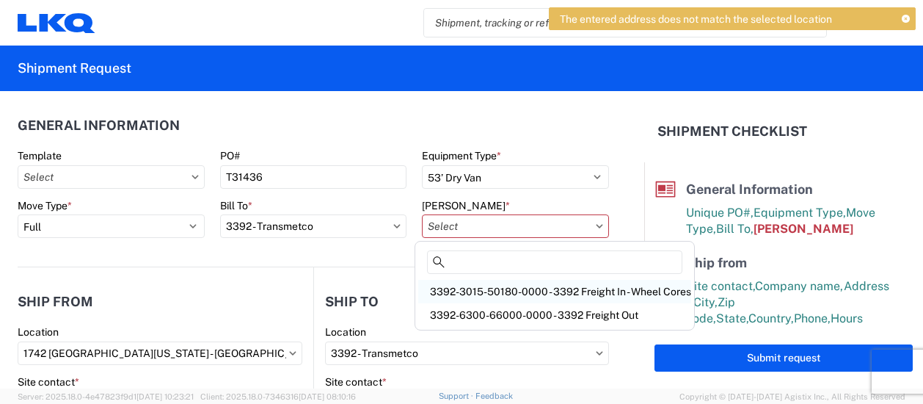
click at [485, 290] on div "3392-3015-50180-0000 - 3392 Freight In - Wheel Cores" at bounding box center [554, 291] width 273 height 23
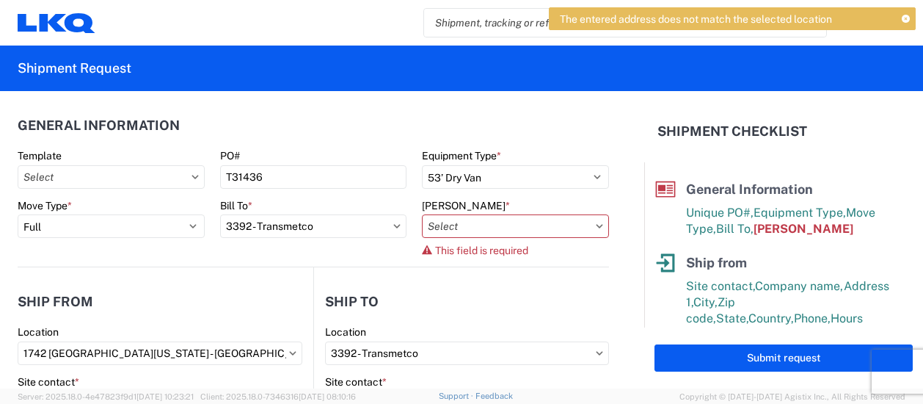
type input "3392-3015-50180-0000 - 3392 Freight In - Wheel Cores"
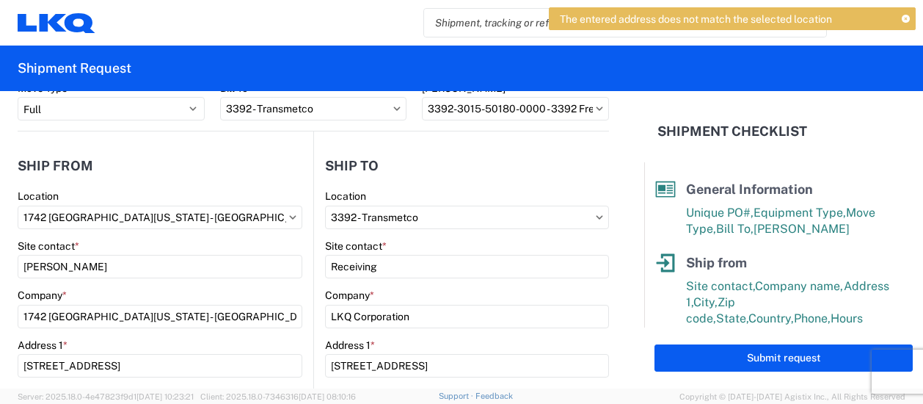
scroll to position [147, 0]
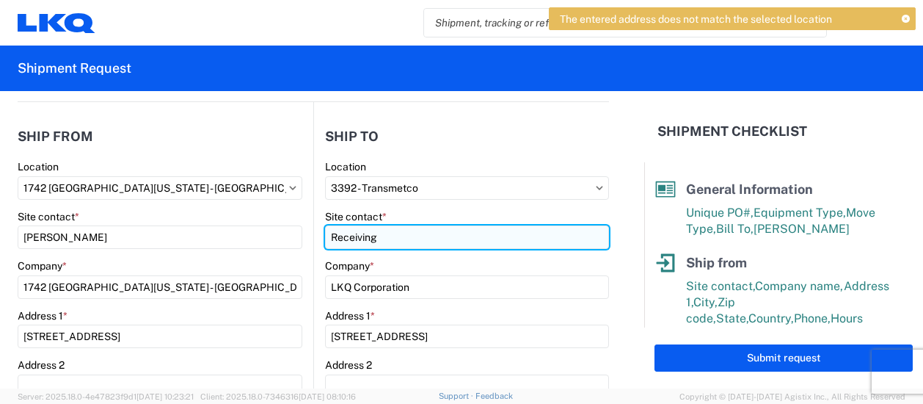
click at [302, 236] on input "Receiving" at bounding box center [160, 236] width 285 height 23
drag, startPoint x: 380, startPoint y: 237, endPoint x: 292, endPoint y: 238, distance: 88.1
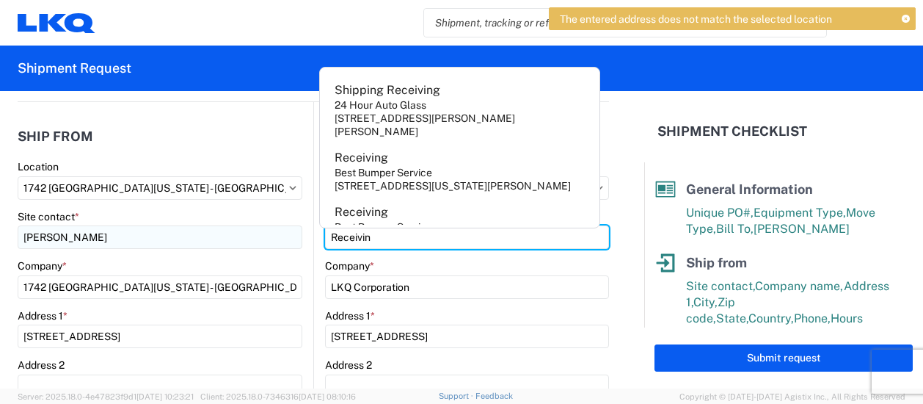
type input "Receiving"
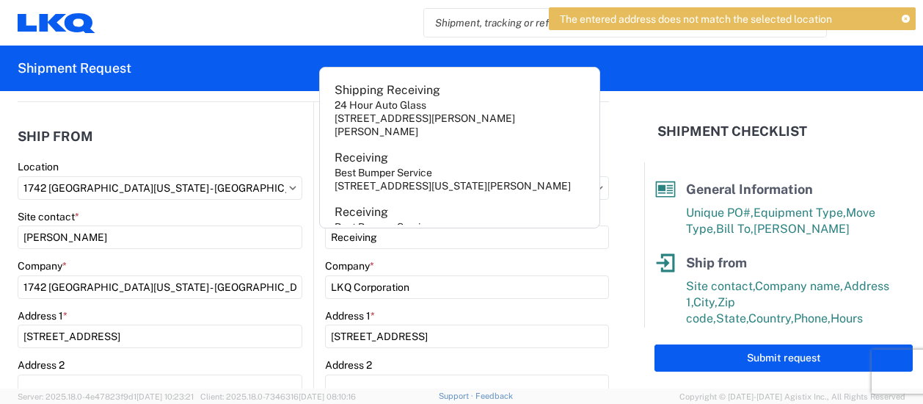
drag, startPoint x: 292, startPoint y: 116, endPoint x: 285, endPoint y: 120, distance: 8.2
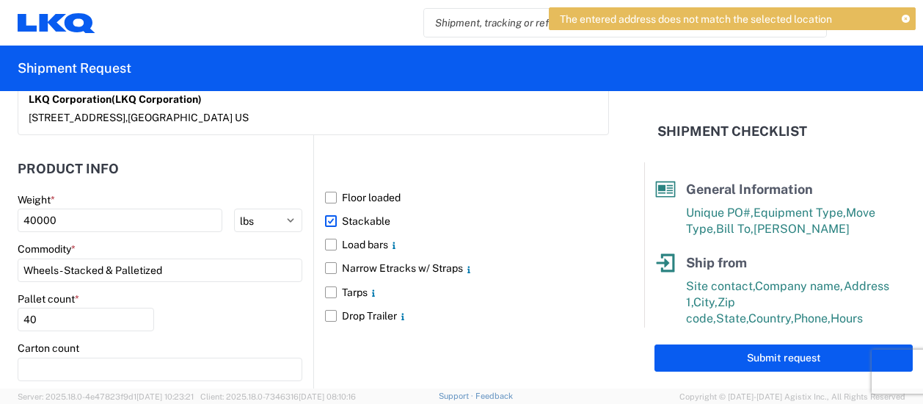
scroll to position [1312, 0]
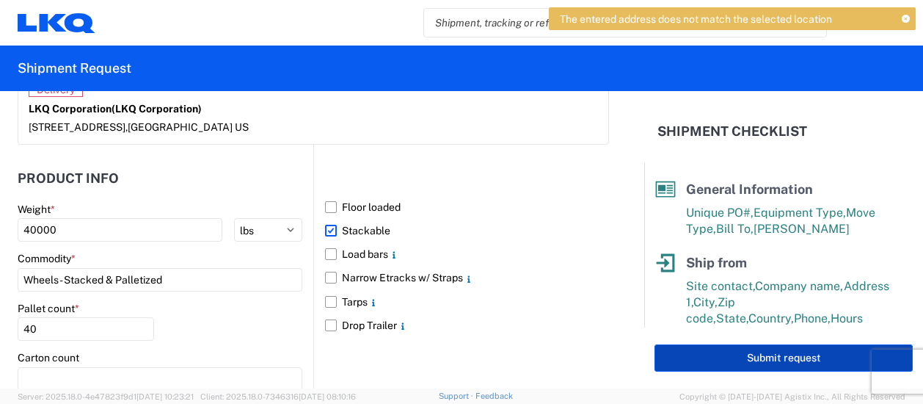
click at [768, 356] on button "Submit request" at bounding box center [784, 357] width 258 height 27
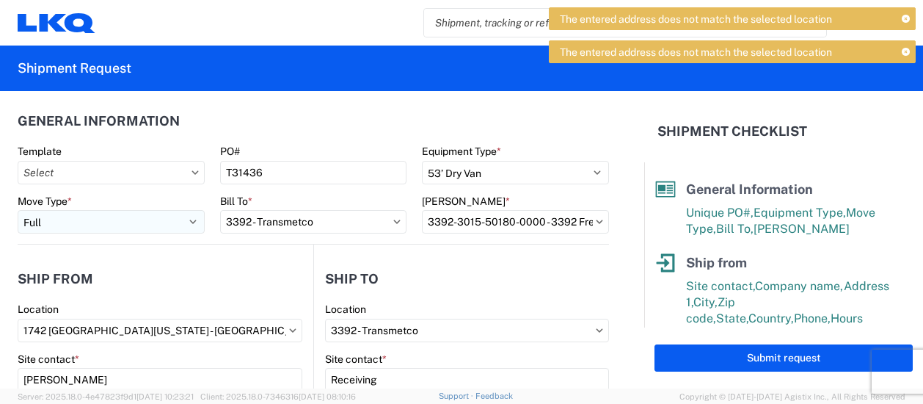
scroll to position [0, 0]
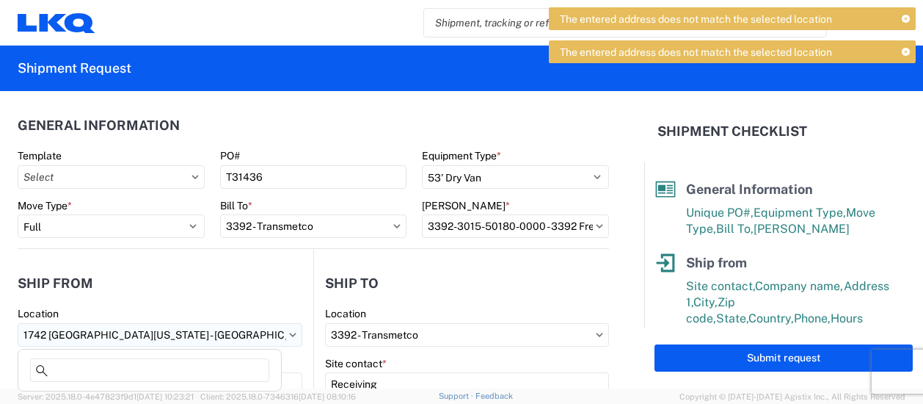
click at [73, 331] on input "1742 [GEOGRAPHIC_DATA][US_STATE] - [GEOGRAPHIC_DATA]" at bounding box center [160, 334] width 285 height 23
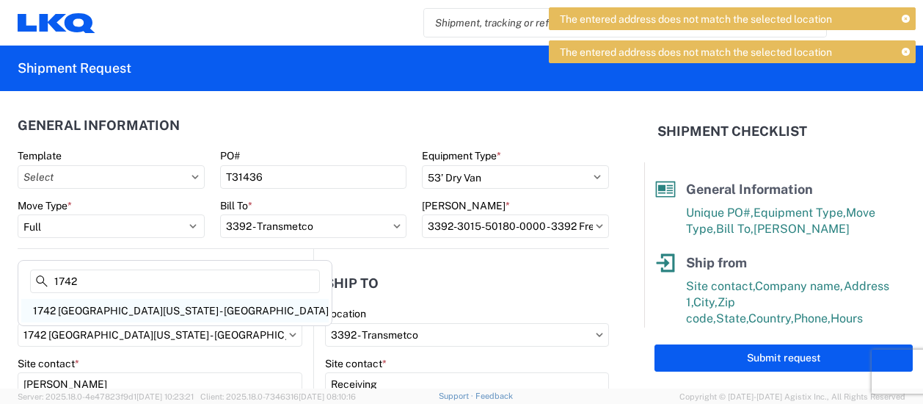
type input "1742"
click at [106, 305] on div "1742 [GEOGRAPHIC_DATA][US_STATE] - [GEOGRAPHIC_DATA]" at bounding box center [175, 310] width 308 height 23
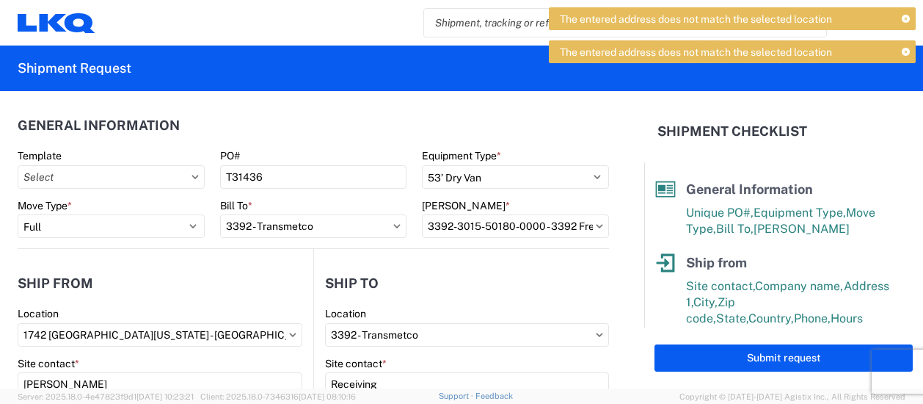
type input "17:00"
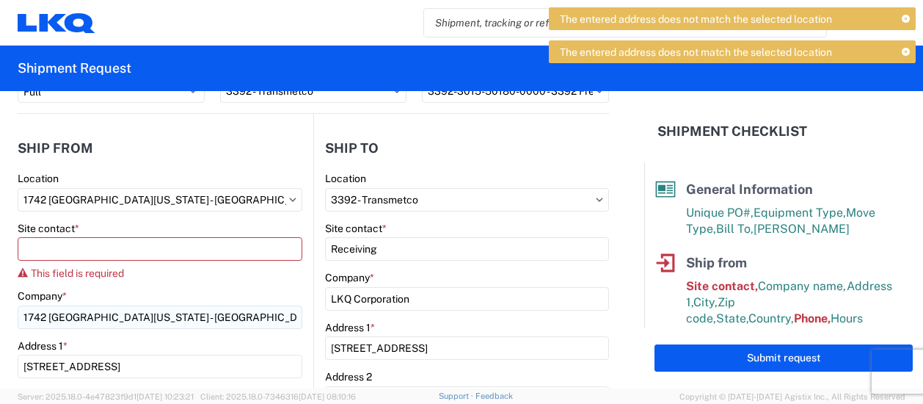
scroll to position [147, 0]
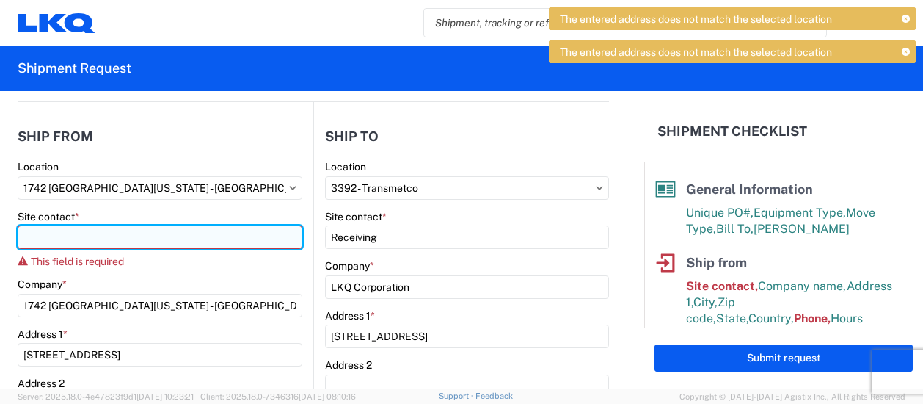
click at [62, 231] on input "Site contact *" at bounding box center [160, 236] width 285 height 23
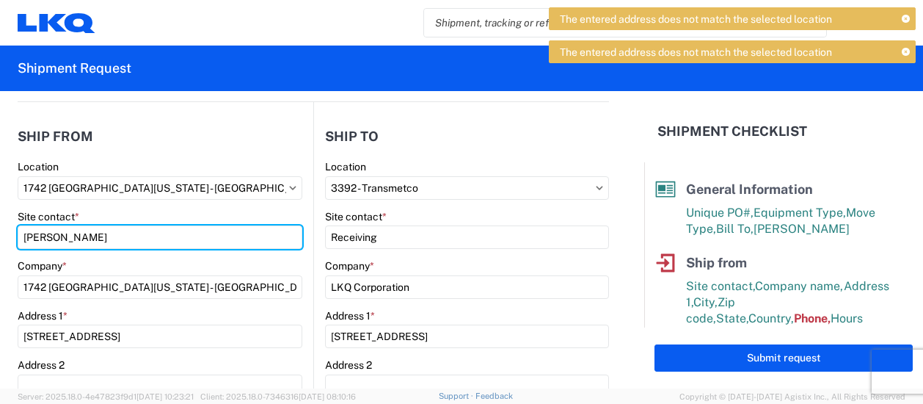
type input "[PERSON_NAME]"
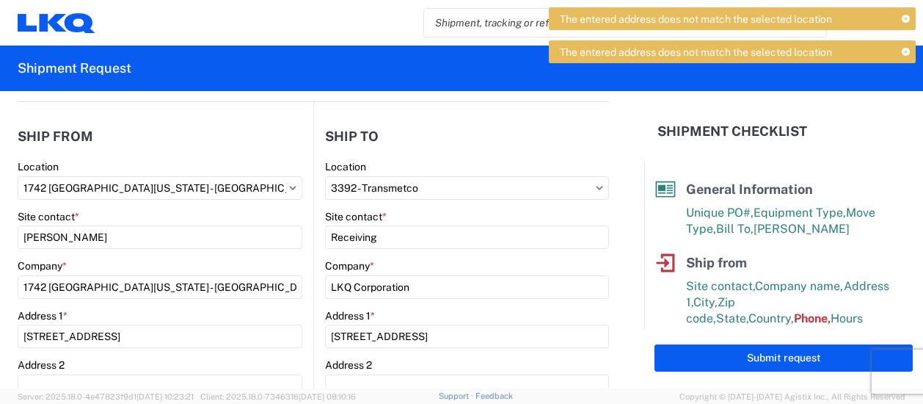
click at [198, 210] on div "Site contact *" at bounding box center [160, 216] width 285 height 13
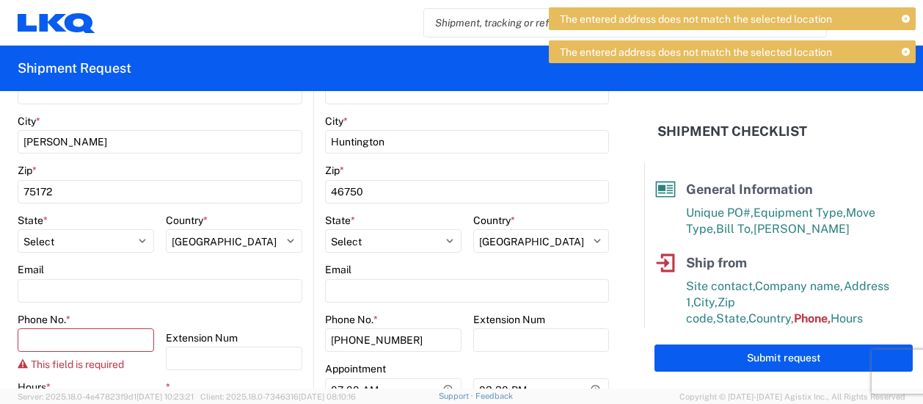
scroll to position [514, 0]
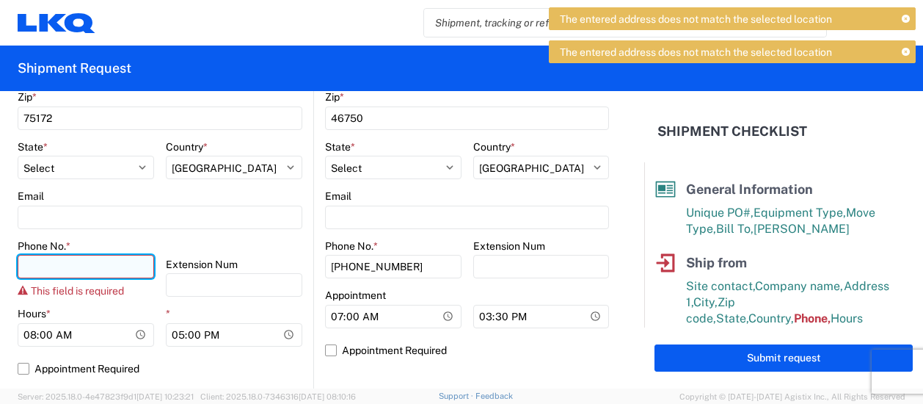
click at [46, 258] on input "Phone No. *" at bounding box center [86, 266] width 137 height 23
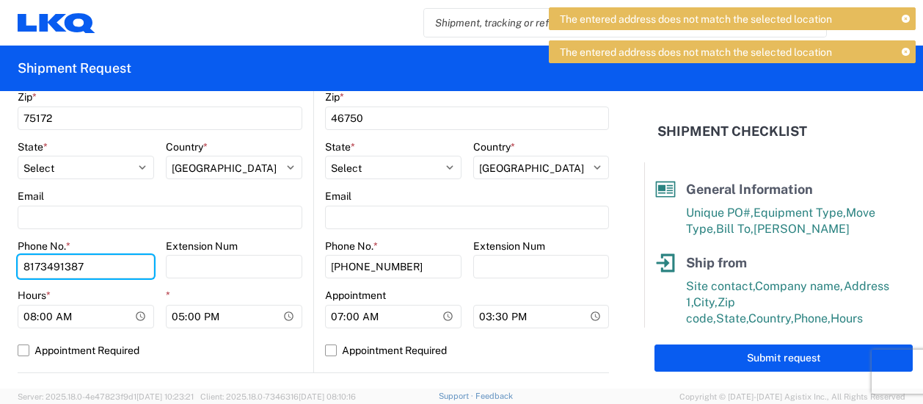
type input "8173491387"
click at [95, 288] on div "Hours *" at bounding box center [86, 294] width 137 height 13
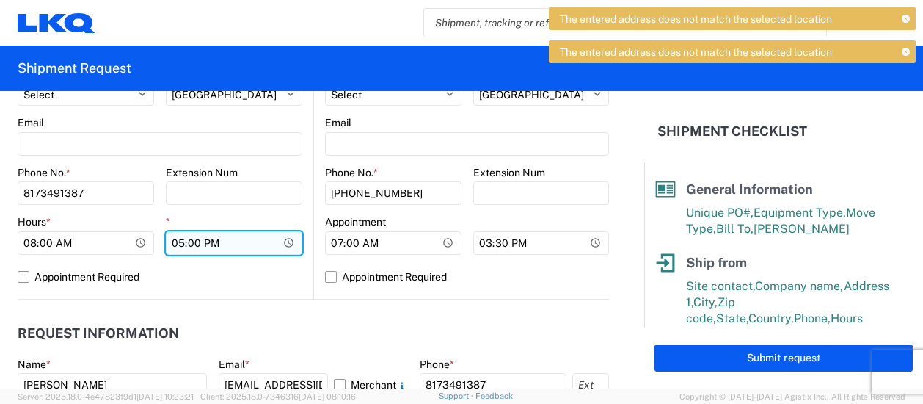
click at [179, 243] on input "17:00" at bounding box center [234, 242] width 137 height 23
type input "15:00"
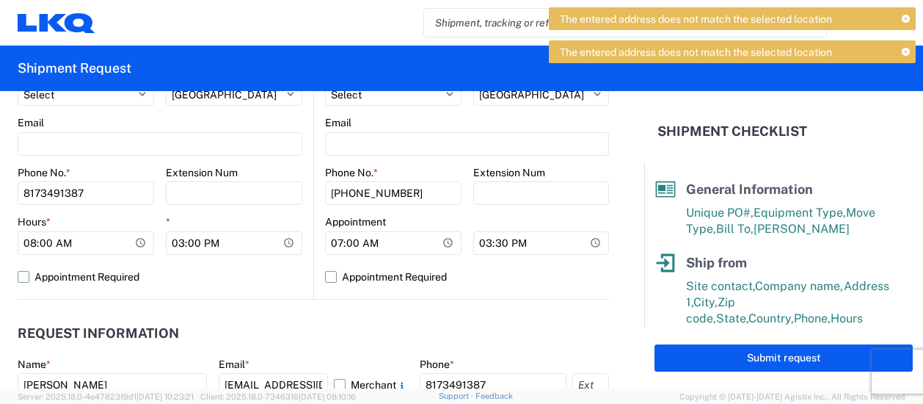
click at [224, 265] on label "Appointment Required" at bounding box center [160, 276] width 285 height 23
click at [0, 0] on input "Appointment Required" at bounding box center [0, 0] width 0 height 0
select select "US"
click at [23, 274] on label "Appointment Required" at bounding box center [160, 276] width 285 height 23
click at [0, 0] on input "Appointment Required" at bounding box center [0, 0] width 0 height 0
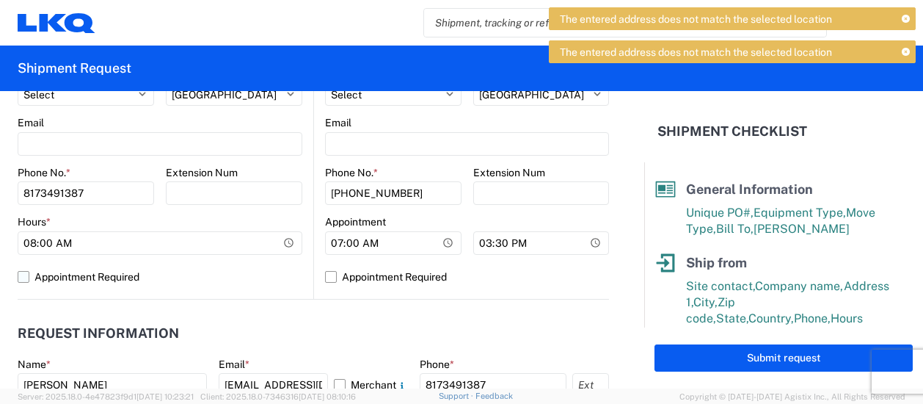
select select "US"
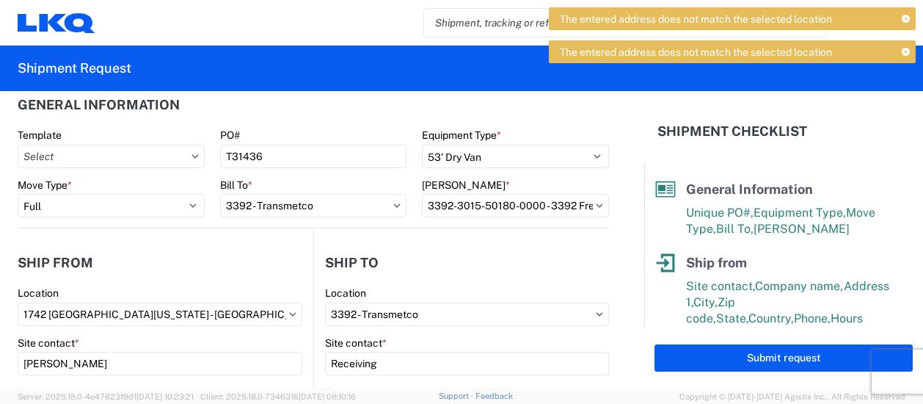
scroll to position [0, 0]
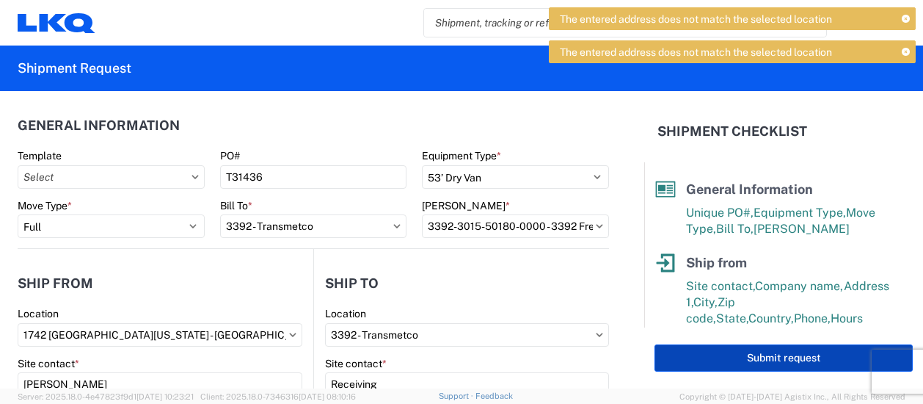
click at [739, 359] on button "Submit request" at bounding box center [784, 357] width 258 height 27
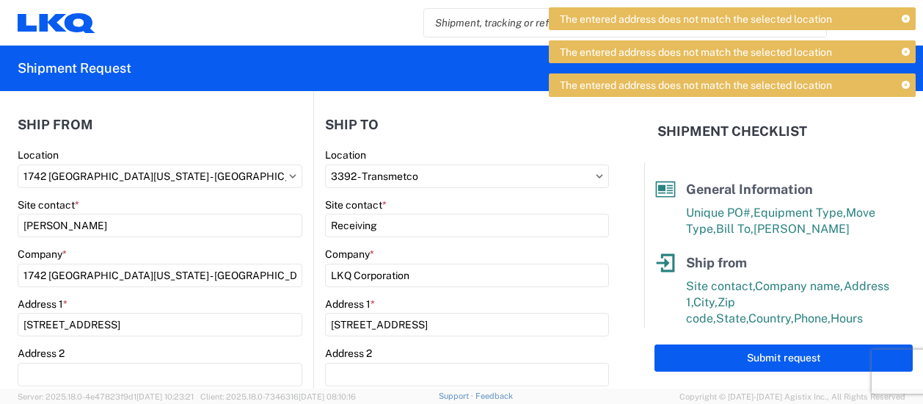
scroll to position [73, 0]
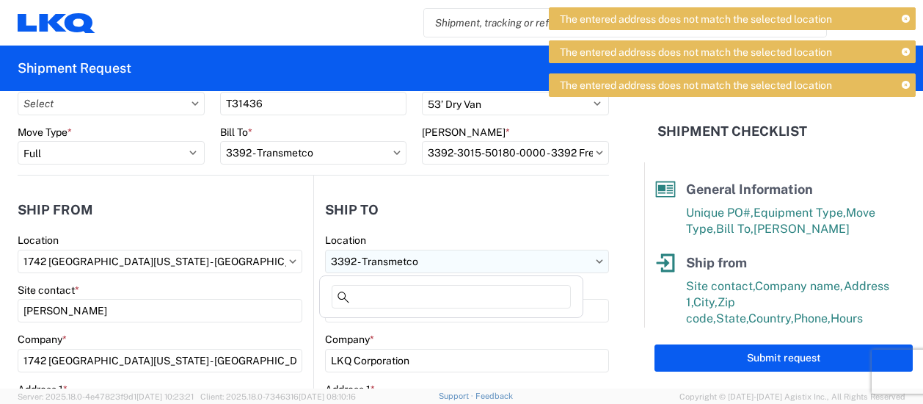
click at [302, 255] on input "3392 - Transmetco" at bounding box center [160, 261] width 285 height 23
type input "3392"
click at [351, 322] on div "3392 - Transmetco" at bounding box center [451, 325] width 257 height 23
select select "IN"
select select "US"
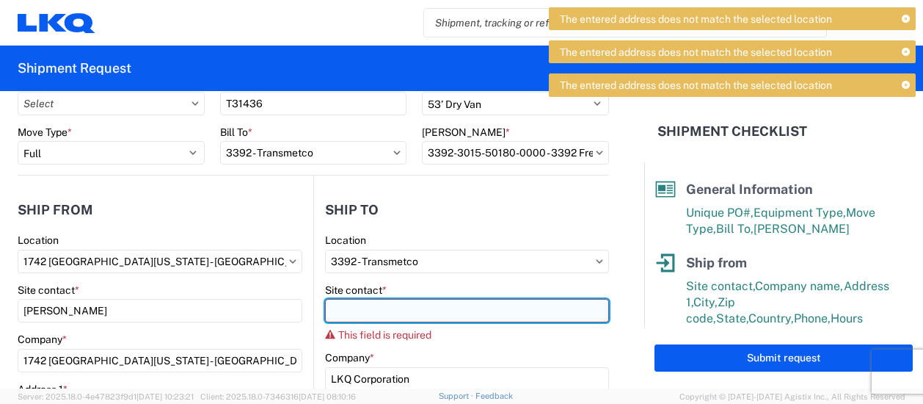
click at [355, 306] on input "Site contact *" at bounding box center [467, 310] width 284 height 23
type input "D"
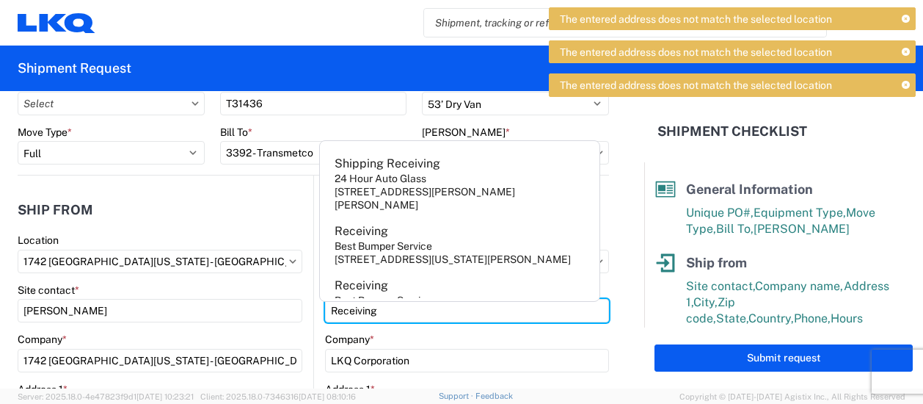
type input "Receiving"
click at [409, 333] on div "Company *" at bounding box center [467, 338] width 284 height 13
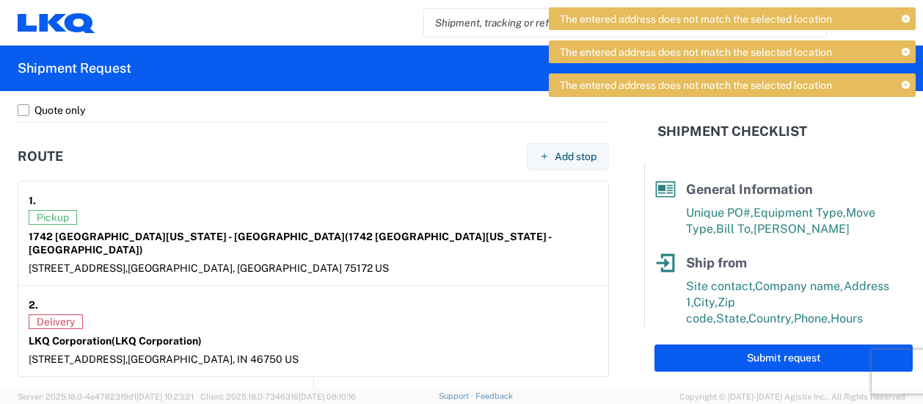
scroll to position [1101, 0]
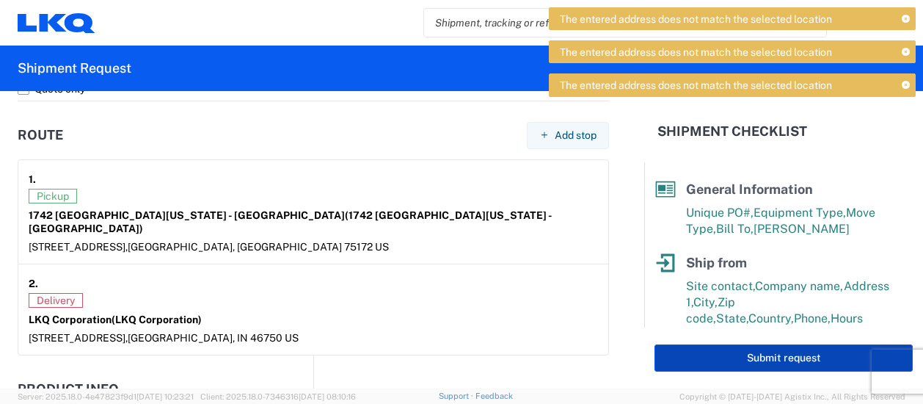
click at [759, 357] on button "Submit request" at bounding box center [784, 357] width 258 height 27
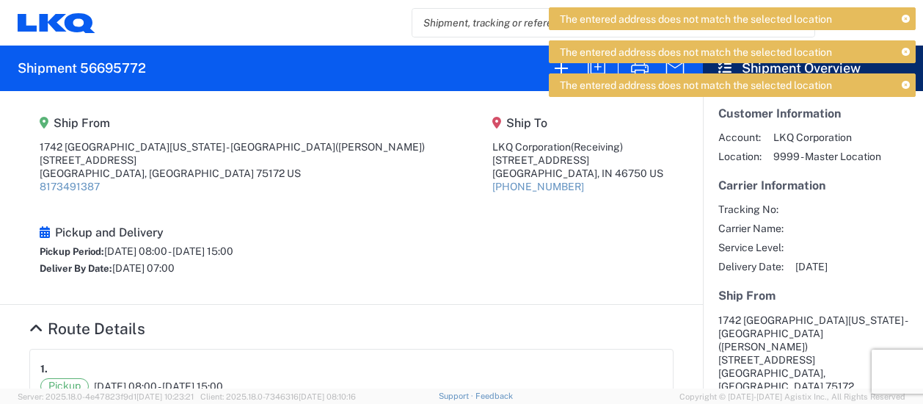
click at [906, 81] on icon at bounding box center [906, 85] width 8 height 8
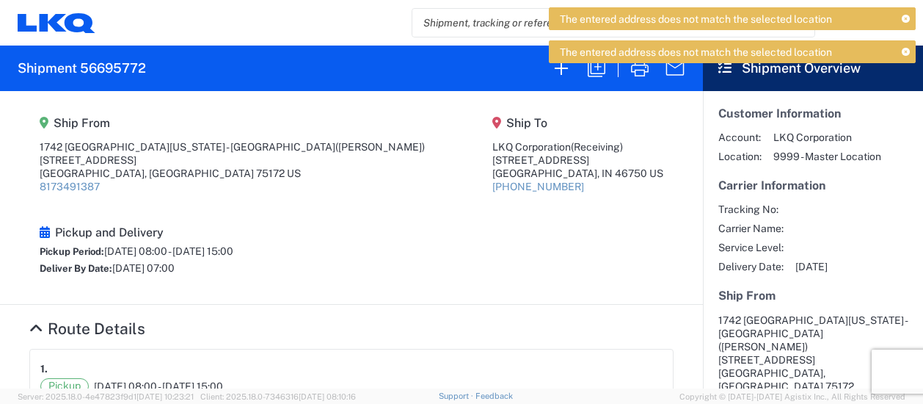
click at [906, 52] on icon at bounding box center [906, 52] width 8 height 8
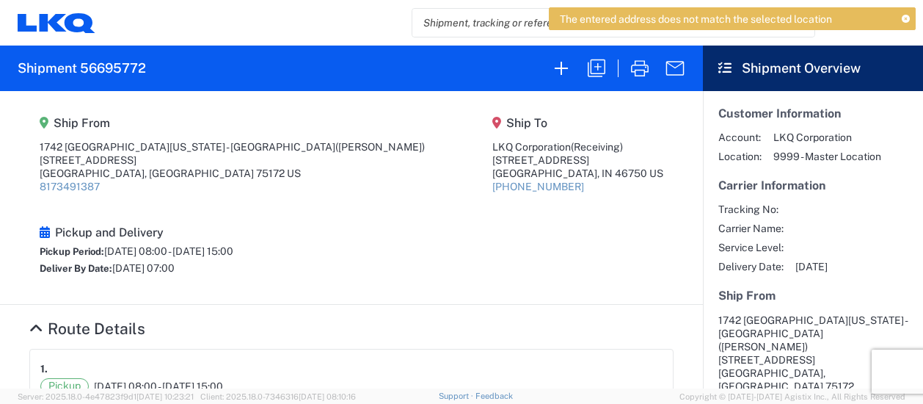
click at [904, 19] on icon at bounding box center [906, 19] width 8 height 8
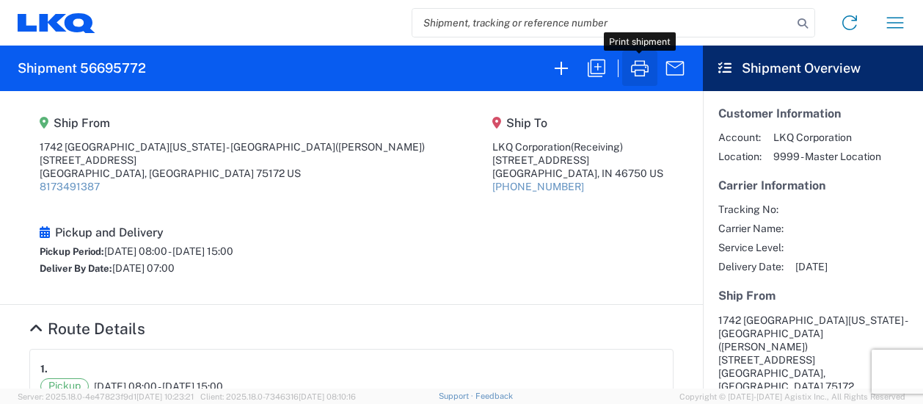
click at [640, 64] on icon "button" at bounding box center [639, 68] width 23 height 23
